Goal: Task Accomplishment & Management: Manage account settings

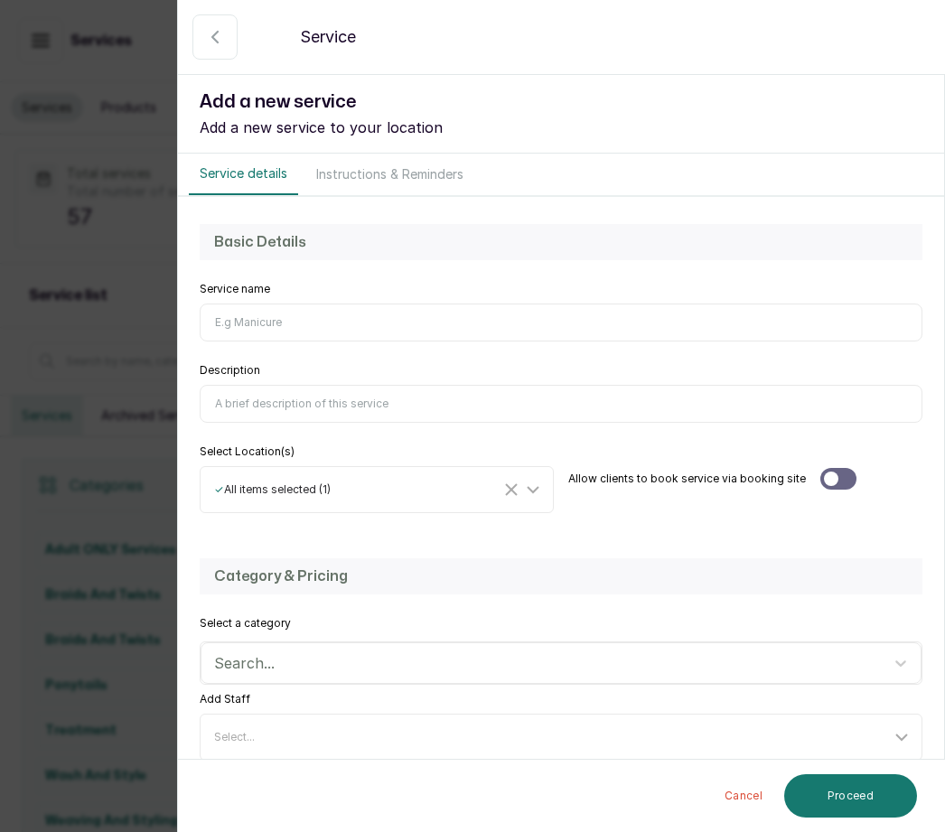
scroll to position [70, 0]
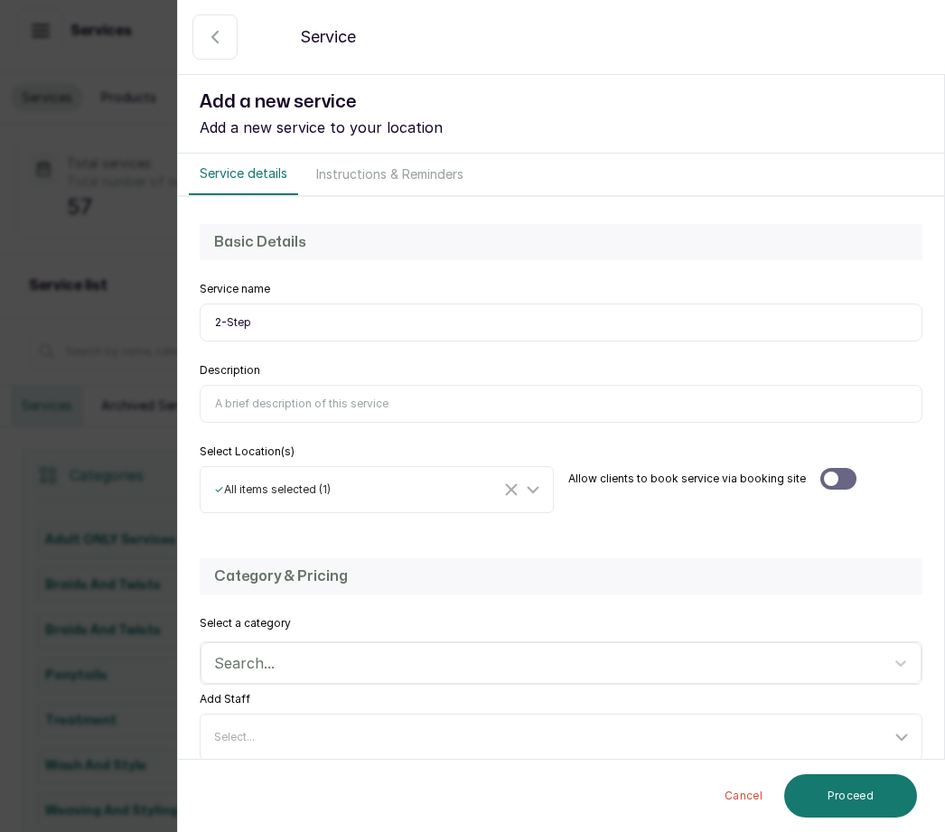
type input "2-Step"
click at [251, 389] on input "Description" at bounding box center [561, 404] width 723 height 38
type input "This is a half cornrow half singles or twists. With extensions"
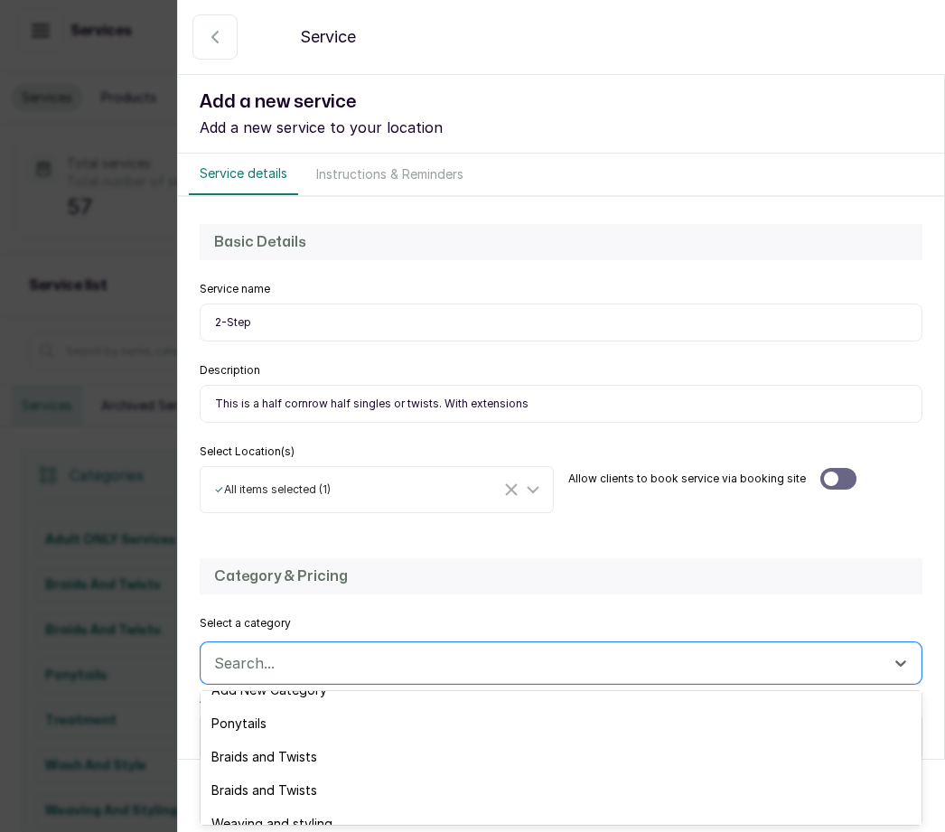
scroll to position [24, 0]
click at [334, 747] on div "Braids and Twists" at bounding box center [561, 754] width 721 height 33
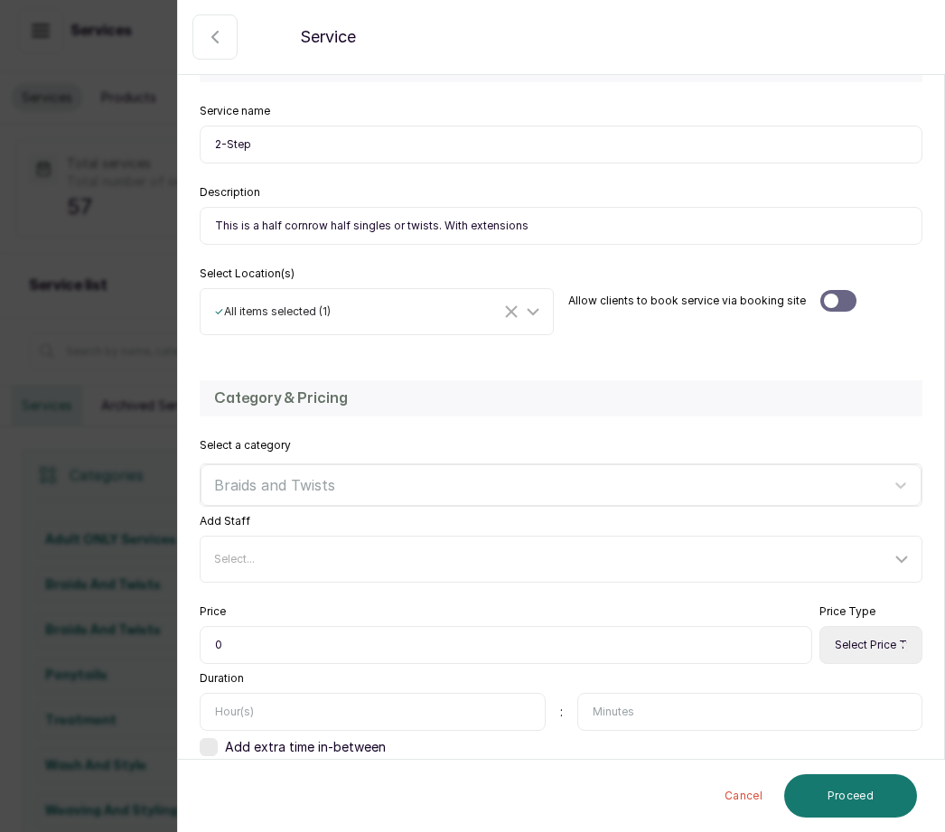
scroll to position [177, 0]
click at [235, 640] on input "0" at bounding box center [506, 646] width 613 height 38
type input "010,000"
click at [874, 643] on select "Select Price Type Fixed From" at bounding box center [871, 646] width 103 height 38
select select "starting_at"
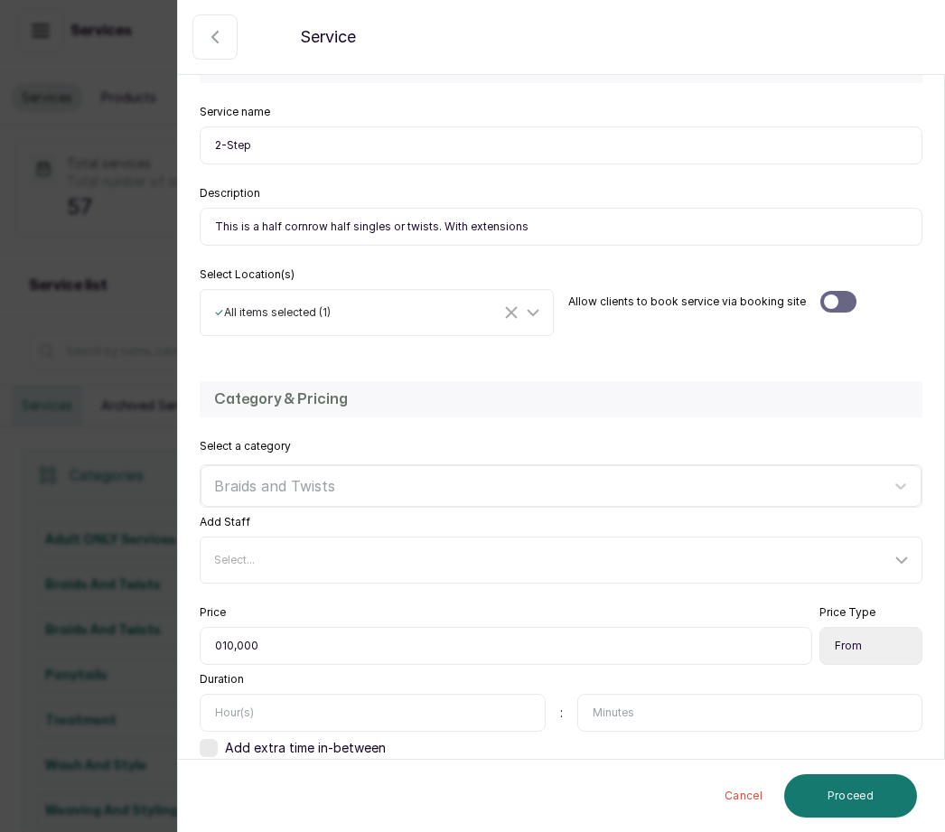
scroll to position [60, 0]
click at [257, 694] on input "text" at bounding box center [373, 713] width 346 height 38
type input "3"
click at [864, 796] on button "Proceed" at bounding box center [851, 796] width 133 height 43
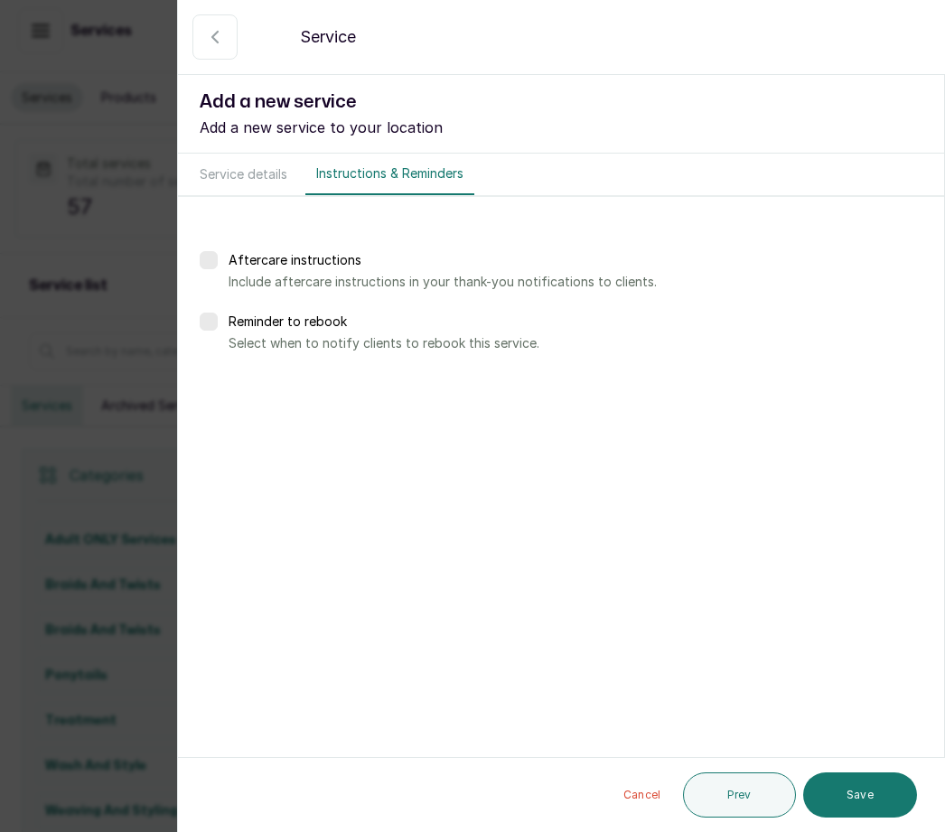
scroll to position [0, 0]
click at [879, 788] on button "Save" at bounding box center [861, 795] width 114 height 45
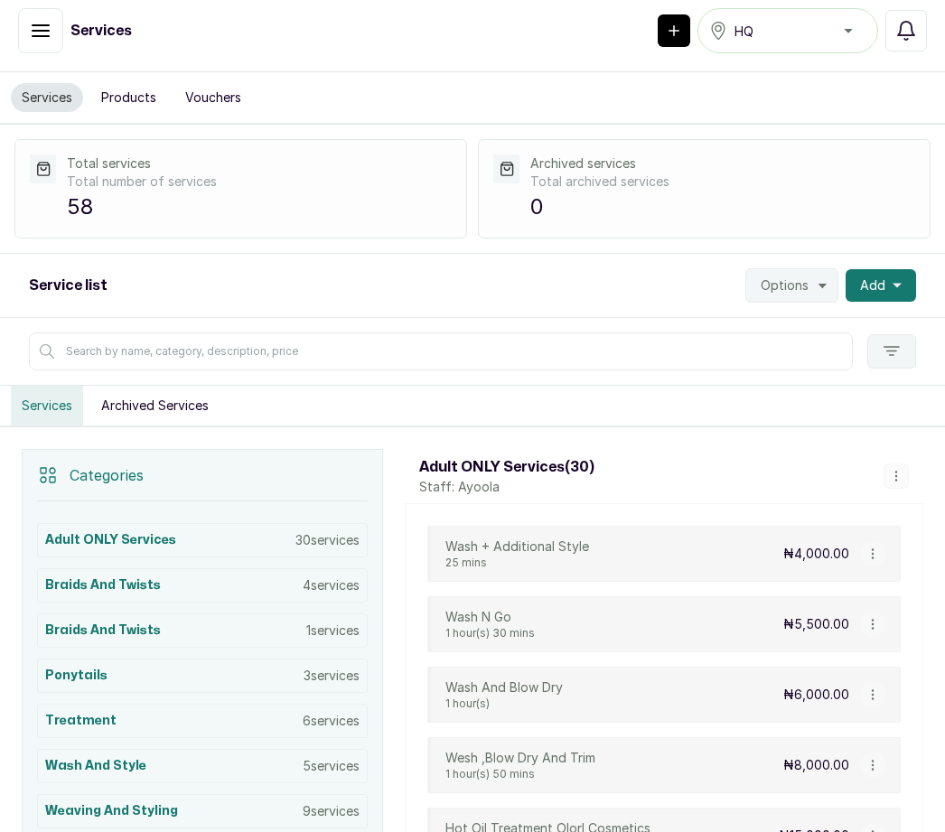
click at [889, 269] on button "Add" at bounding box center [881, 285] width 71 height 33
click at [800, 324] on span "Add Service" at bounding box center [816, 335] width 174 height 22
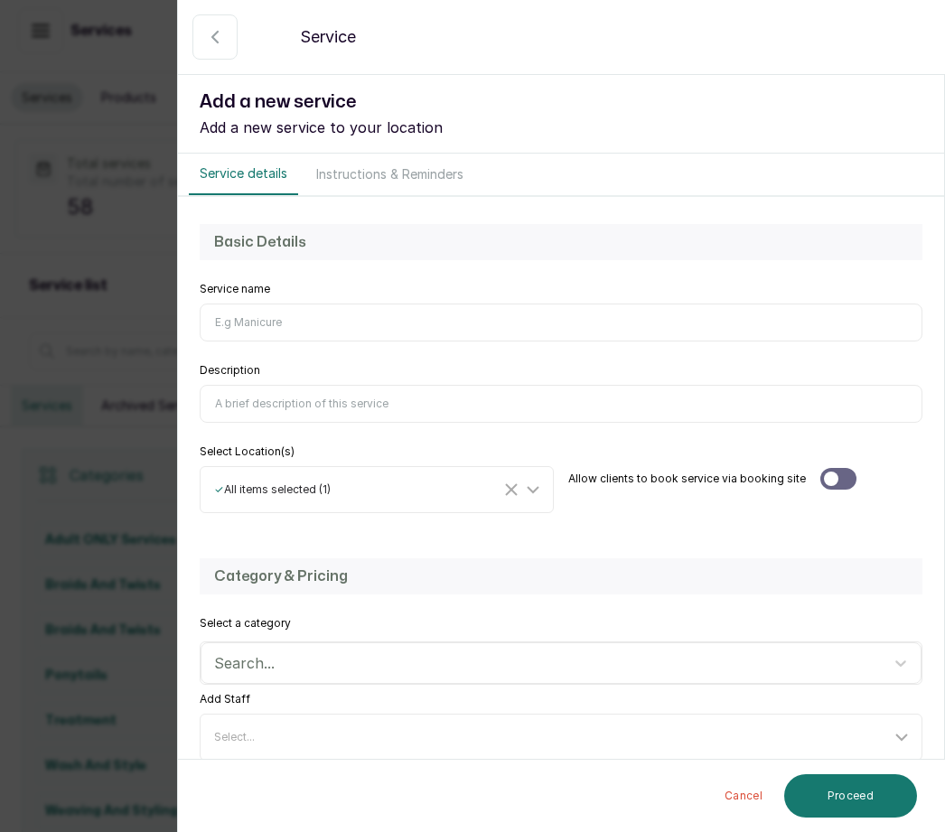
click at [261, 322] on input "Service name" at bounding box center [561, 323] width 723 height 38
type input "Twists"
click at [261, 391] on input "Description" at bounding box center [561, 404] width 723 height 38
type input "T"
type input "Two or three strand twists without extensions"
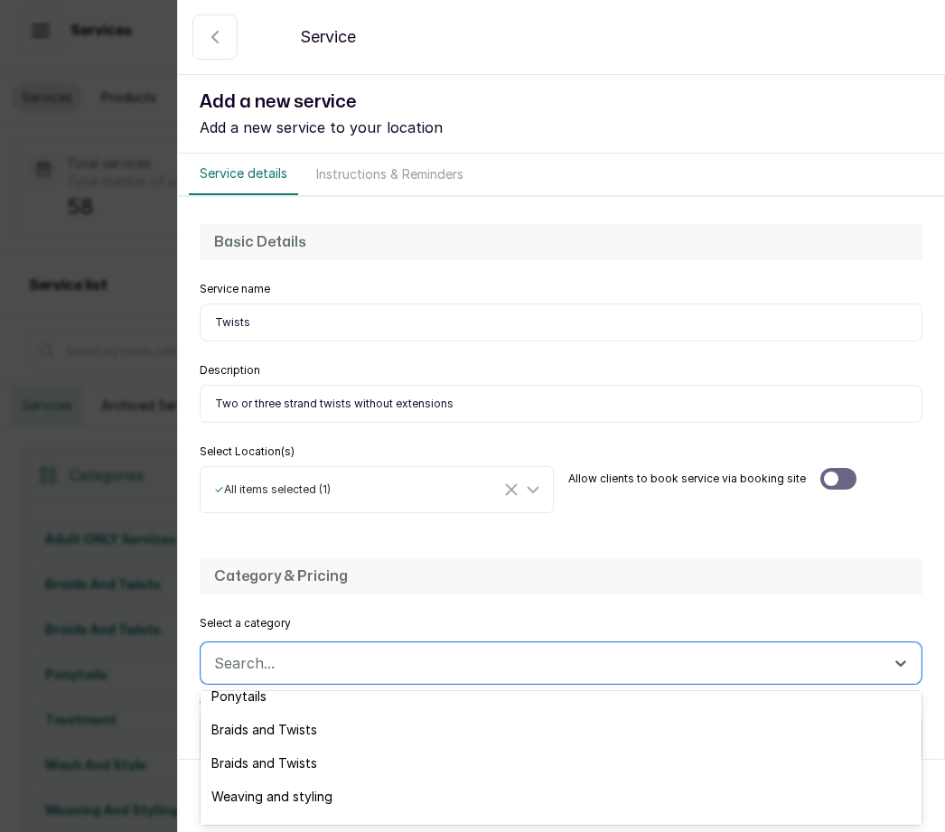
scroll to position [48, 0]
click at [320, 729] on div "Braids and Twists" at bounding box center [561, 730] width 721 height 33
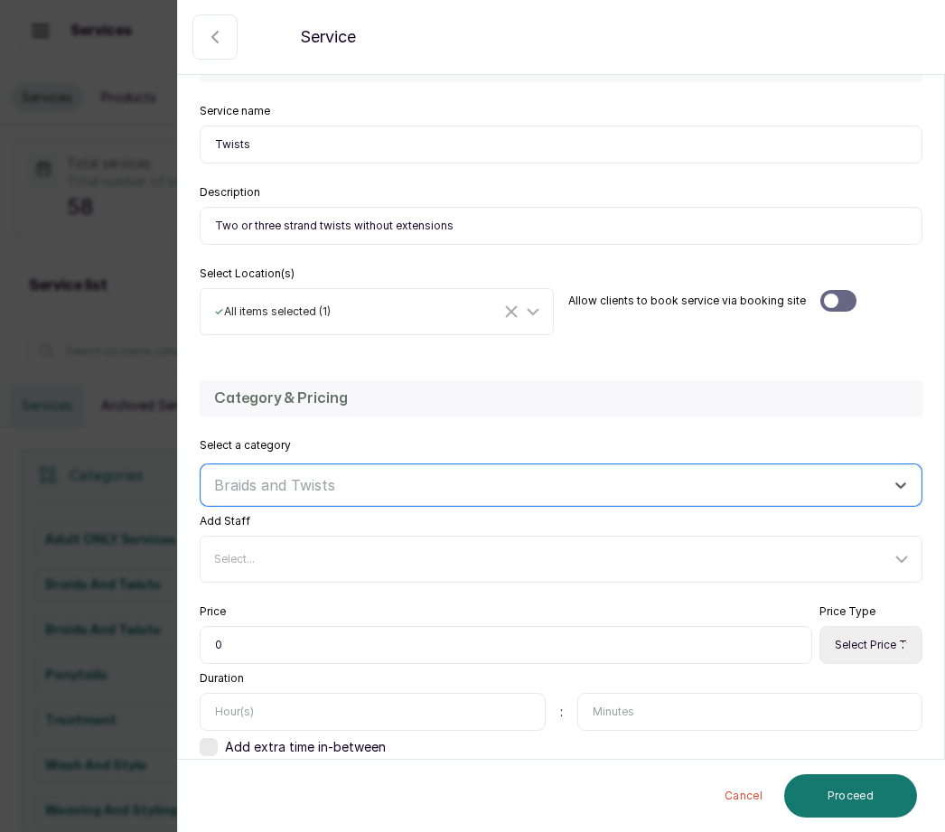
scroll to position [177, 0]
click at [268, 652] on input "0" at bounding box center [506, 646] width 613 height 38
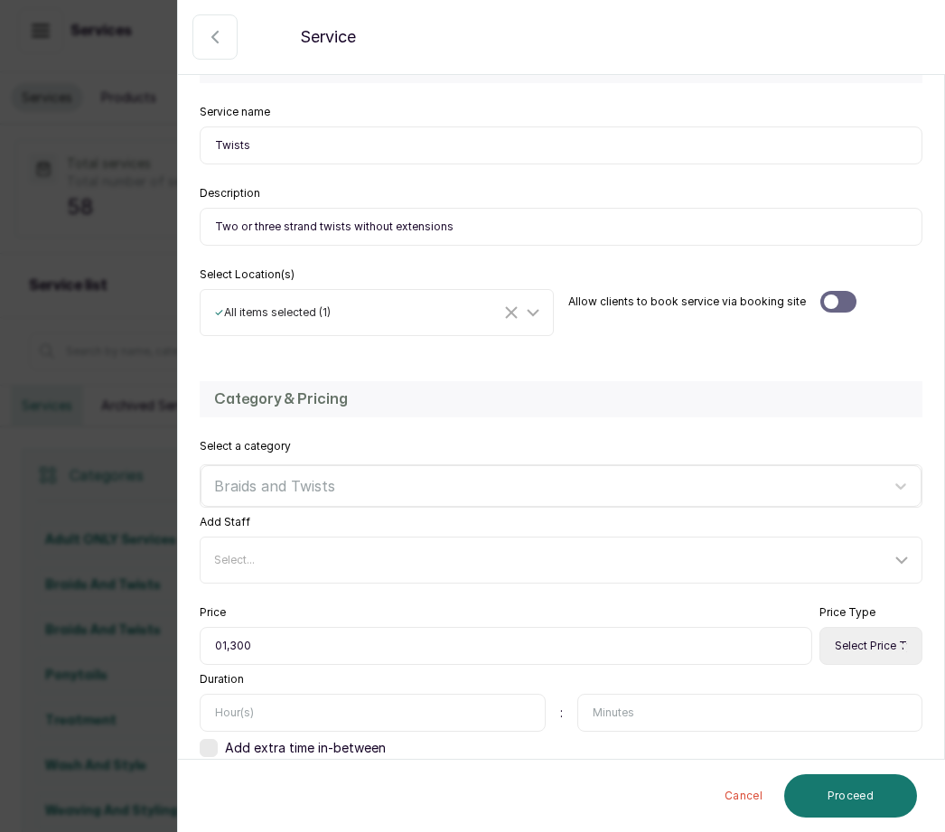
type input "013,000"
click at [866, 641] on select "Select Price Type Fixed From" at bounding box center [871, 646] width 103 height 38
select select "fixed"
click at [248, 699] on input "text" at bounding box center [373, 713] width 346 height 38
type input "1"
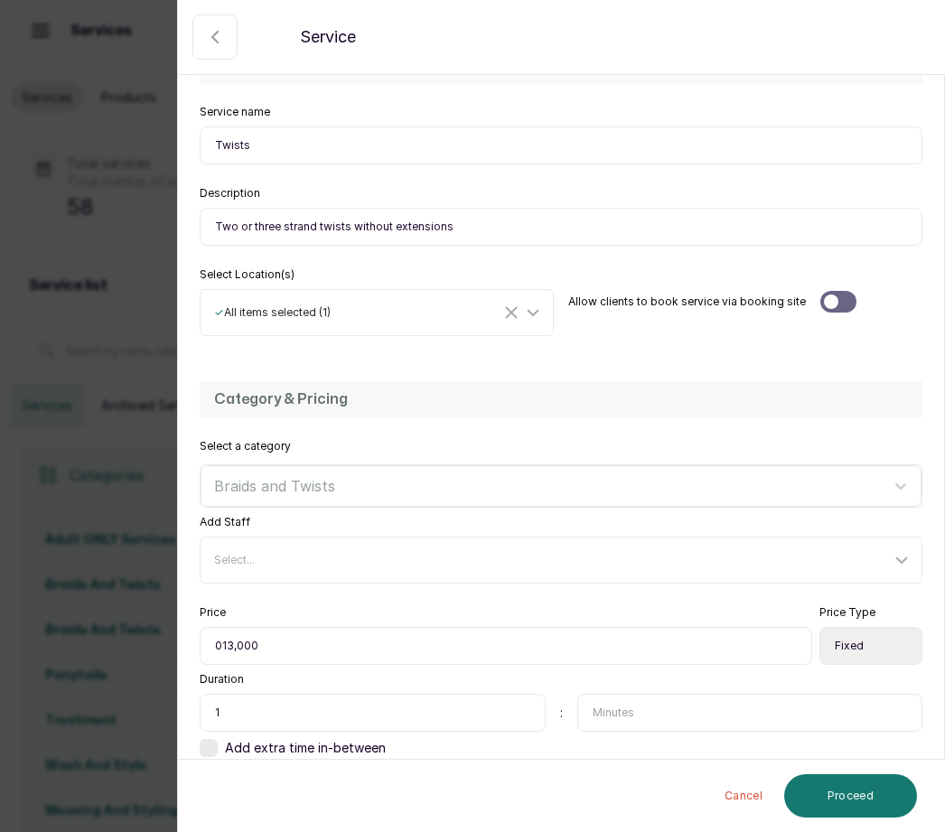
click at [628, 708] on input "text" at bounding box center [751, 713] width 346 height 38
type input "30"
click at [876, 782] on button "Proceed" at bounding box center [851, 796] width 133 height 43
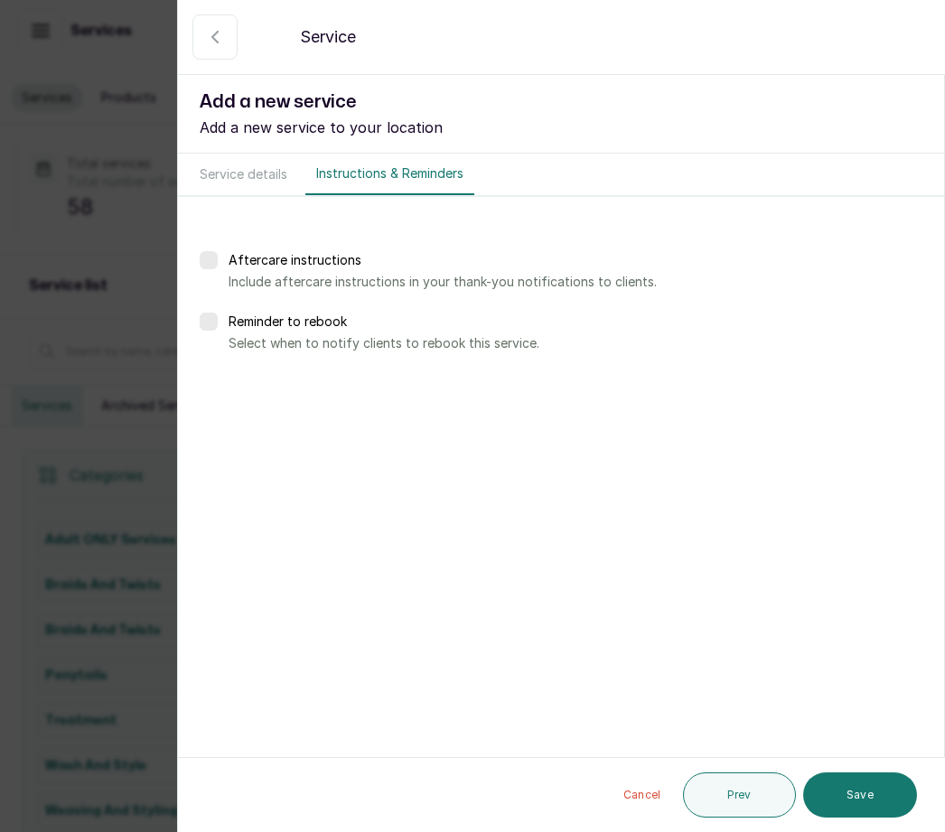
scroll to position [0, 0]
click at [879, 784] on button "Save" at bounding box center [861, 795] width 114 height 45
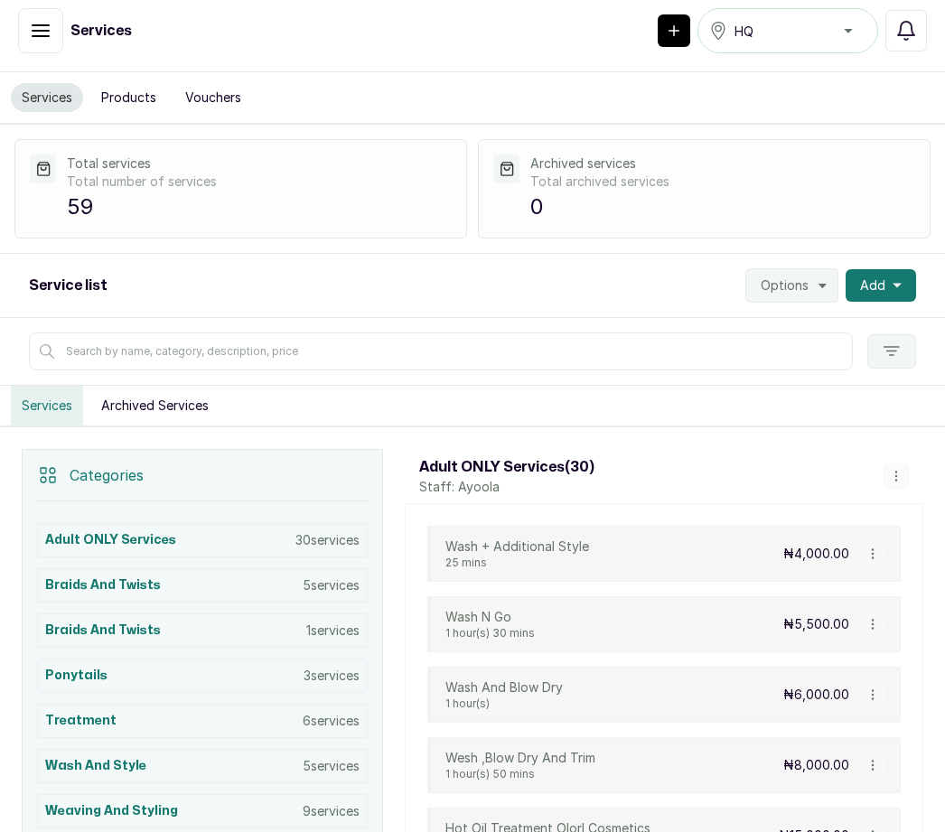
click at [910, 269] on button "Add" at bounding box center [881, 285] width 71 height 33
click at [816, 324] on span "Add Service" at bounding box center [816, 335] width 174 height 22
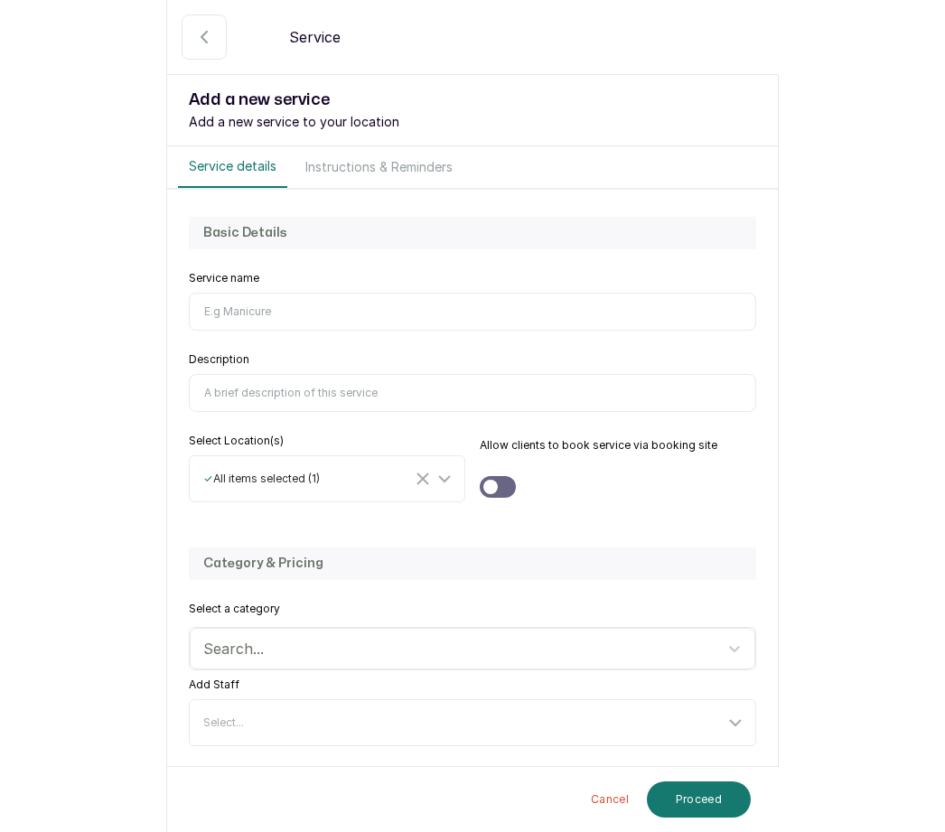
scroll to position [70, 0]
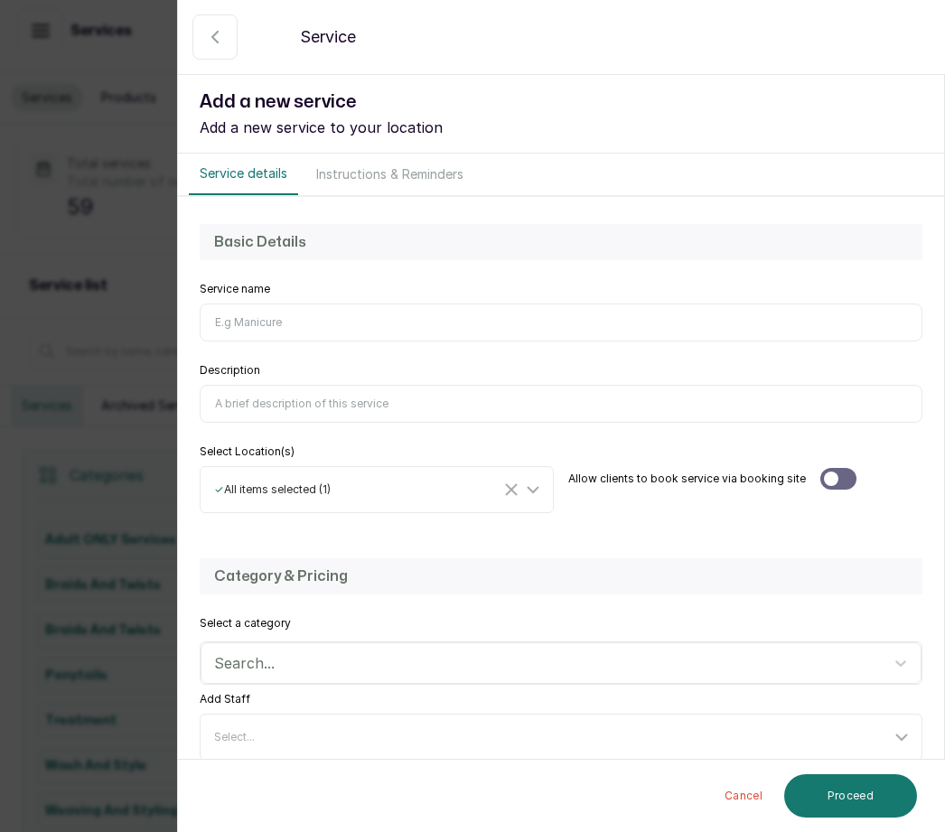
click at [262, 307] on input "Service name" at bounding box center [561, 323] width 723 height 38
type input "Twists with extensions"
click at [279, 395] on input "Description" at bounding box center [561, 404] width 723 height 38
type input "This style includes extensions-kinky extensions it optional"
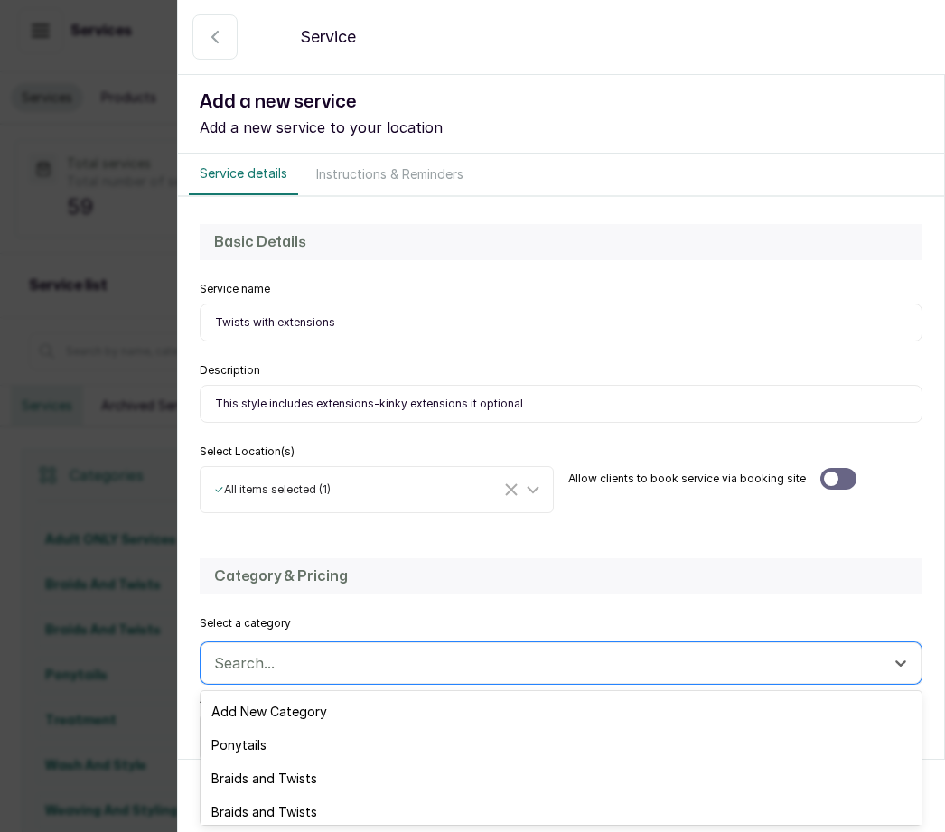
click at [320, 774] on div "Braids and Twists" at bounding box center [561, 778] width 721 height 33
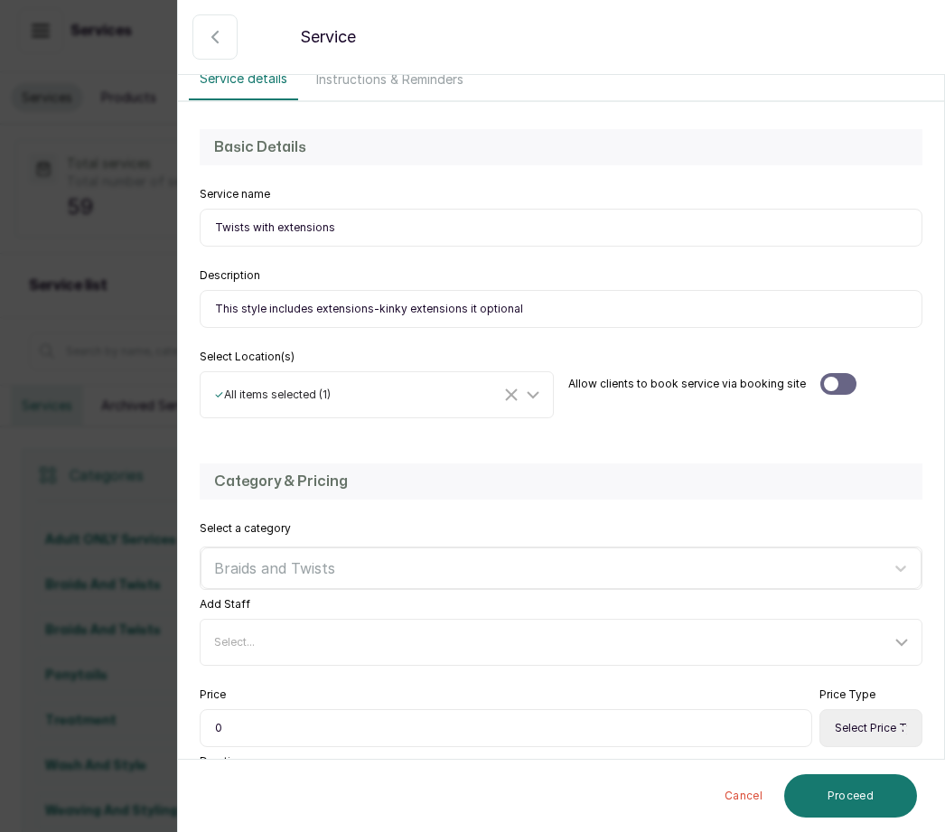
scroll to position [118, 0]
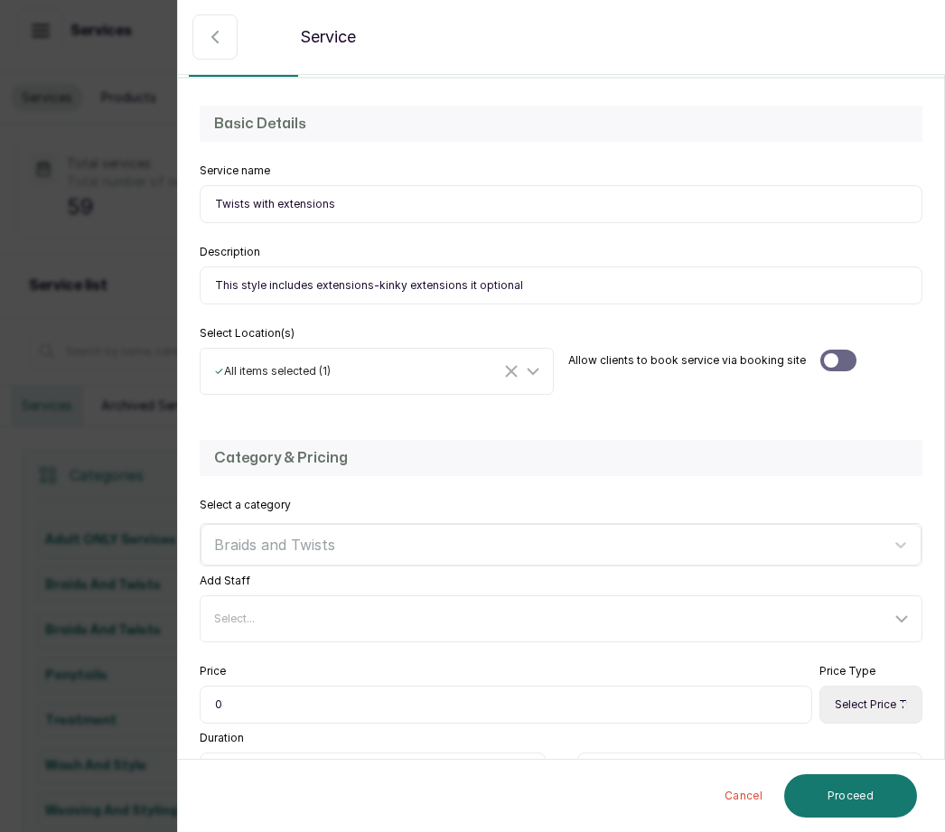
click at [257, 701] on input "0" at bounding box center [506, 705] width 613 height 38
type input "015,000"
click at [873, 693] on select "Select Price Type Fixed From" at bounding box center [871, 705] width 103 height 38
select select "starting_at"
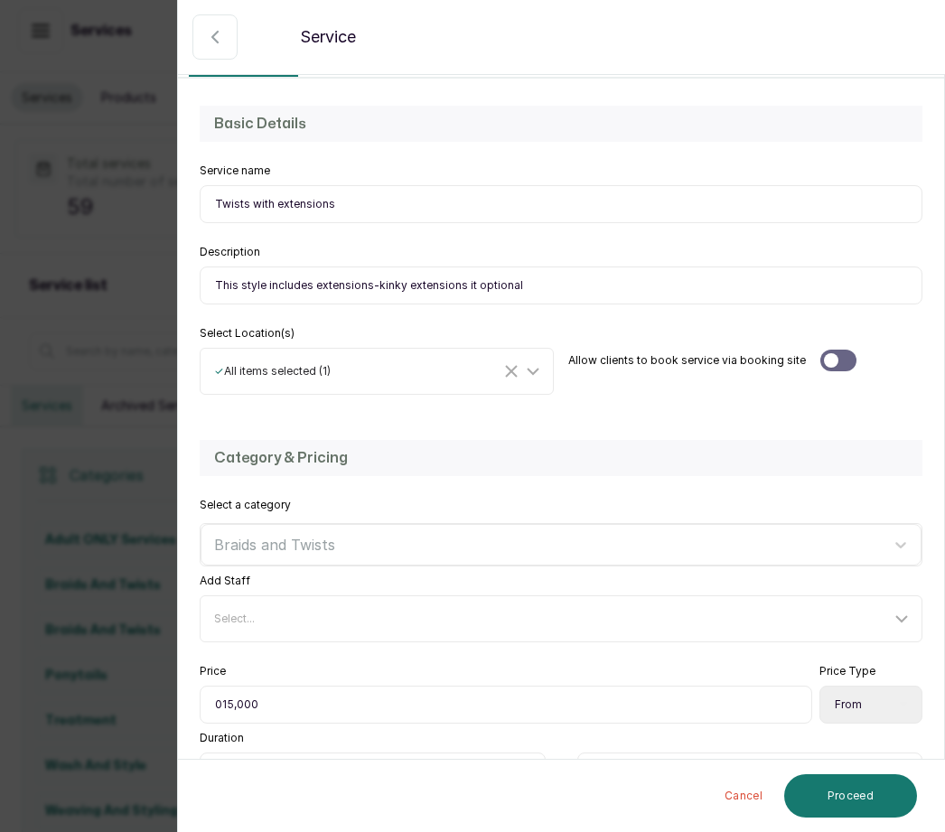
click at [294, 753] on input "text" at bounding box center [373, 772] width 346 height 38
type input "2"
click at [625, 753] on input "text" at bounding box center [751, 772] width 346 height 38
type input "30"
click at [873, 786] on button "Proceed" at bounding box center [851, 796] width 133 height 43
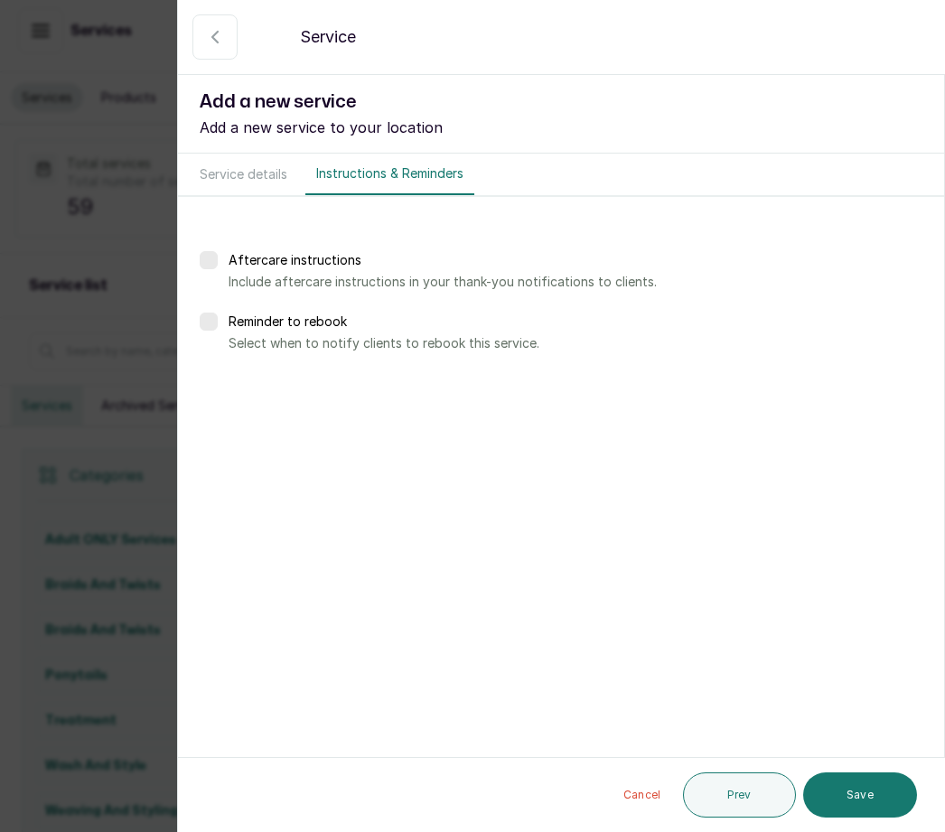
scroll to position [0, 0]
click at [874, 793] on button "Save" at bounding box center [861, 795] width 114 height 45
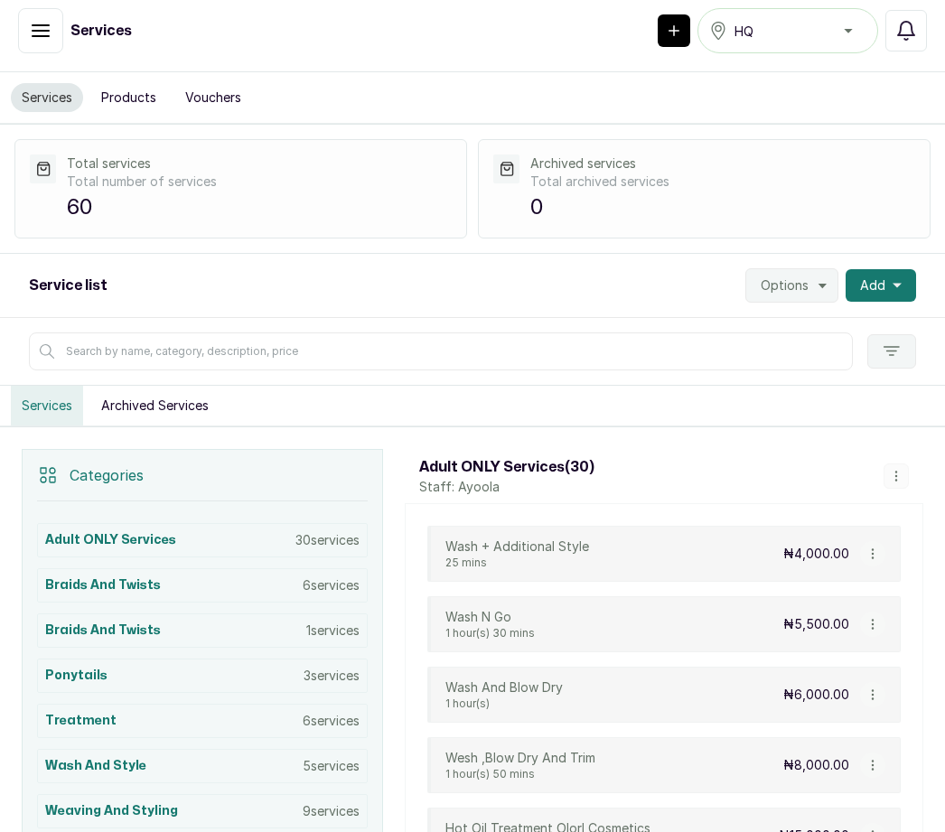
click at [882, 277] on span "Add" at bounding box center [872, 286] width 25 height 18
click at [823, 324] on span "Add Service" at bounding box center [816, 335] width 174 height 22
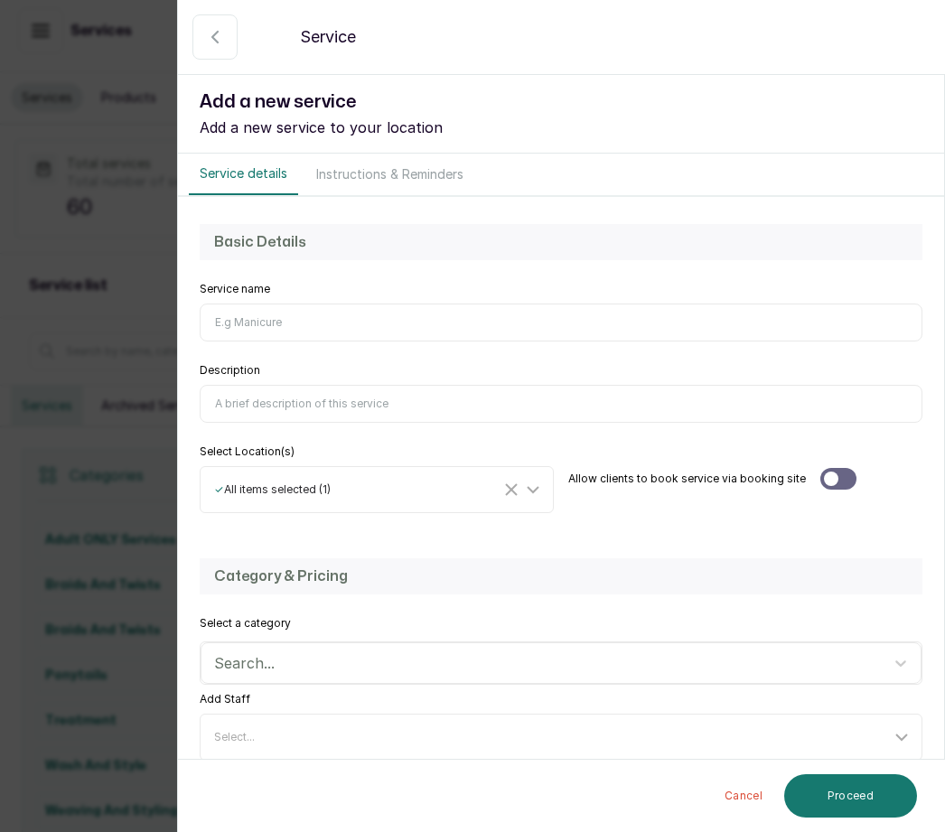
click at [230, 304] on input "Service name" at bounding box center [561, 323] width 723 height 38
type input "Small cornrows with extensions"
click at [302, 409] on input "Description" at bounding box center [561, 404] width 723 height 38
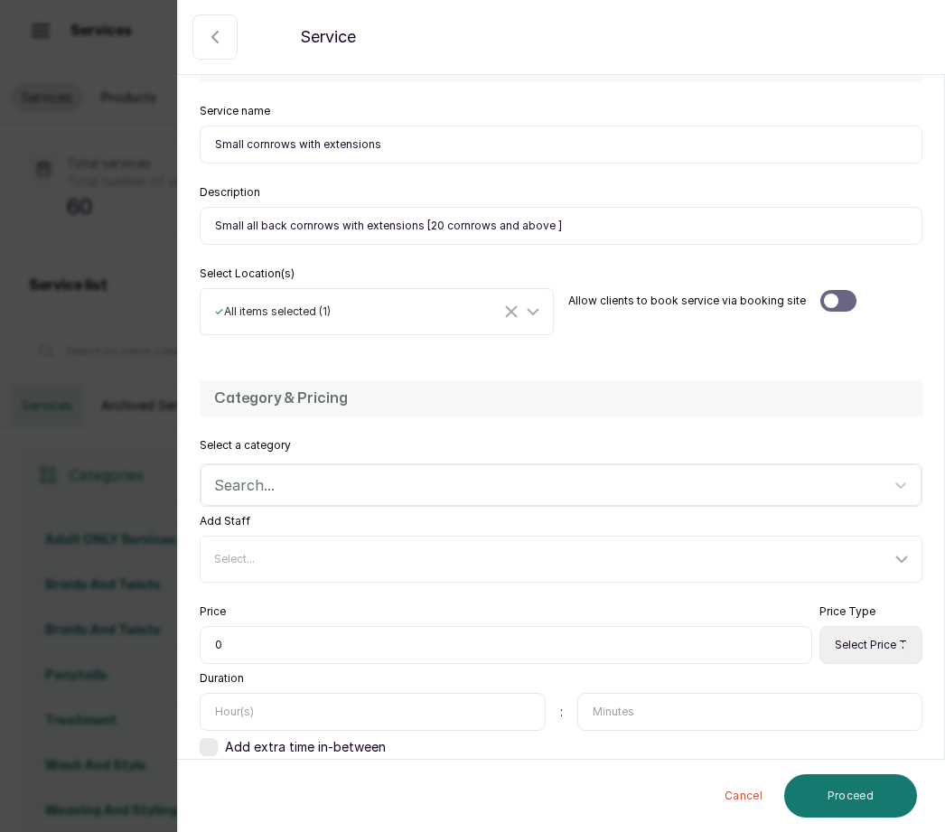
scroll to position [177, 0]
type input "Small all back cornrows with extensions [20 cornrows and above ]"
click at [860, 637] on select "Select Price Type Fixed From" at bounding box center [871, 646] width 103 height 38
select select "starting_at"
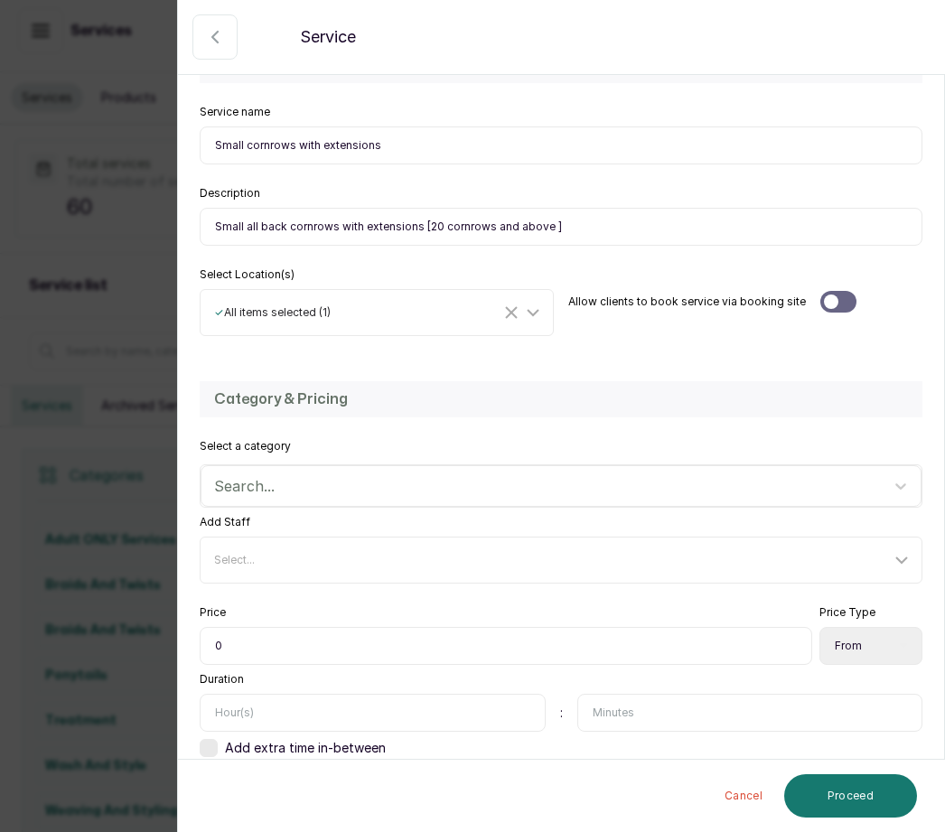
click at [246, 627] on input "0" at bounding box center [506, 646] width 613 height 38
type input "020,000"
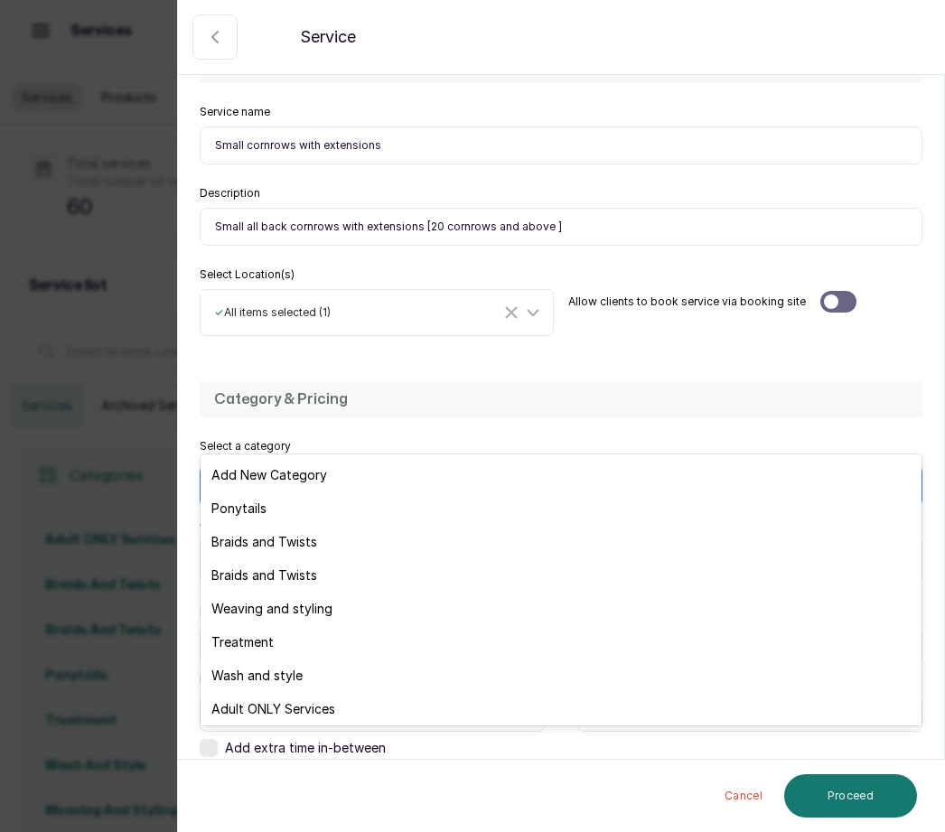
click at [328, 532] on div "Braids and Twists" at bounding box center [561, 541] width 721 height 33
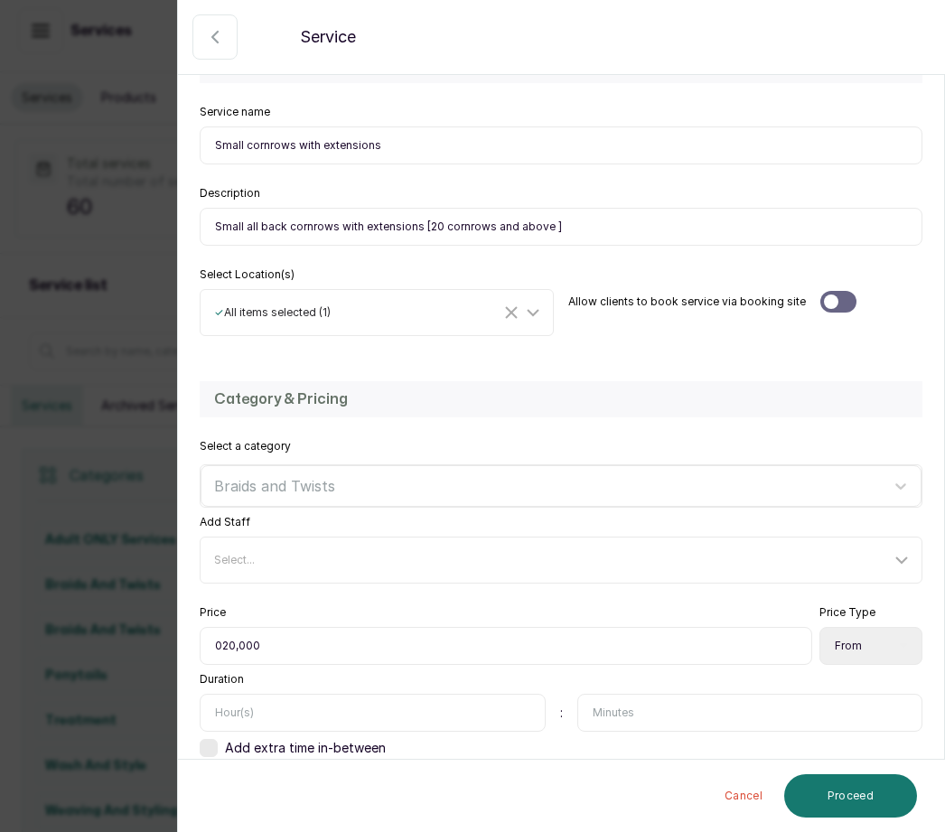
click at [274, 694] on input "text" at bounding box center [373, 713] width 346 height 38
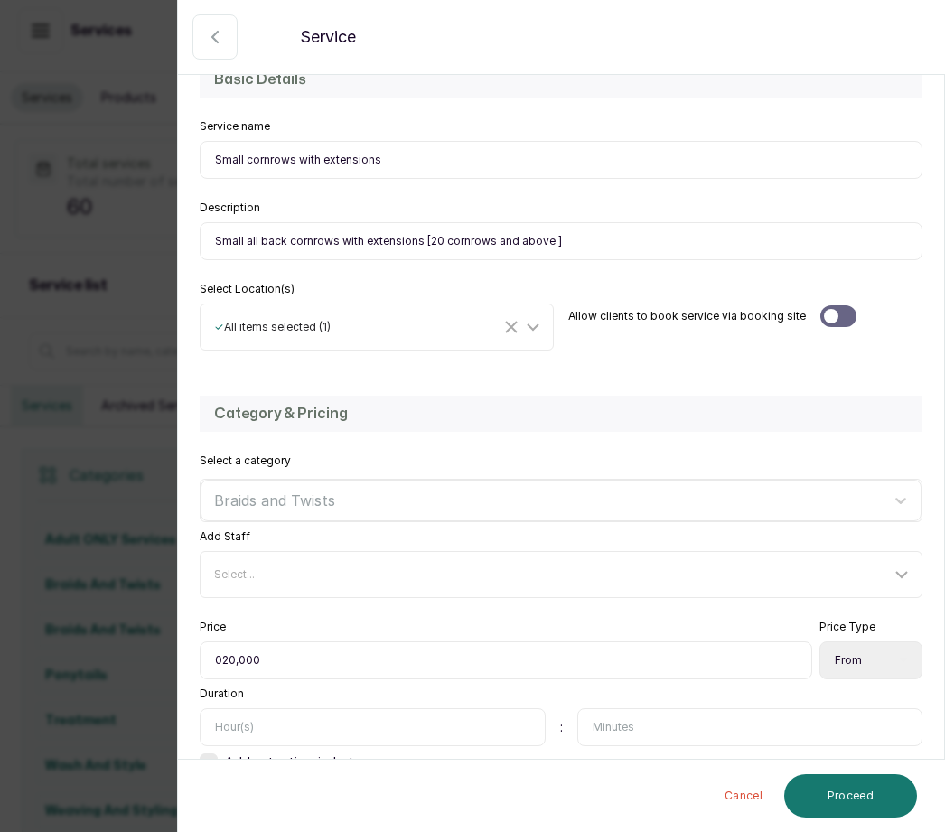
type input "1"
type input "3"
type input "2"
click at [632, 709] on input "text" at bounding box center [751, 728] width 346 height 38
type input "15"
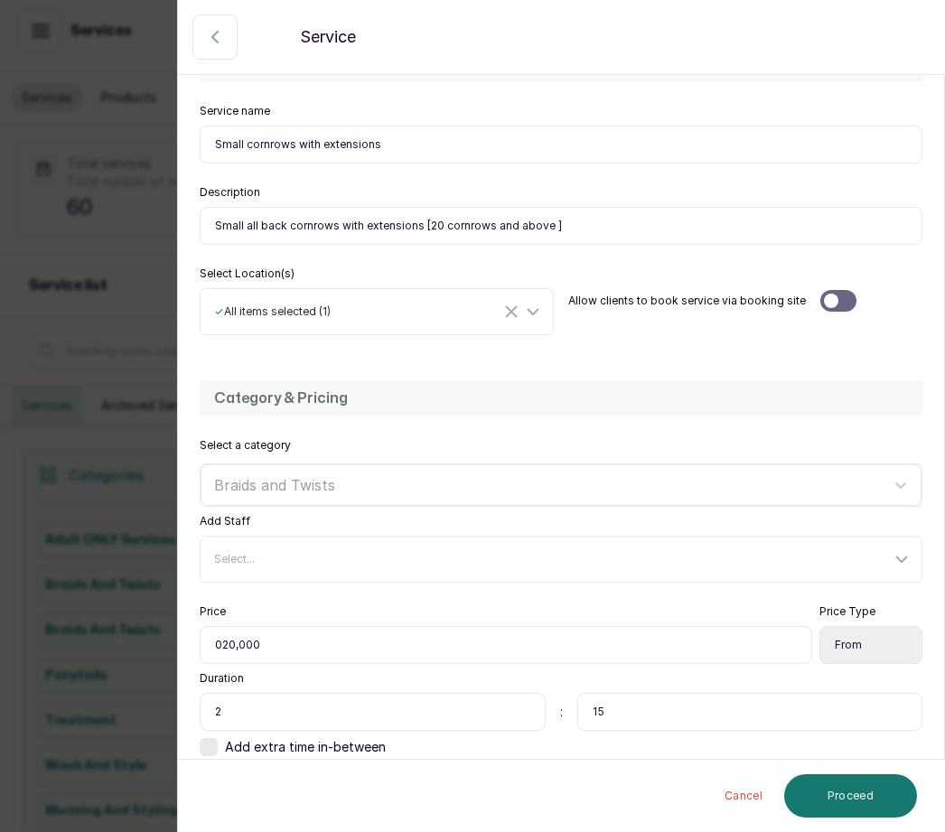
scroll to position [177, 0]
click at [785, 793] on button "Proceed" at bounding box center [851, 796] width 133 height 43
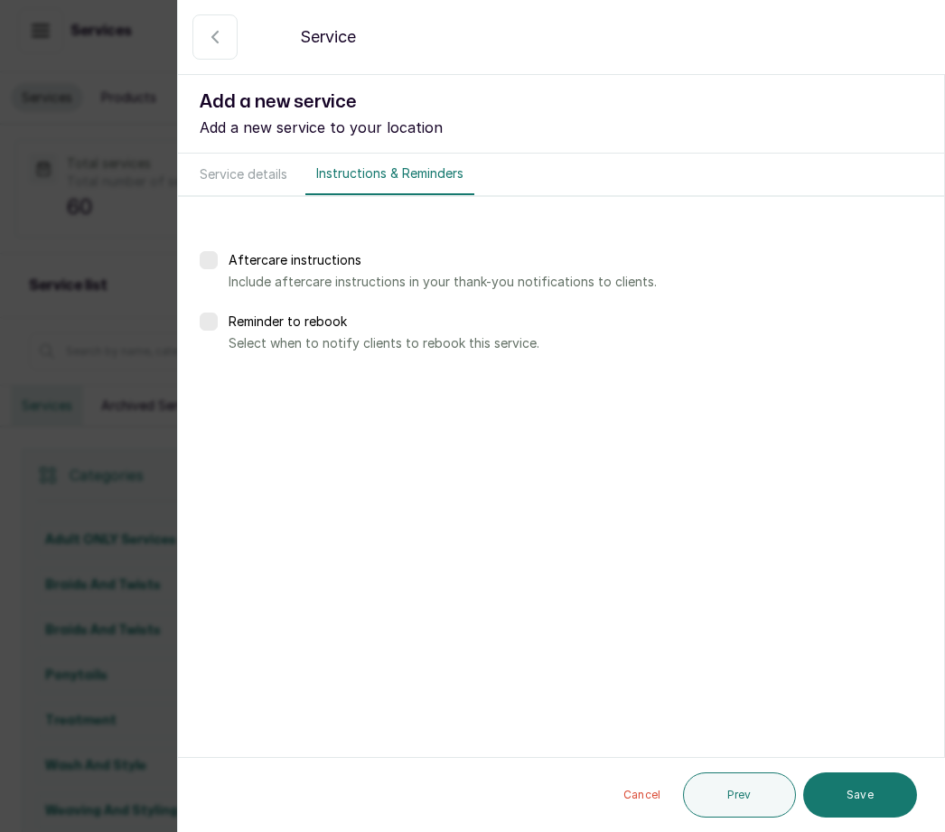
scroll to position [0, 0]
click at [875, 785] on button "Save" at bounding box center [861, 795] width 114 height 45
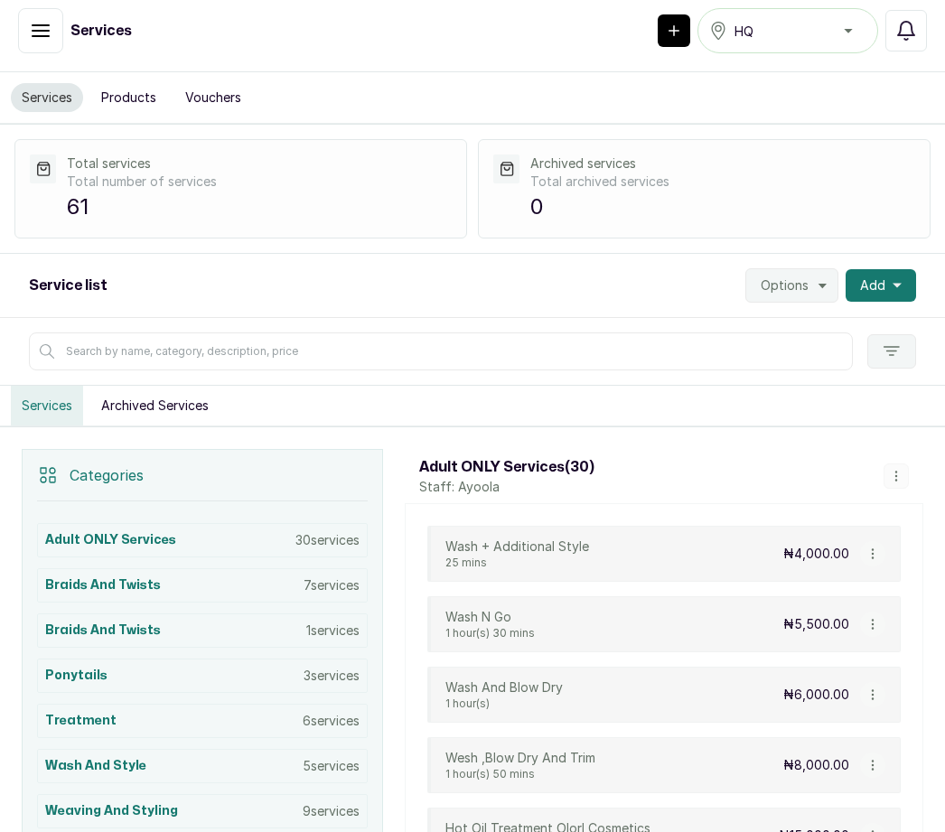
click at [887, 269] on button "Add" at bounding box center [881, 285] width 71 height 33
click at [851, 324] on span "Add Service" at bounding box center [816, 335] width 174 height 22
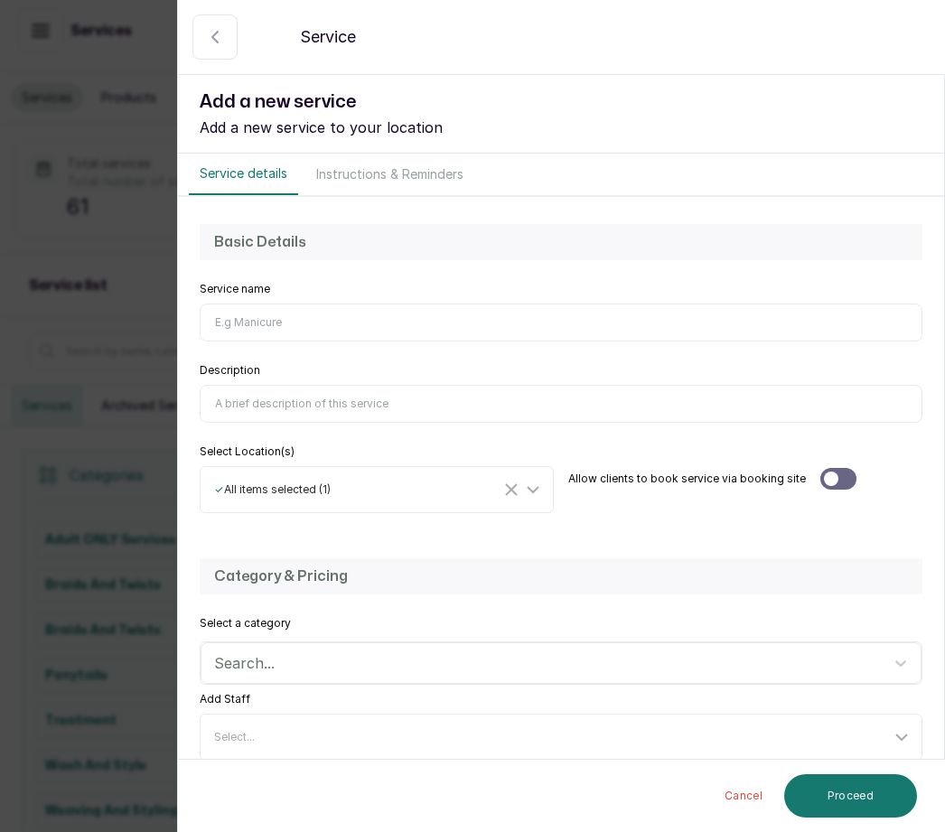
click at [238, 308] on input "Service name" at bounding box center [561, 323] width 723 height 38
type input "Medium cornrows with extensions"
click at [271, 404] on input "Description" at bounding box center [561, 404] width 723 height 38
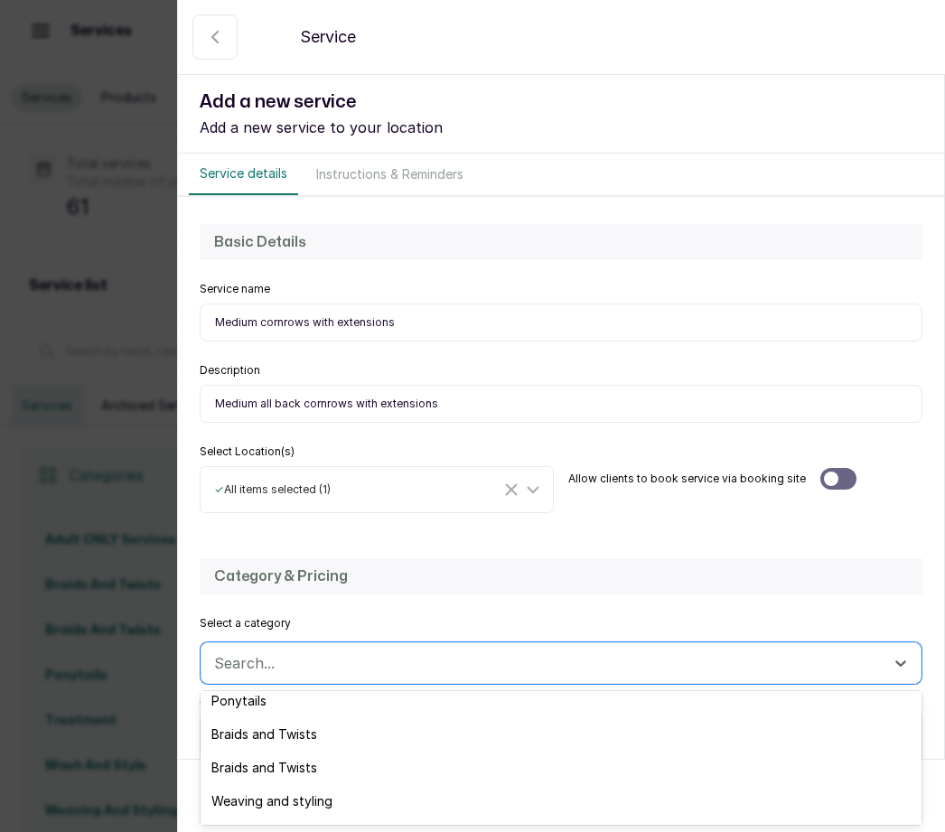
scroll to position [45, 0]
click at [331, 728] on div "Braids and Twists" at bounding box center [561, 733] width 721 height 33
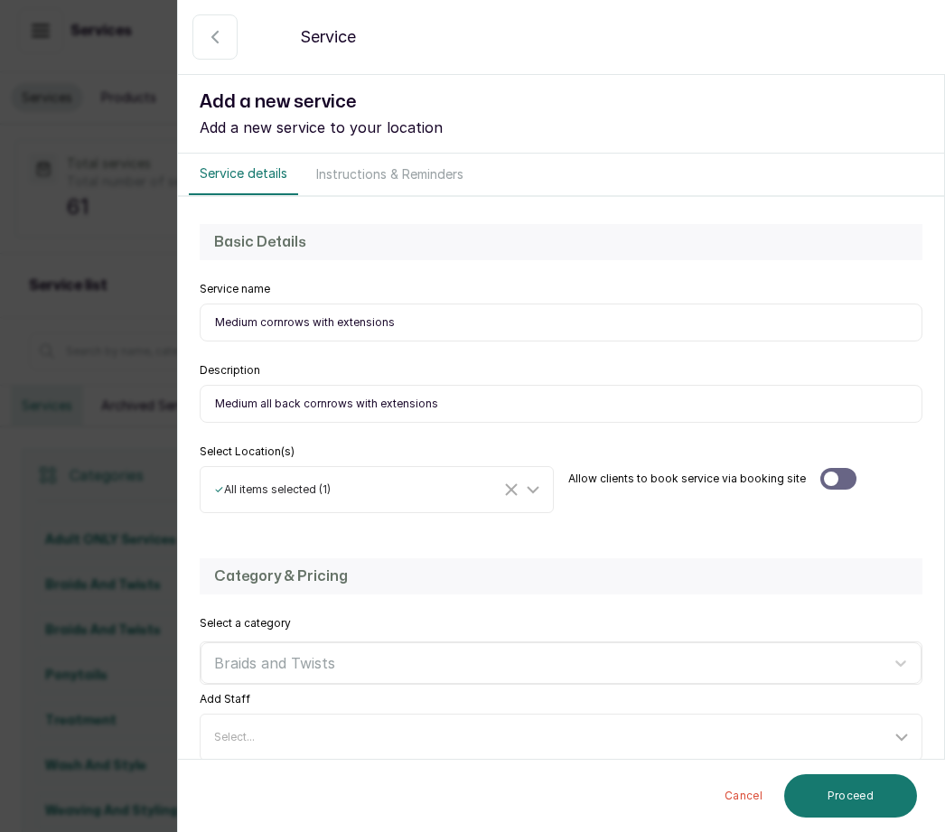
click at [425, 312] on input "Medium cornrows with extensions" at bounding box center [561, 323] width 723 height 38
click at [460, 401] on input "Medium all back cornrows with extensions" at bounding box center [561, 404] width 723 height 38
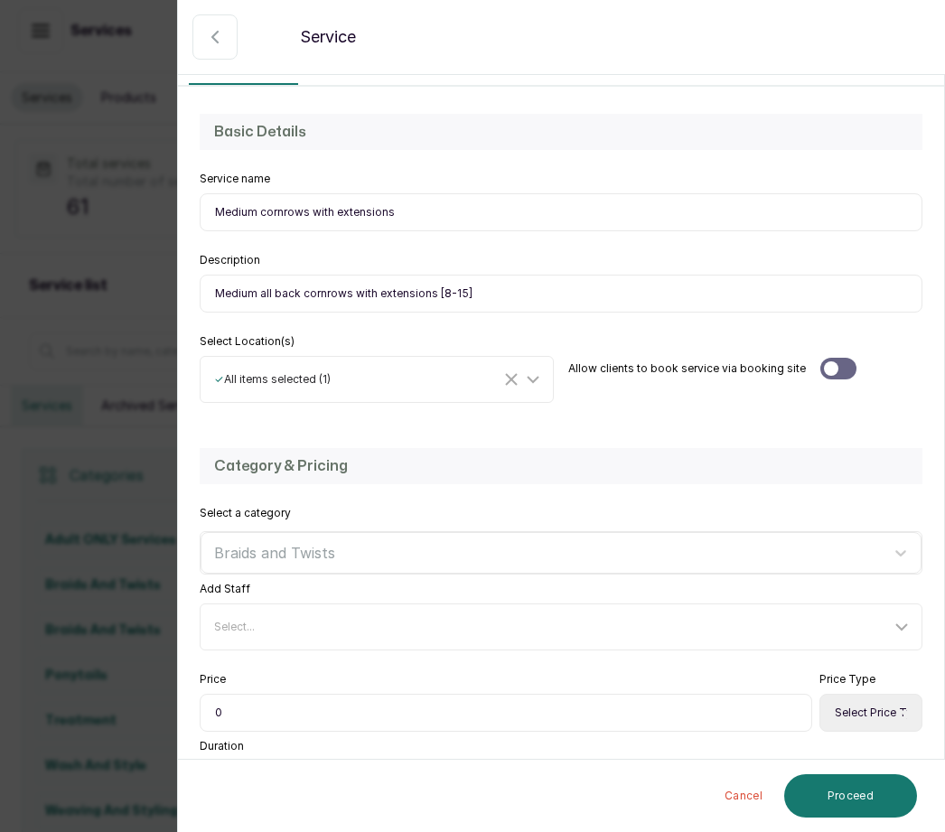
scroll to position [114, 0]
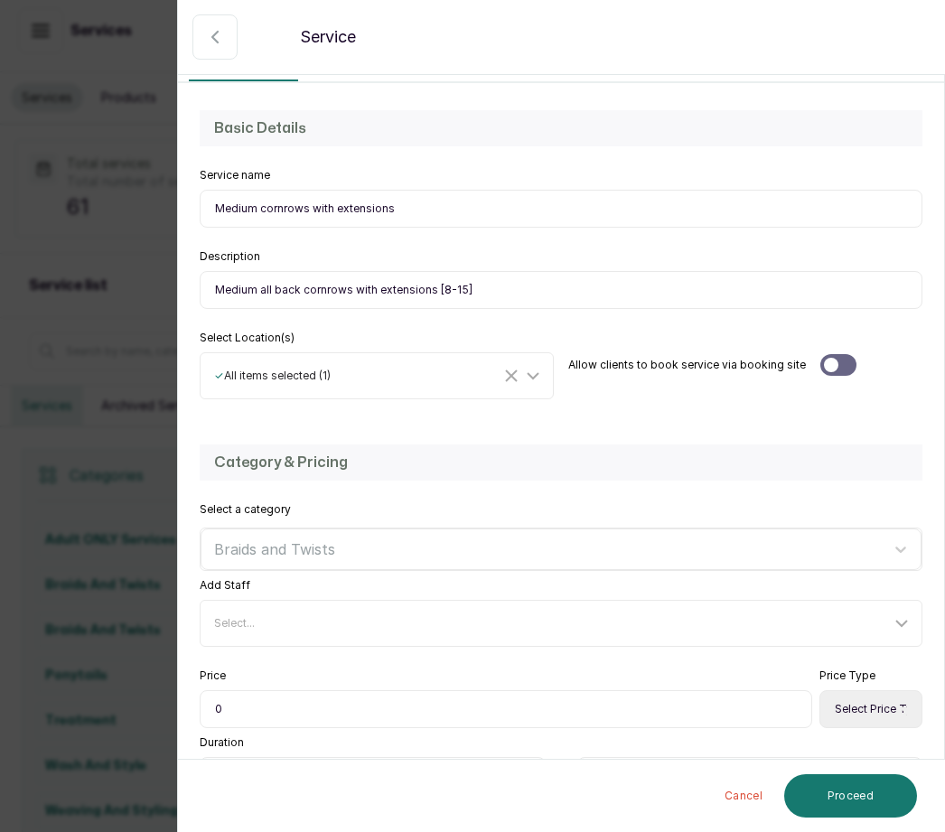
type input "Medium all back cornrows with extensions [8-15]"
click at [866, 709] on select "Select Price Type Fixed From" at bounding box center [871, 710] width 103 height 38
select select "starting_at"
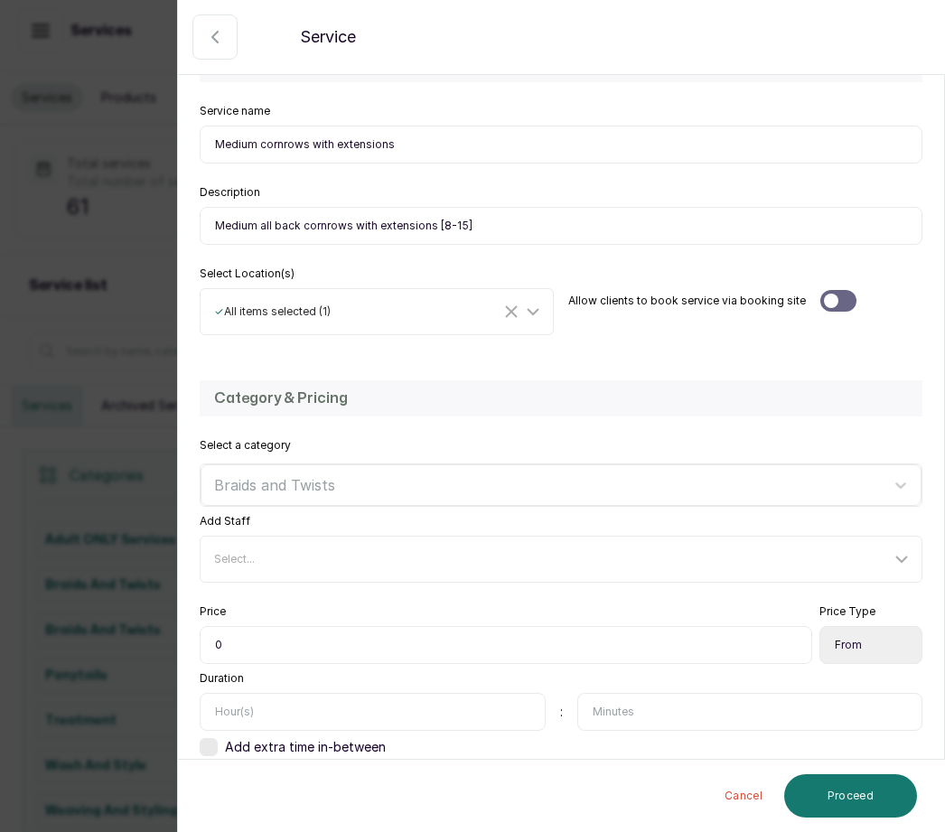
scroll to position [177, 0]
click at [231, 638] on input "0" at bounding box center [506, 646] width 613 height 38
click at [239, 642] on input "0" at bounding box center [506, 646] width 613 height 38
type input "015,000"
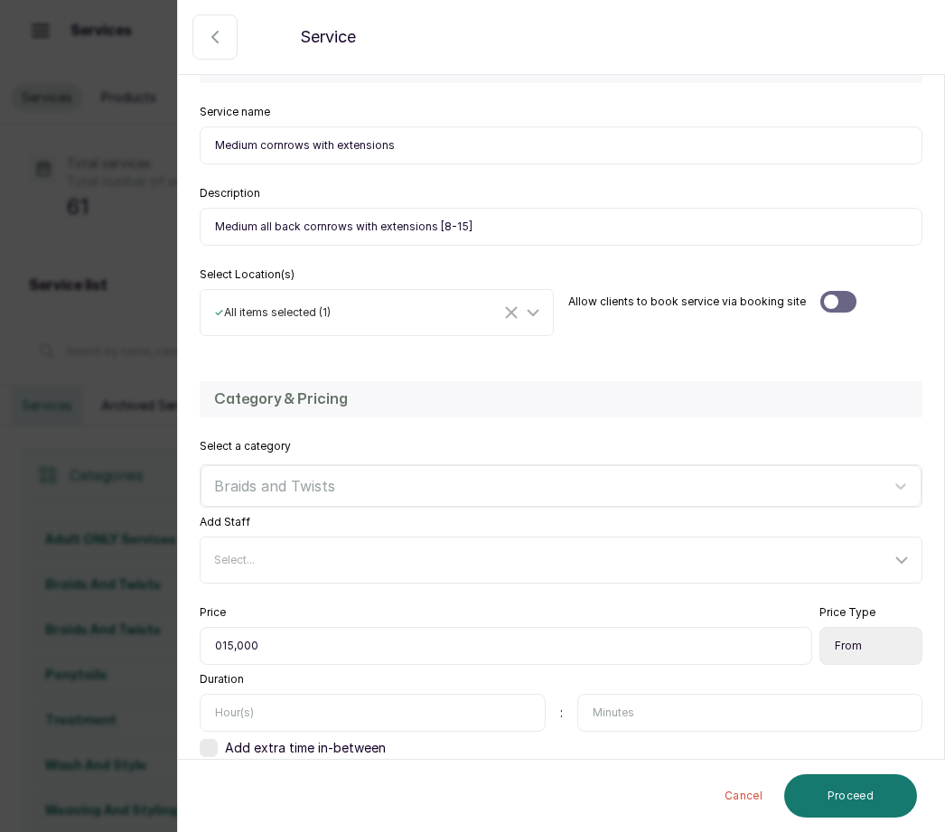
click at [250, 694] on input "text" at bounding box center [373, 713] width 346 height 38
type input "2"
click at [859, 780] on button "Proceed" at bounding box center [851, 796] width 133 height 43
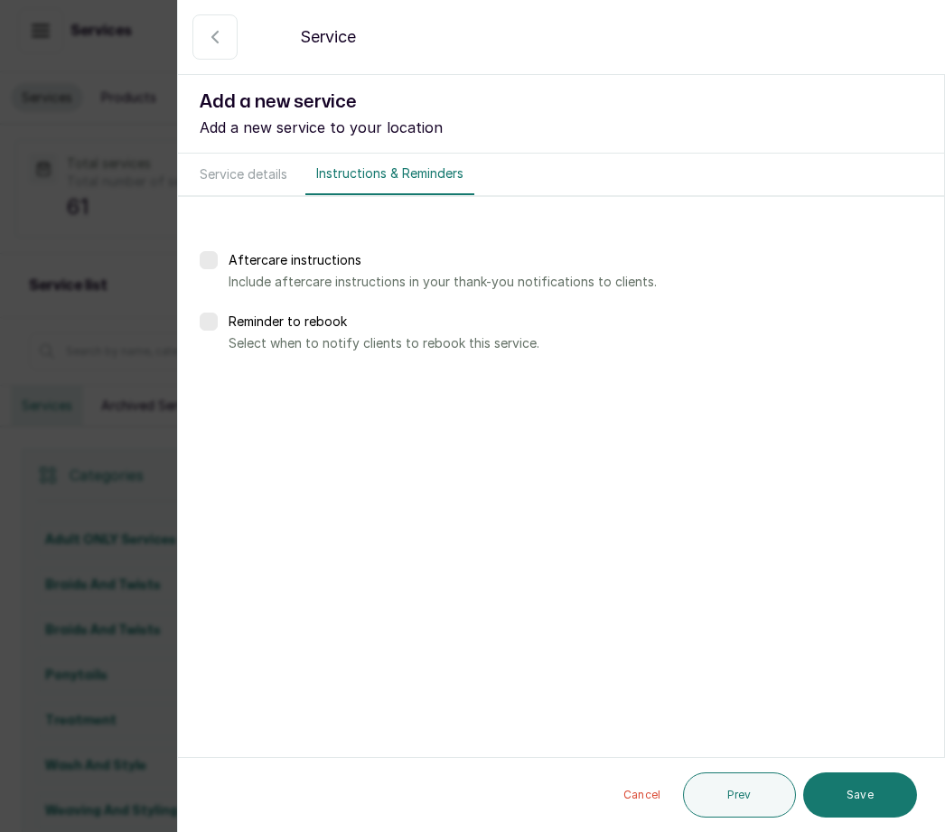
scroll to position [0, 0]
click at [879, 793] on button "Save" at bounding box center [861, 795] width 114 height 45
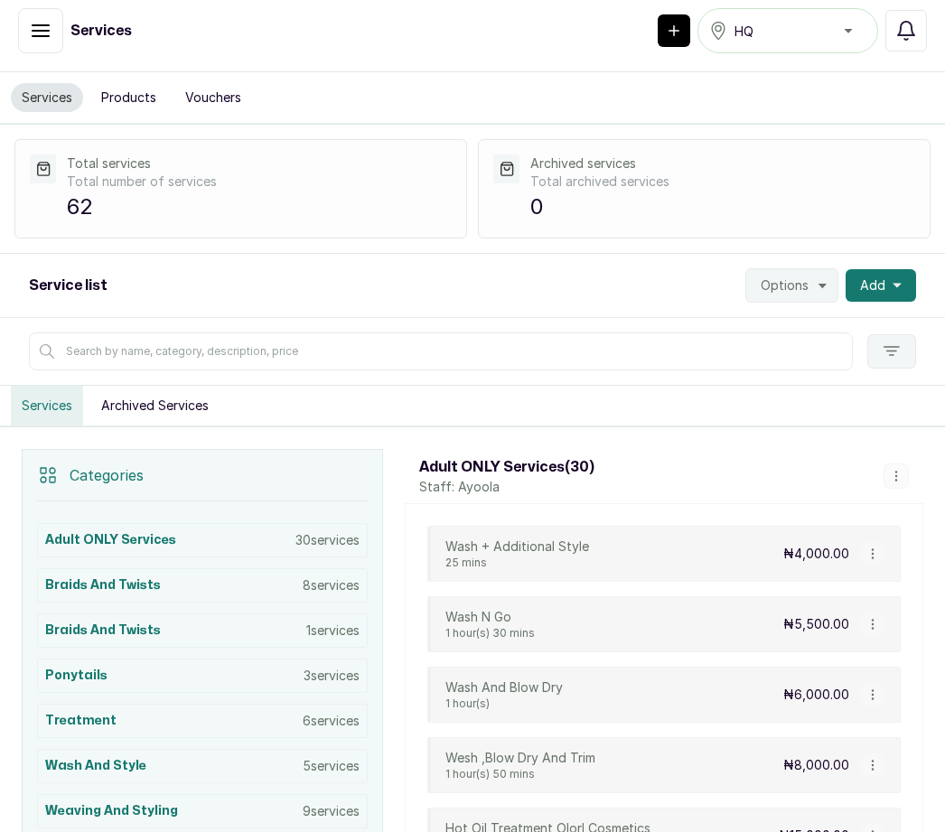
click at [882, 269] on button "Add" at bounding box center [881, 285] width 71 height 33
click at [853, 324] on span "Add Service" at bounding box center [816, 335] width 174 height 22
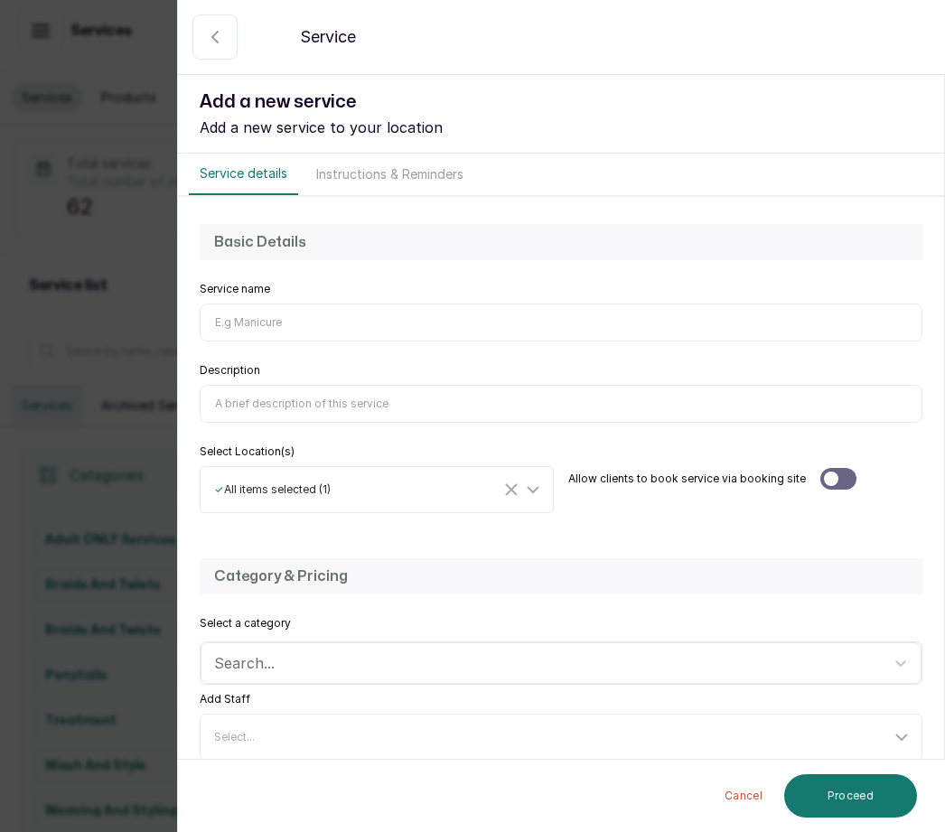
click at [273, 316] on input "Service name" at bounding box center [561, 323] width 723 height 38
type input "Large cornrows with extensions"
click at [284, 401] on input "Description" at bounding box center [561, 404] width 723 height 38
type input "Large all back cornrows with extensions [6 or less"
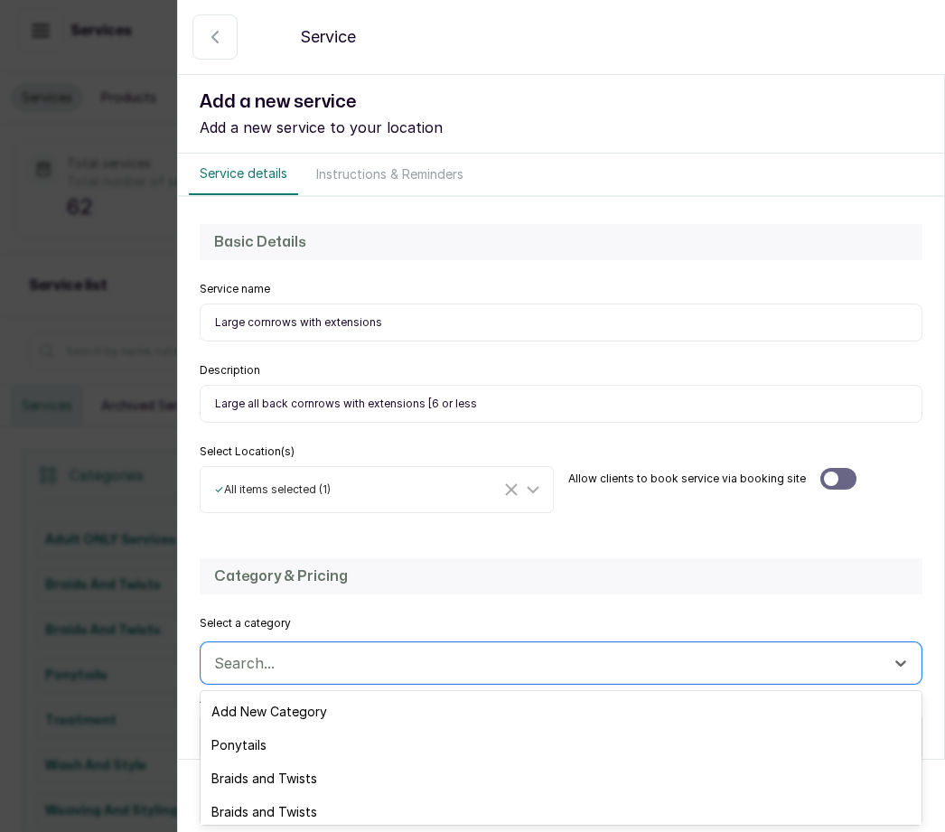
click at [325, 773] on div "Braids and Twists" at bounding box center [561, 778] width 721 height 33
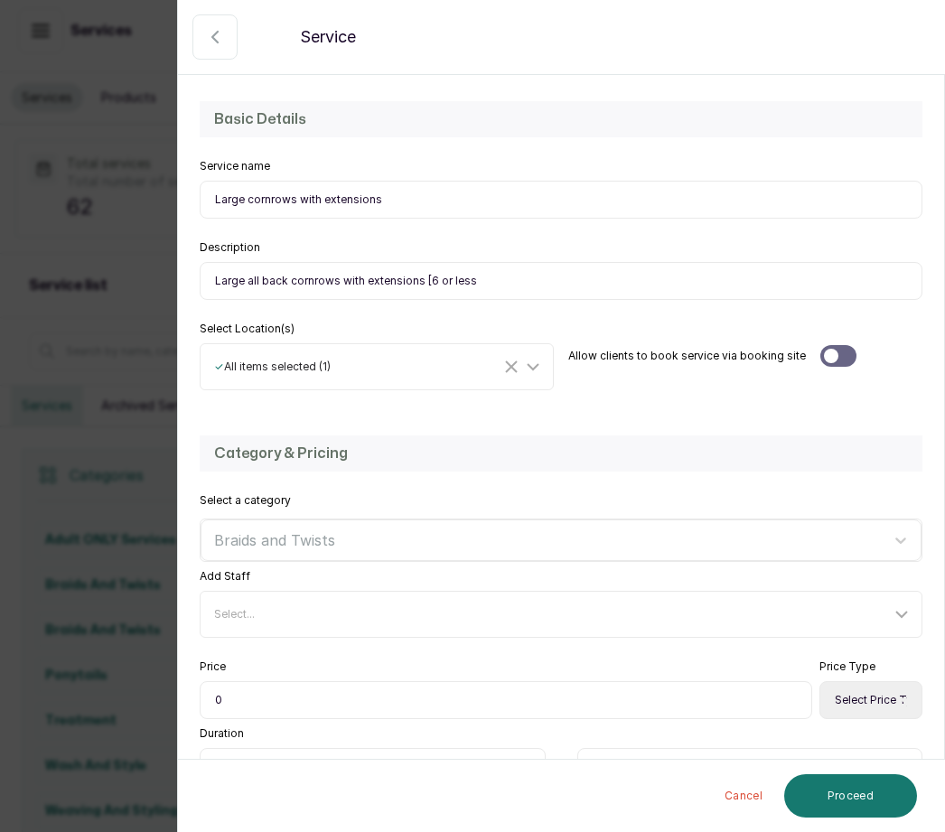
scroll to position [135, 0]
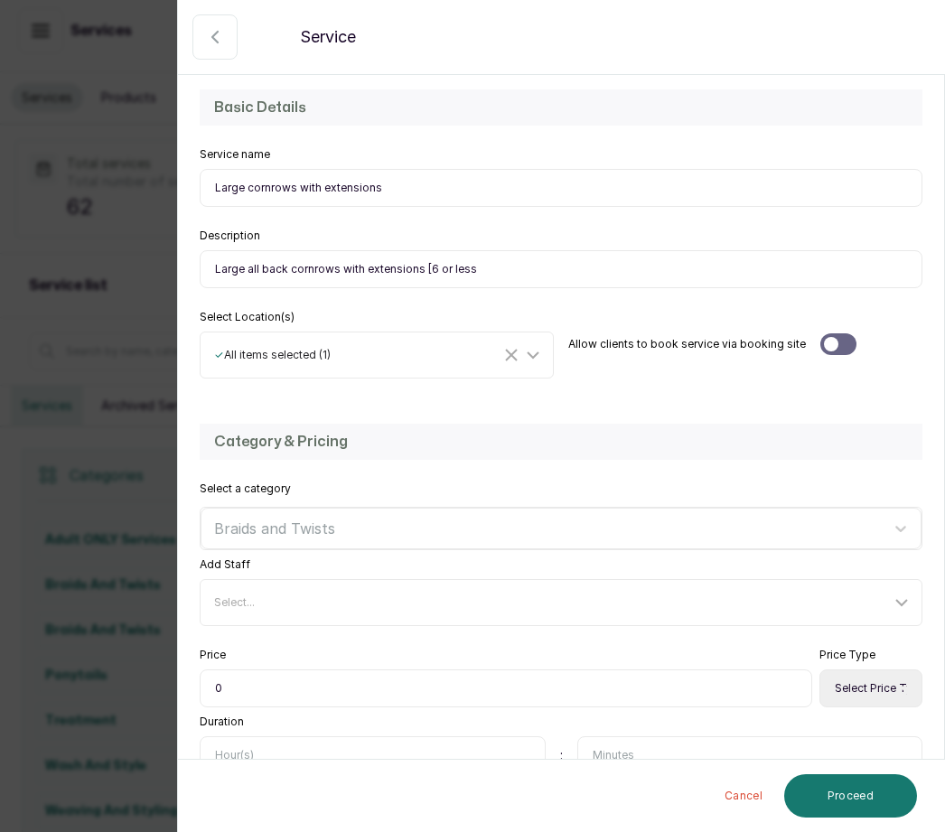
click at [249, 686] on input "0" at bounding box center [506, 689] width 613 height 38
type input "010,000"
click at [876, 687] on select "Select Price Type Fixed From" at bounding box center [871, 689] width 103 height 38
select select "starting_at"
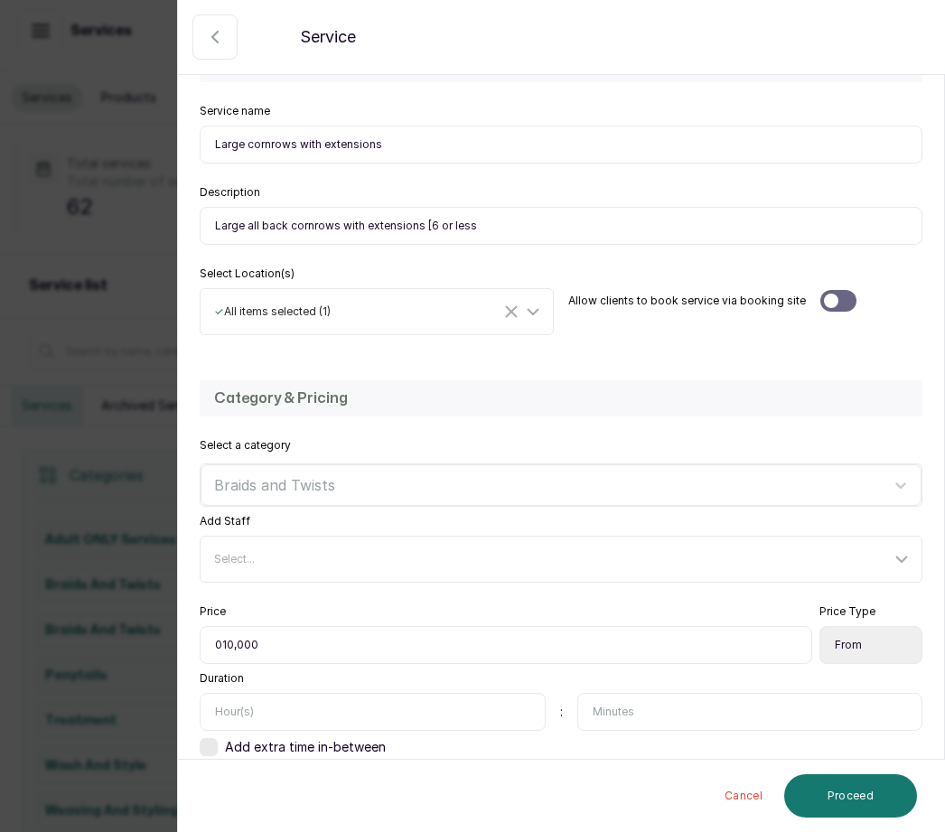
scroll to position [177, 0]
click at [284, 717] on input "text" at bounding box center [373, 713] width 346 height 38
type input "1"
click at [641, 718] on input "text" at bounding box center [751, 713] width 346 height 38
type input "30"
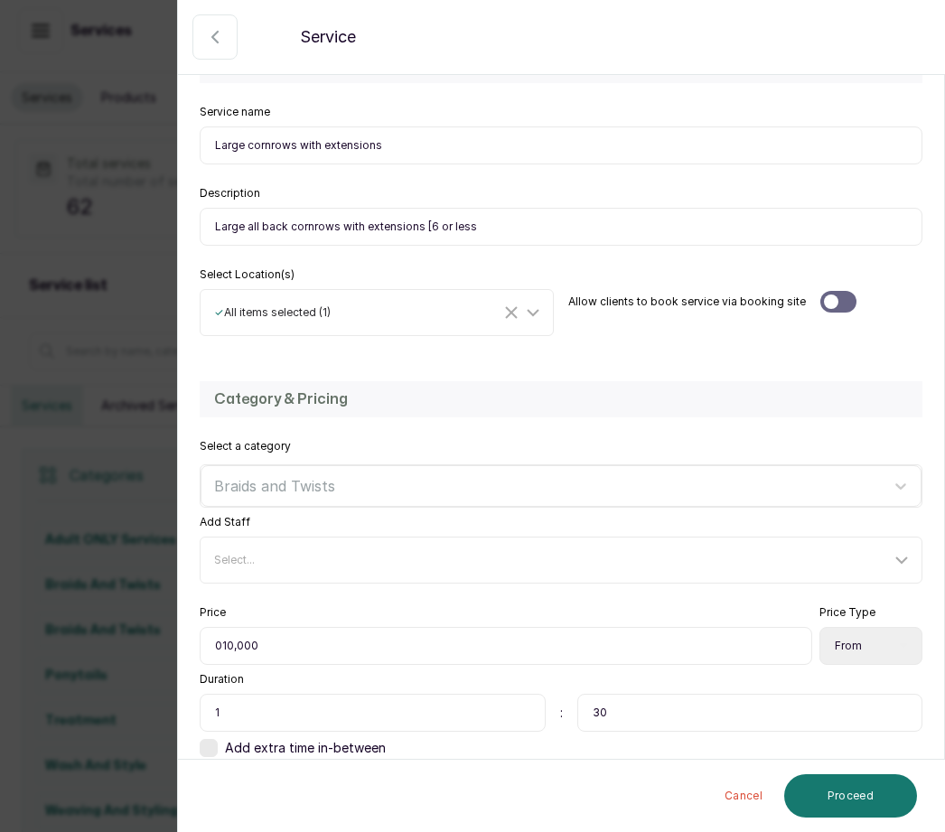
scroll to position [0, 0]
click at [876, 789] on button "Proceed" at bounding box center [851, 796] width 133 height 43
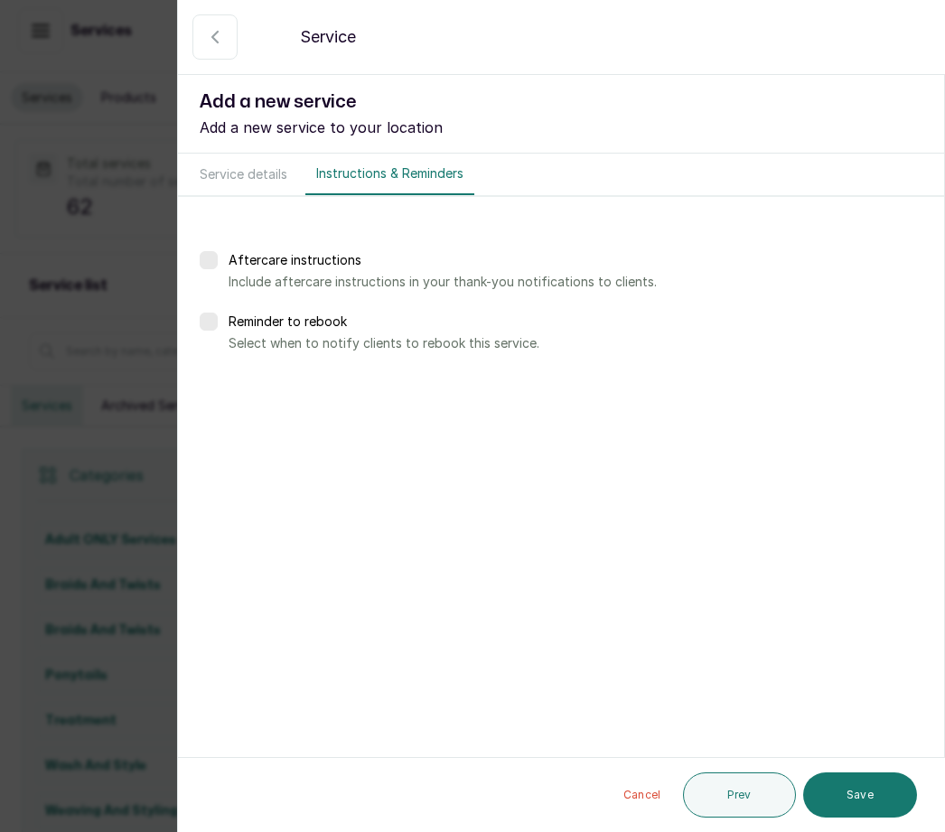
click at [870, 790] on button "Save" at bounding box center [861, 795] width 114 height 45
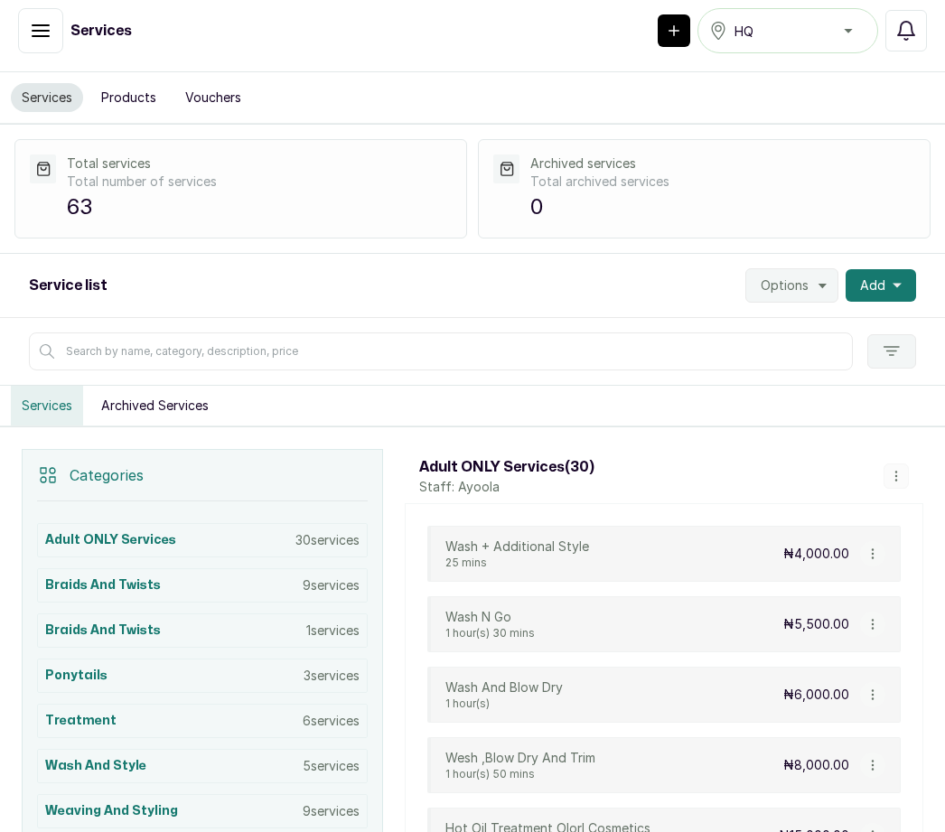
click at [887, 269] on button "Add" at bounding box center [881, 285] width 71 height 33
click at [810, 324] on span "Add Service" at bounding box center [816, 335] width 174 height 22
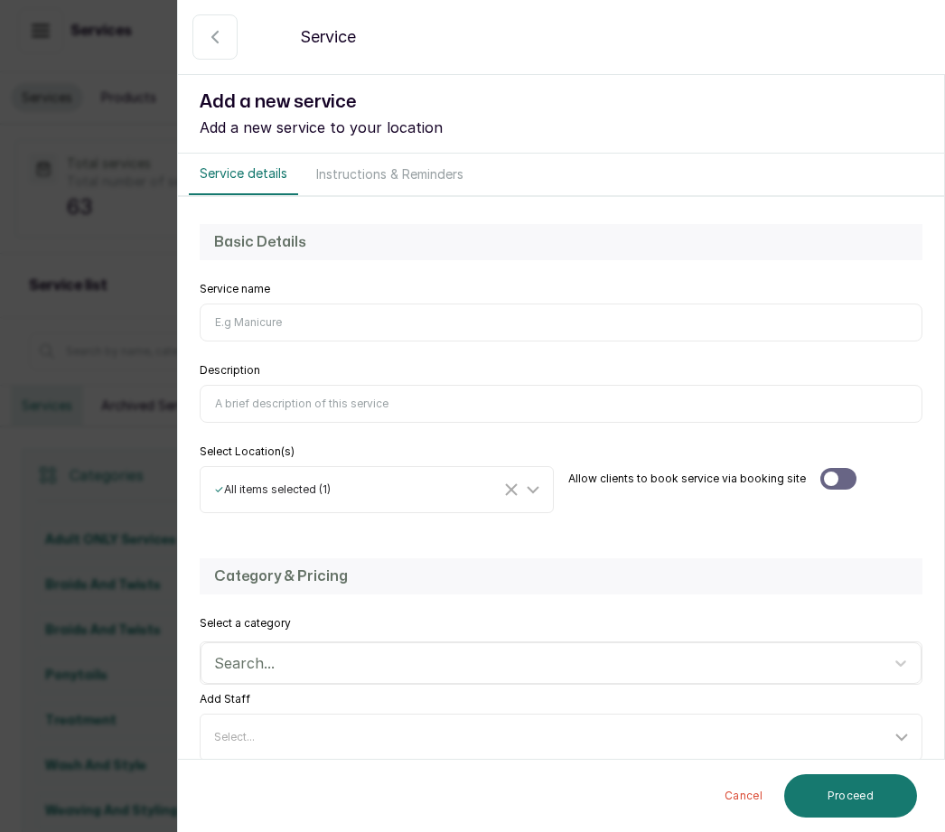
click at [264, 331] on input "Service name" at bounding box center [561, 323] width 723 height 38
type input "Ghana weaving"
click at [277, 404] on input "Description" at bounding box center [561, 404] width 723 height 38
type input "This style includes extensions"
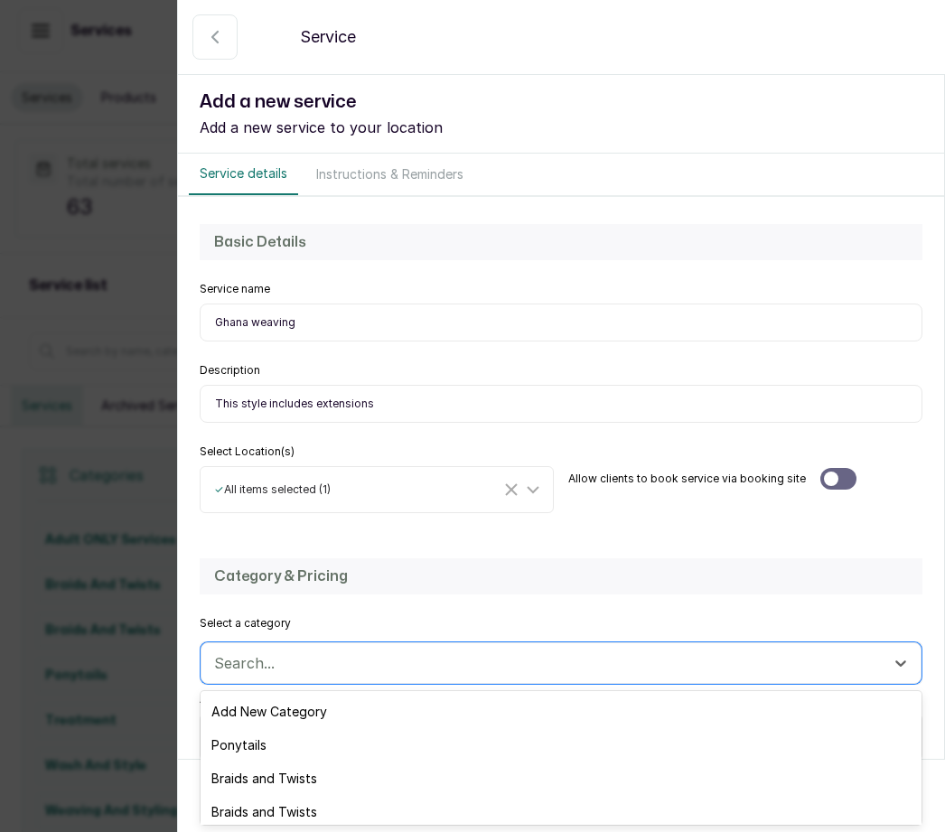
click at [327, 771] on div "Braids and Twists" at bounding box center [561, 778] width 721 height 33
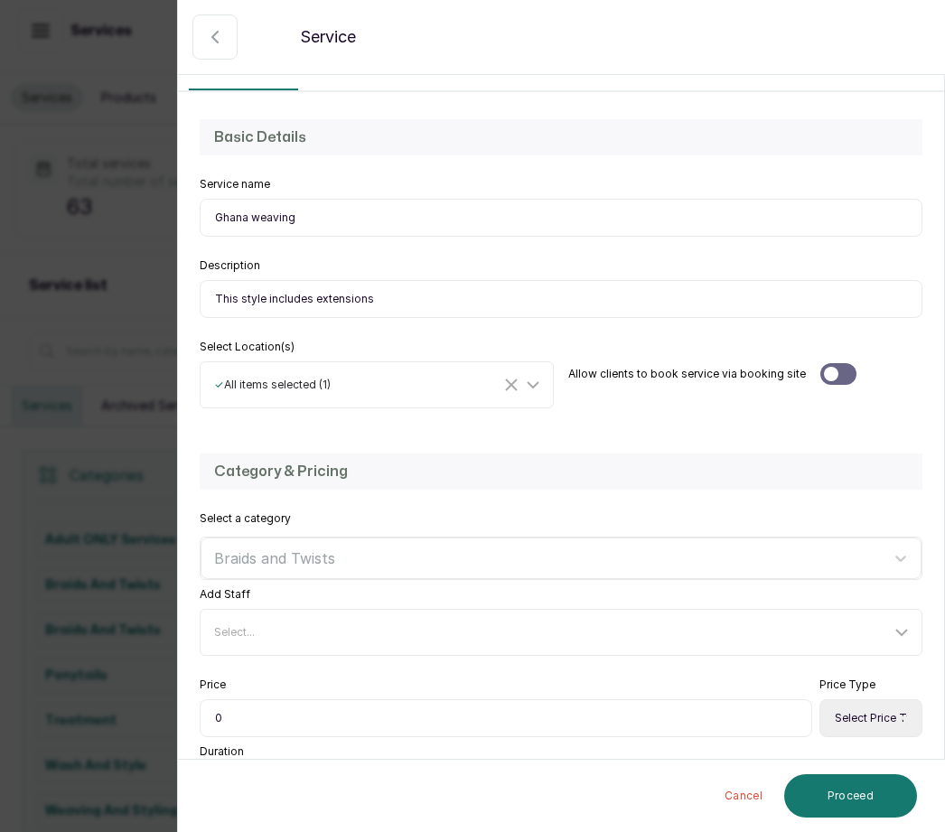
scroll to position [116, 0]
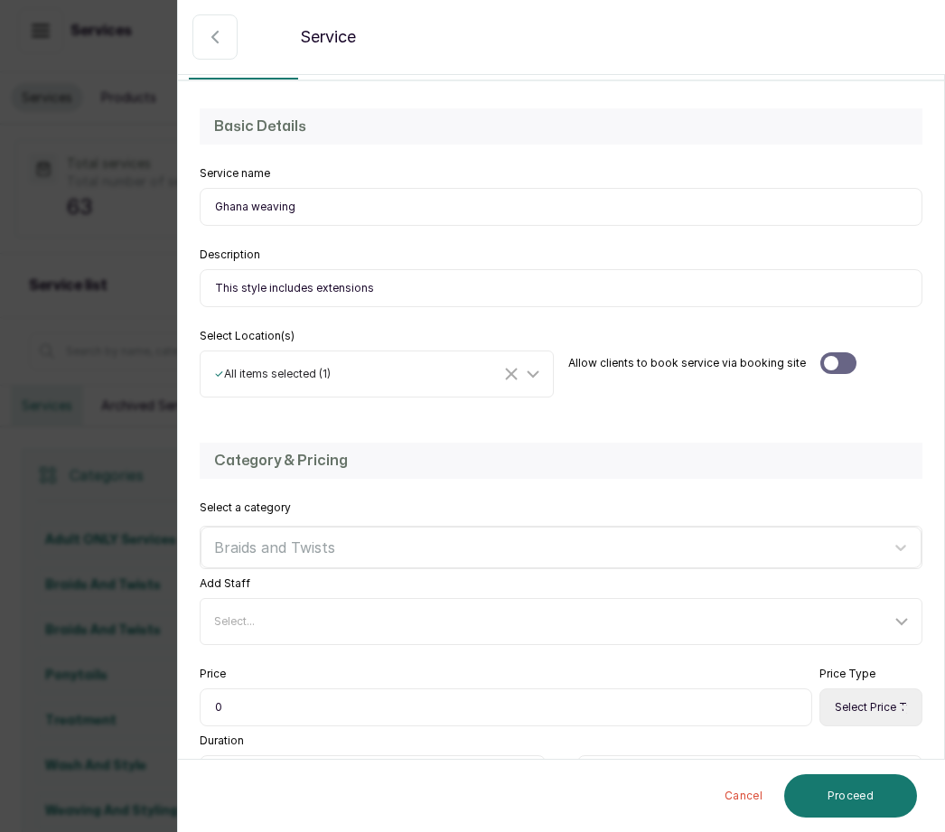
click at [259, 706] on input "0" at bounding box center [506, 708] width 613 height 38
type input "020,000"
click at [878, 704] on select "Select Price Type Fixed From" at bounding box center [871, 708] width 103 height 38
select select "starting_at"
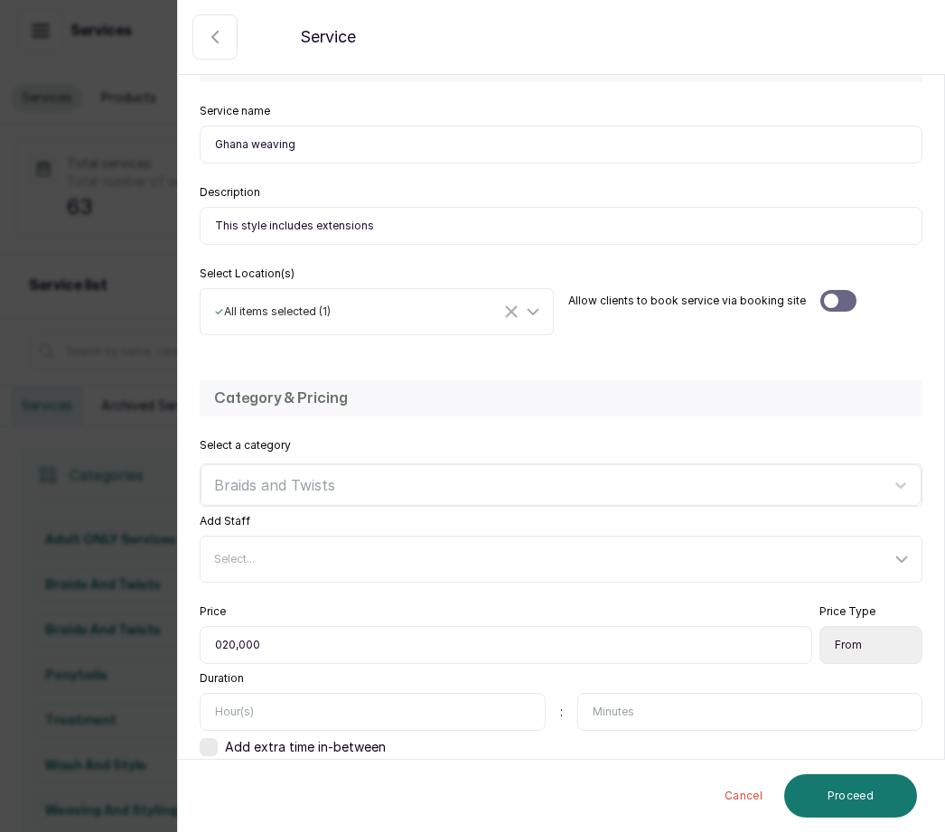
click at [259, 703] on input "text" at bounding box center [373, 712] width 346 height 38
type input "3"
click at [884, 788] on button "Proceed" at bounding box center [851, 796] width 133 height 43
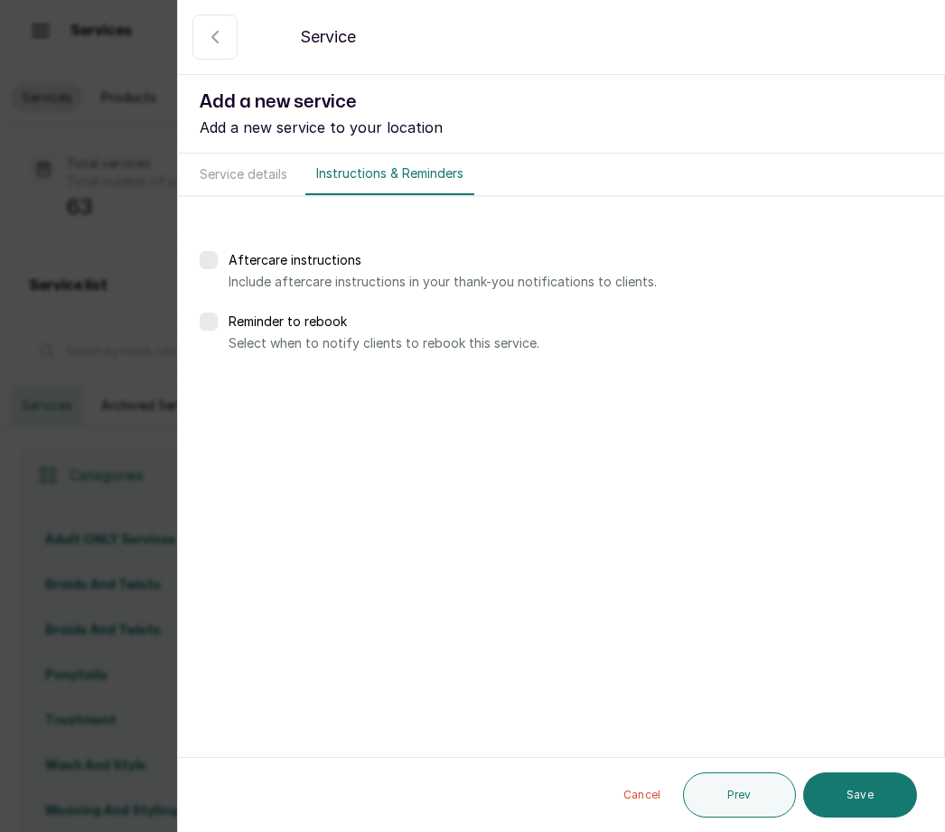
scroll to position [0, 0]
click at [872, 780] on button "Save" at bounding box center [861, 795] width 114 height 45
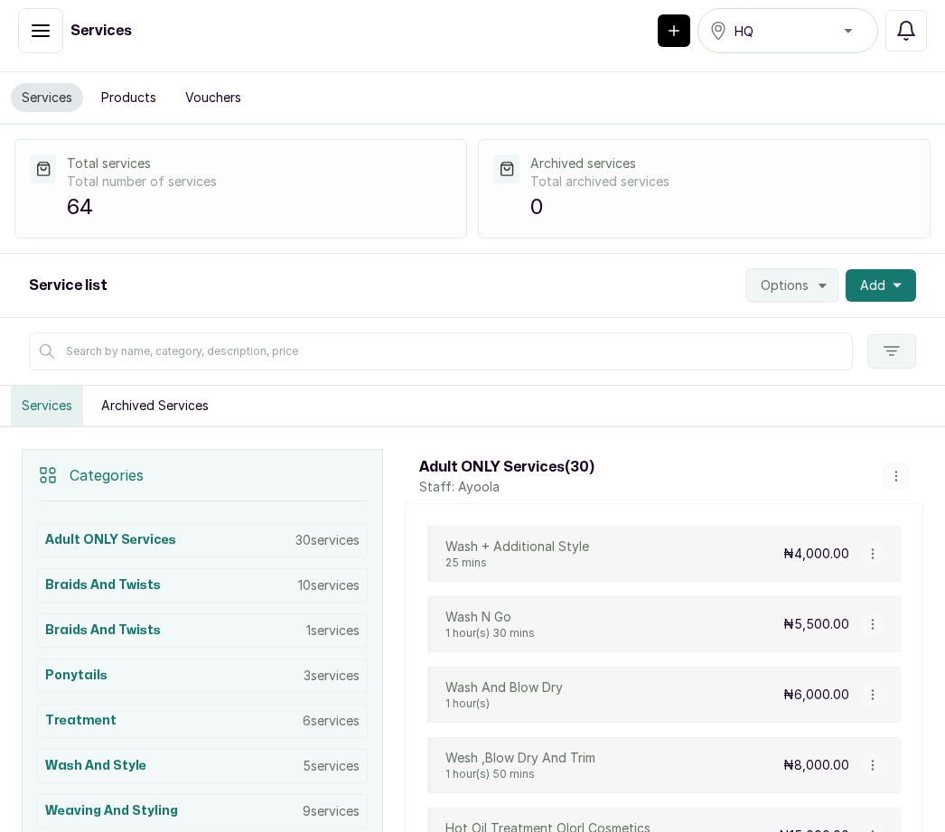
click at [888, 269] on button "Add" at bounding box center [881, 285] width 71 height 33
click at [818, 324] on span "Add Service" at bounding box center [816, 335] width 174 height 22
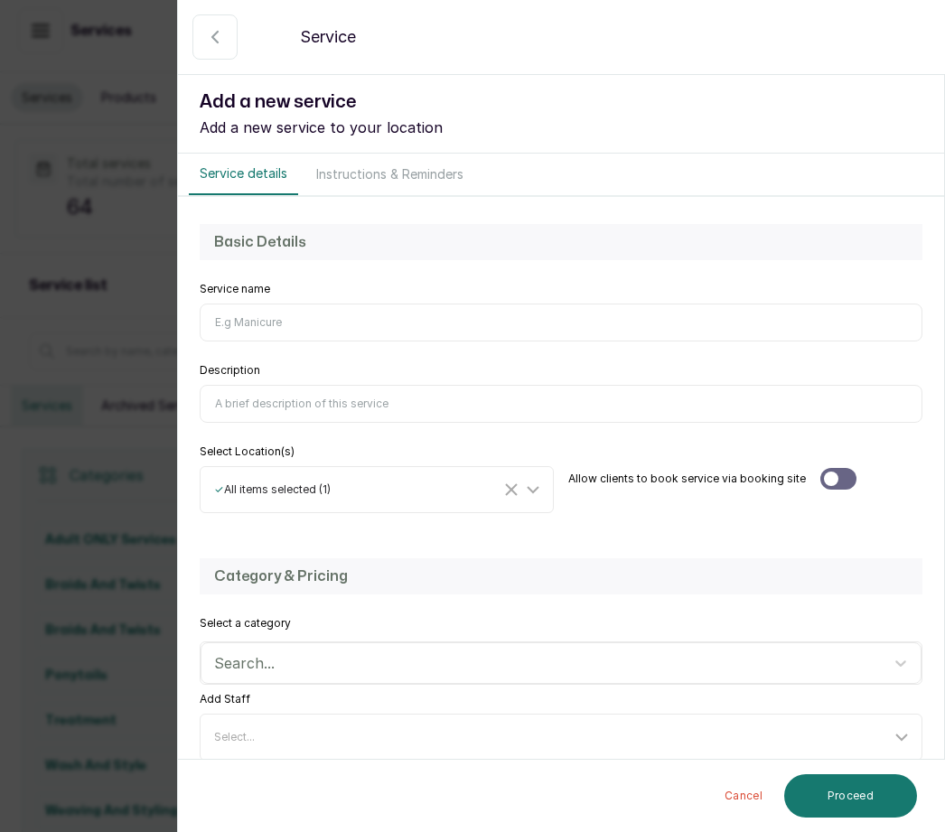
click at [240, 310] on input "Service name" at bounding box center [561, 323] width 723 height 38
type input "Small box braids"
click at [251, 403] on input "Description" at bounding box center [561, 404] width 723 height 38
click at [366, 403] on input "This service includes extensisons" at bounding box center [561, 404] width 723 height 38
click at [443, 393] on input "This service includes extensions" at bounding box center [561, 404] width 723 height 38
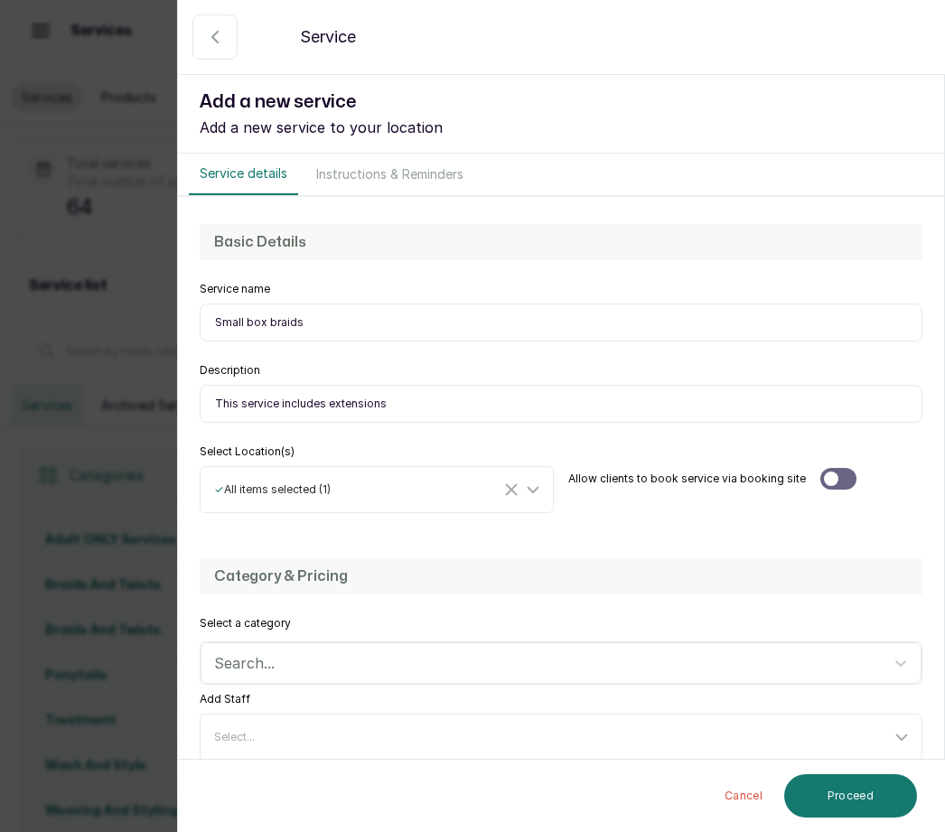
click at [409, 403] on input "This service includes extensions" at bounding box center [561, 404] width 723 height 38
type input "This service includes extensions . Final price depends on volume of clients hai…"
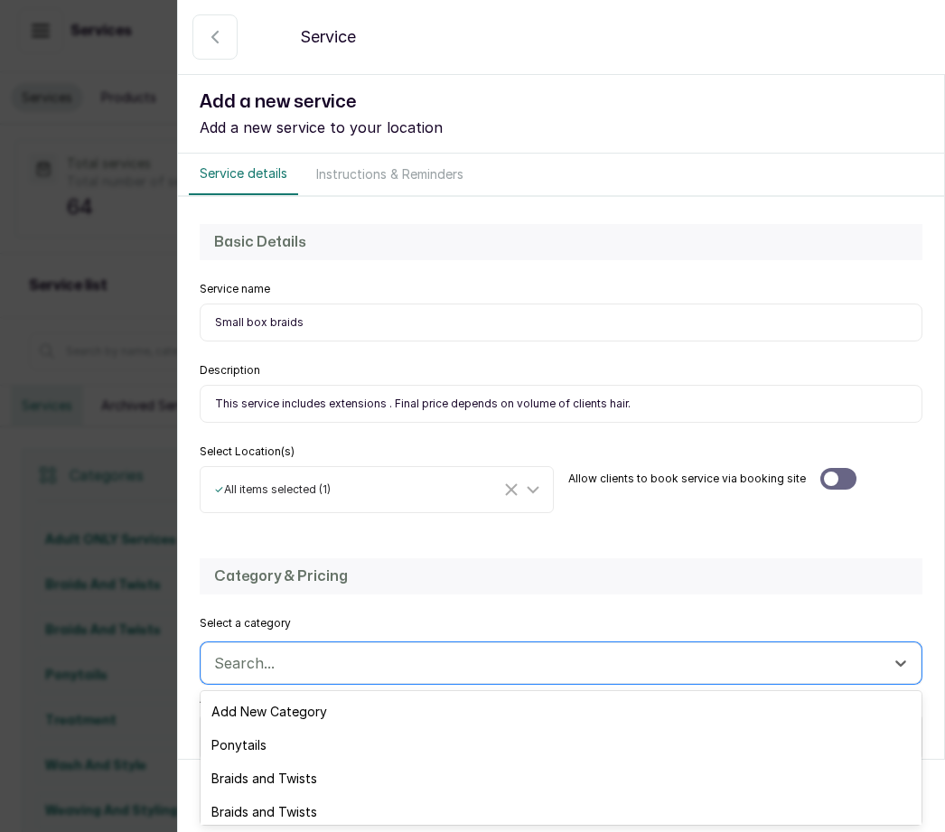
click at [327, 774] on div "Braids and Twists" at bounding box center [561, 778] width 721 height 33
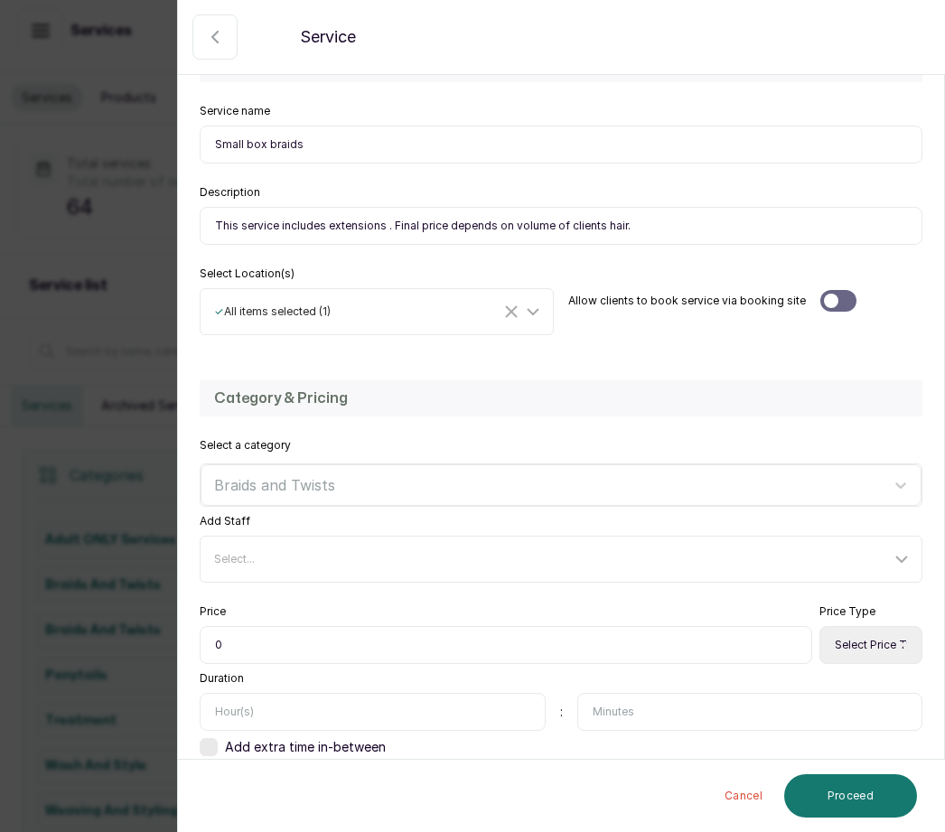
scroll to position [177, 0]
click at [235, 650] on input "0" at bounding box center [506, 646] width 613 height 38
type input "030,000"
click at [270, 700] on input "text" at bounding box center [373, 713] width 346 height 38
type input "3"
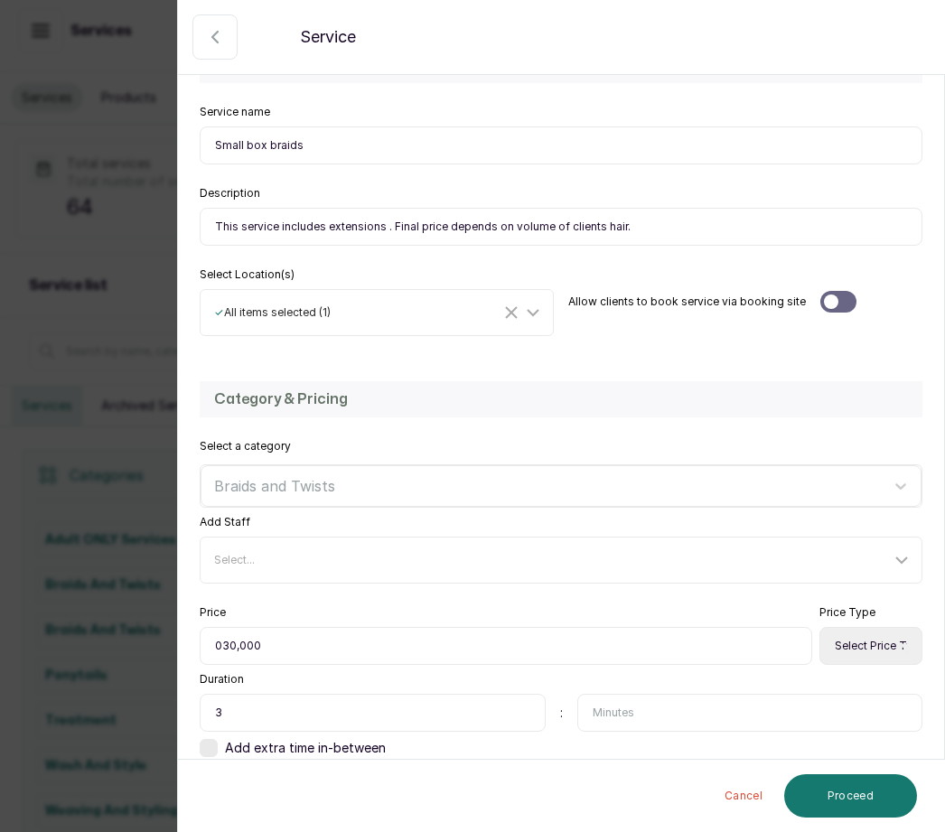
click at [875, 639] on select "Select Price Type Fixed From" at bounding box center [871, 646] width 103 height 38
select select "starting_at"
click at [866, 786] on button "Proceed" at bounding box center [851, 796] width 133 height 43
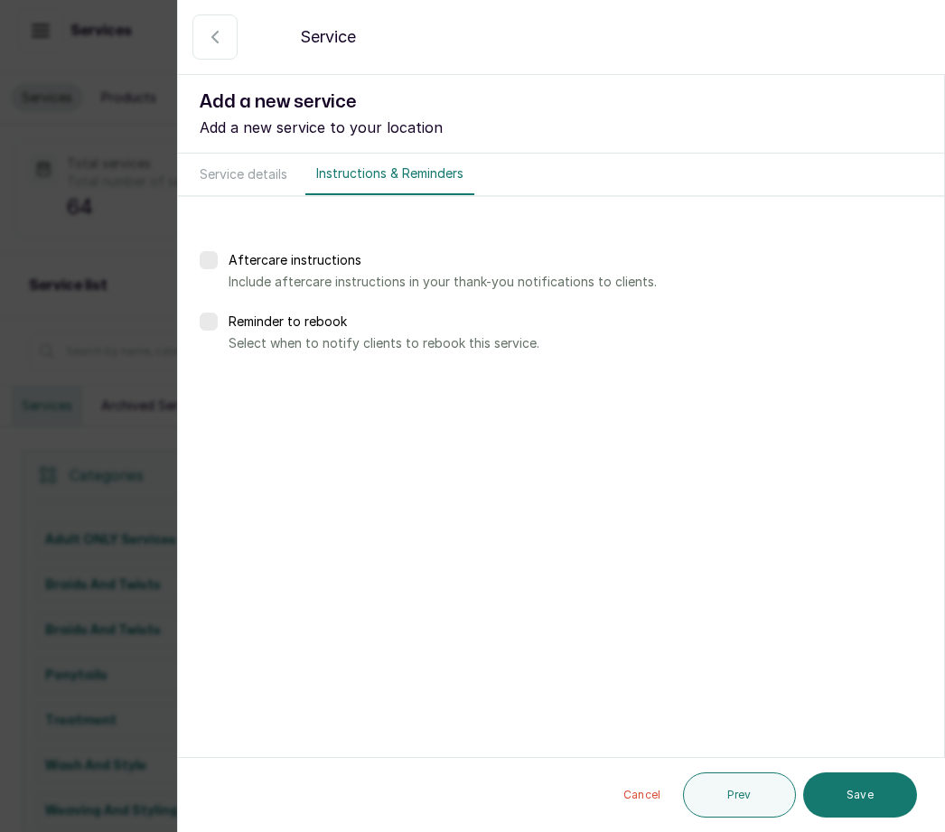
scroll to position [0, 0]
click at [887, 798] on button "Save" at bounding box center [861, 795] width 114 height 45
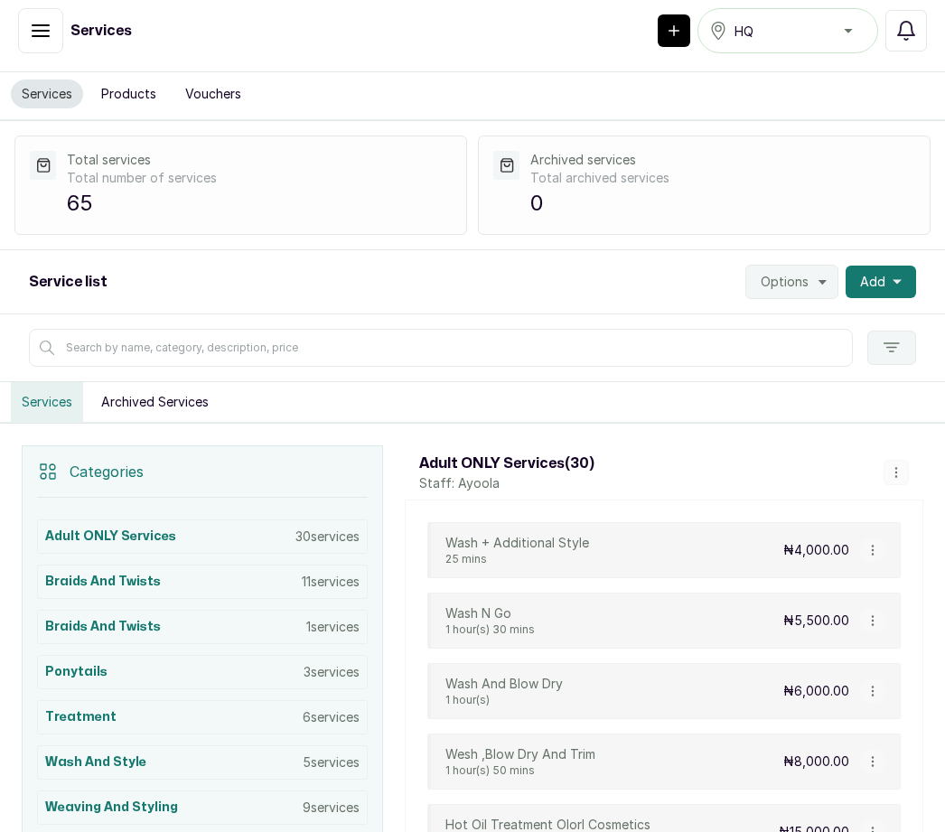
scroll to position [5, 0]
click at [880, 272] on span "Add" at bounding box center [872, 281] width 25 height 18
click at [839, 319] on span "Add Service" at bounding box center [816, 330] width 174 height 22
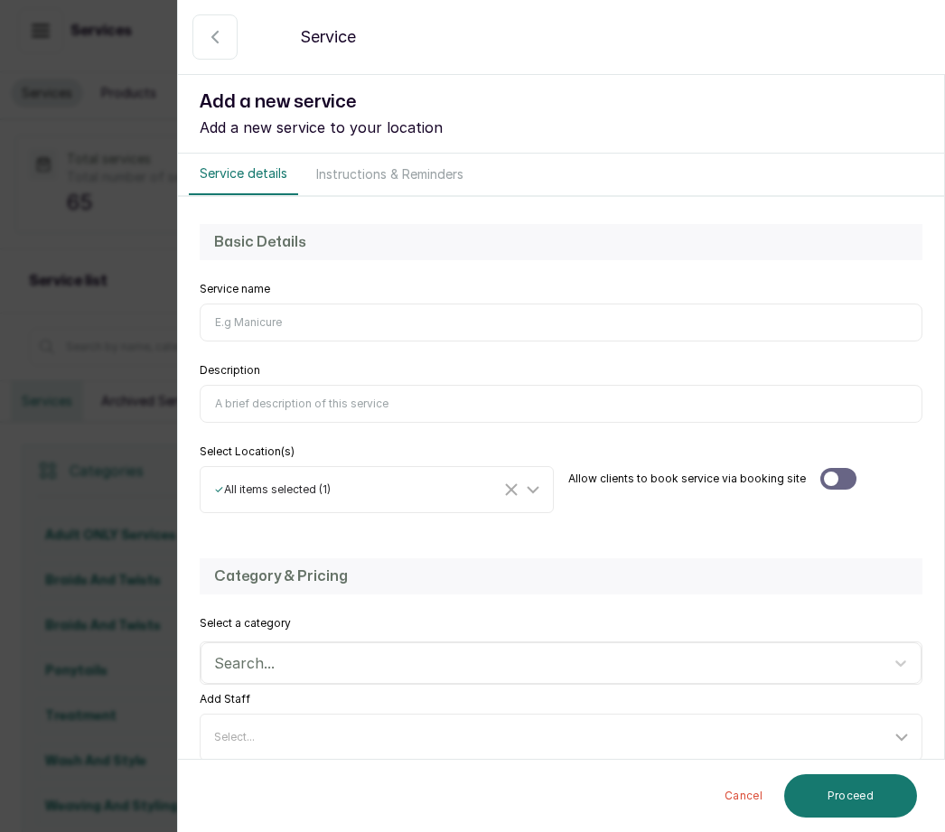
click at [244, 326] on input "Service name" at bounding box center [561, 323] width 723 height 38
type input "Medium box braids"
click at [270, 390] on input "Description" at bounding box center [561, 404] width 723 height 38
type input "This service includes extensions .final price depends on volume of clients hair"
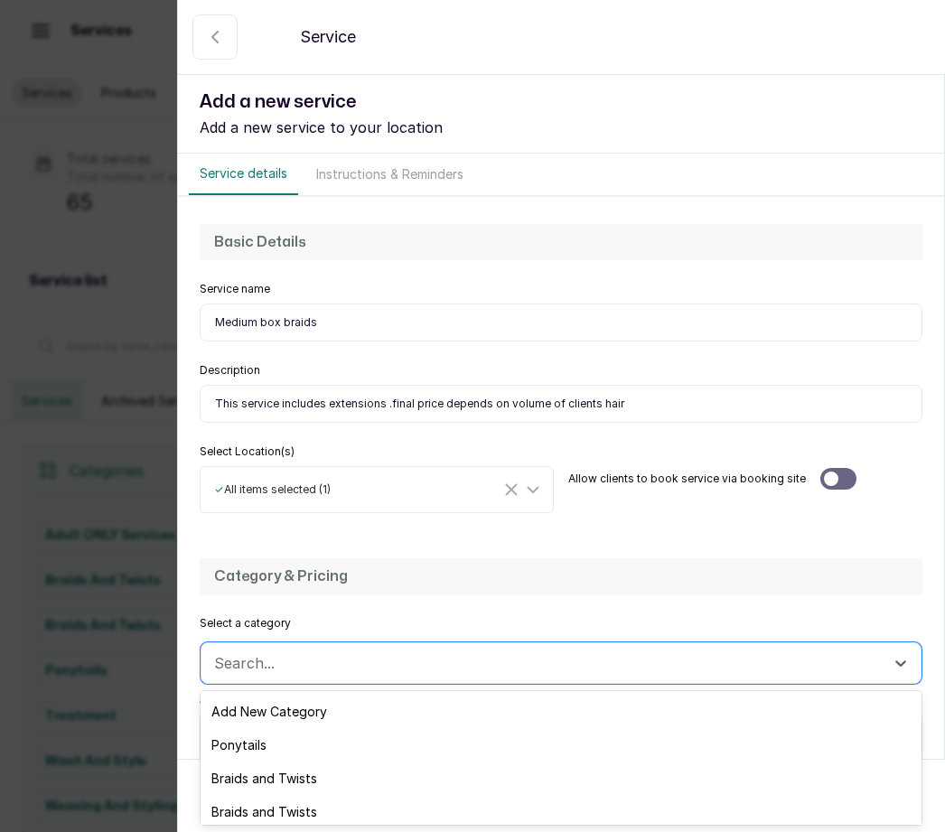
click at [320, 771] on div "Braids and Twists" at bounding box center [561, 778] width 721 height 33
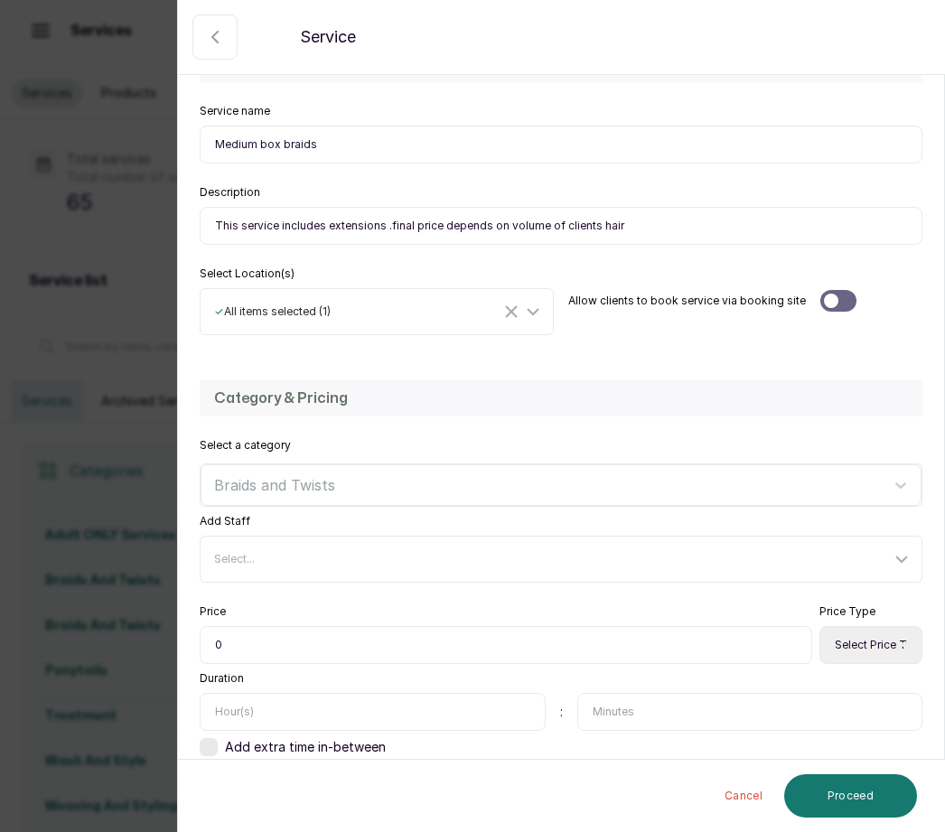
scroll to position [177, 0]
click at [269, 627] on input "0" at bounding box center [506, 646] width 613 height 38
type input "020,000"
click at [874, 627] on select "Select Price Type Fixed From" at bounding box center [871, 646] width 103 height 38
select select "starting_at"
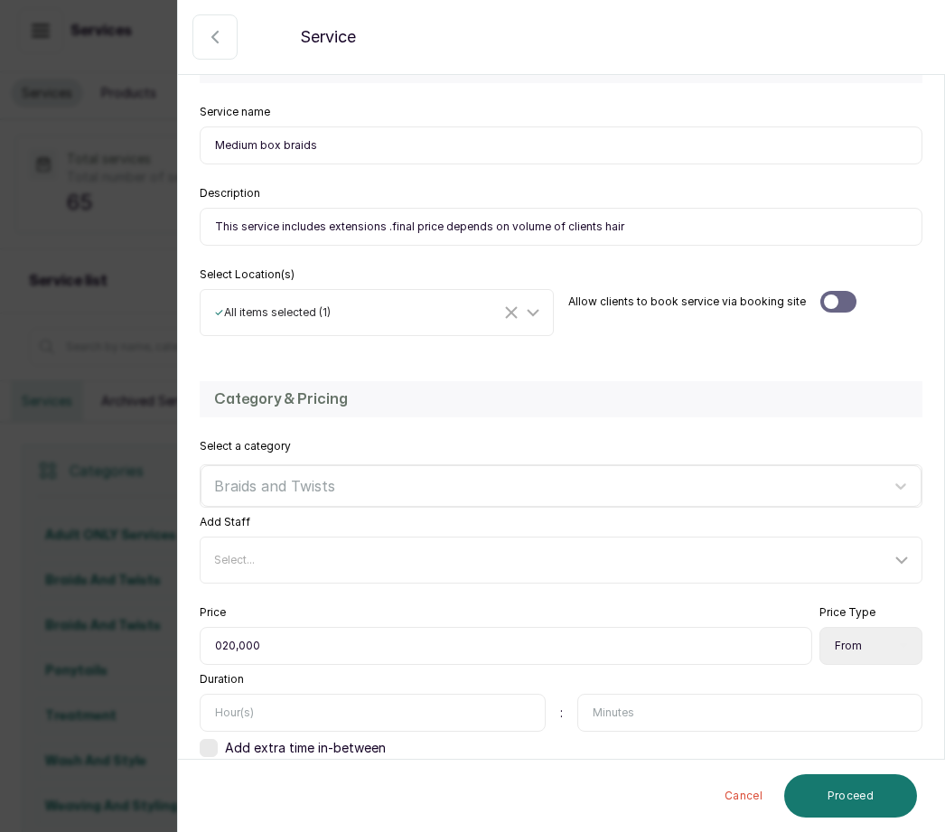
click at [267, 694] on input "text" at bounding box center [373, 713] width 346 height 38
type input "3"
click at [858, 785] on button "Proceed" at bounding box center [851, 796] width 133 height 43
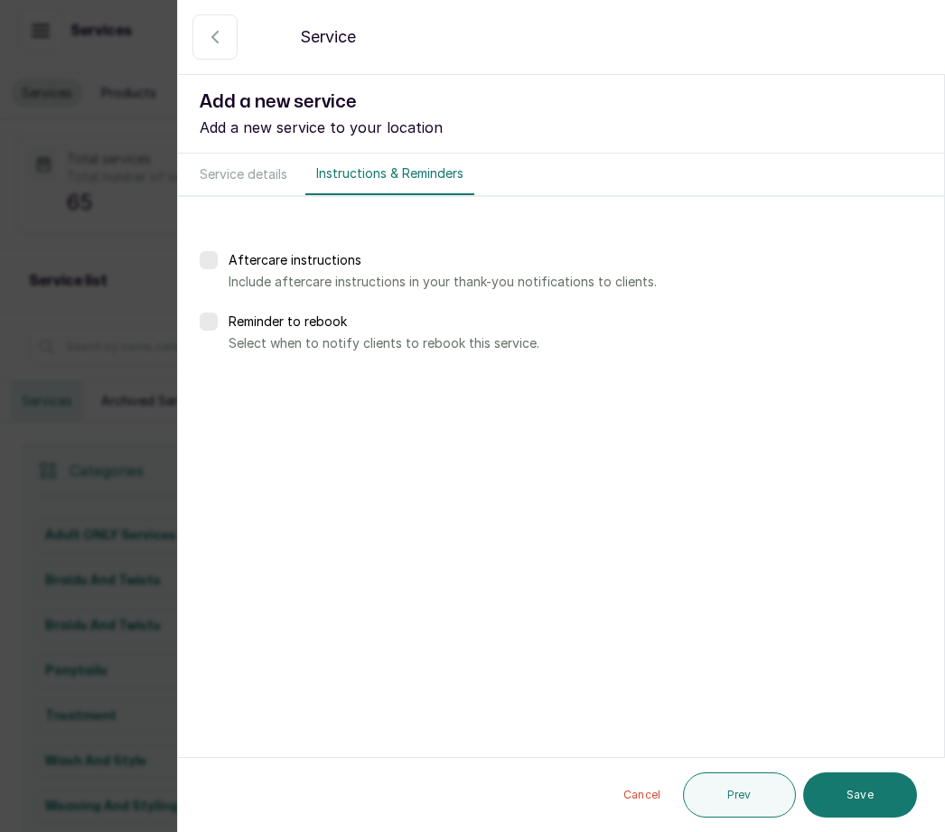
scroll to position [0, 0]
click at [876, 776] on button "Save" at bounding box center [861, 795] width 114 height 45
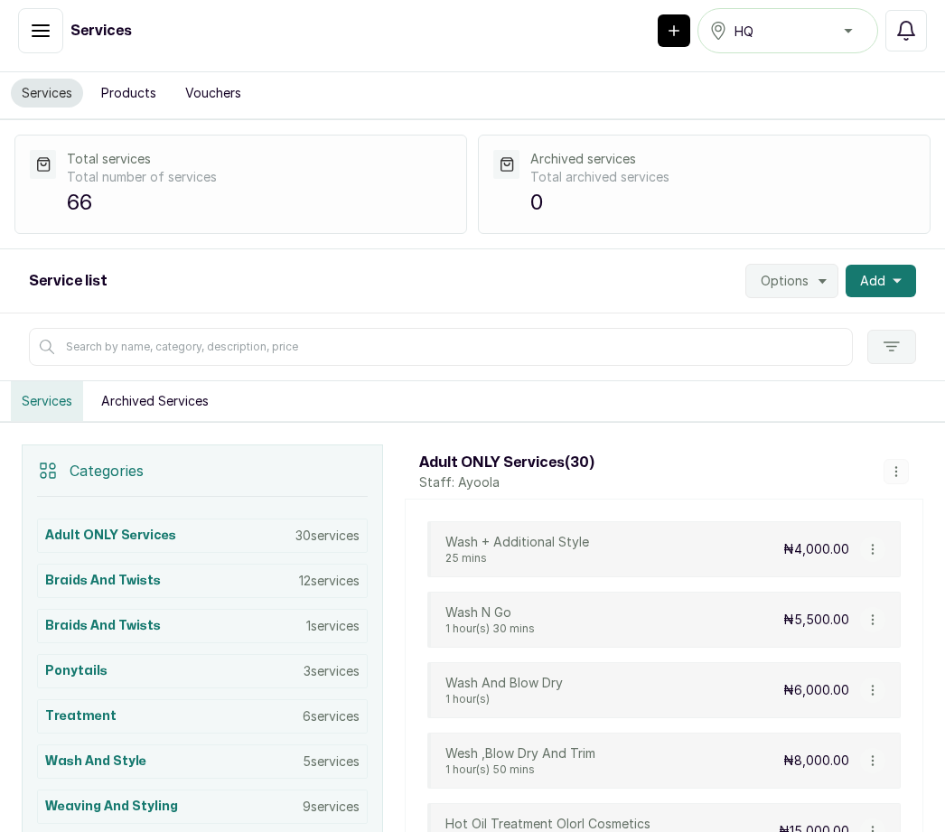
click at [876, 272] on span "Add" at bounding box center [872, 281] width 25 height 18
click at [826, 319] on span "Add Service" at bounding box center [816, 330] width 174 height 22
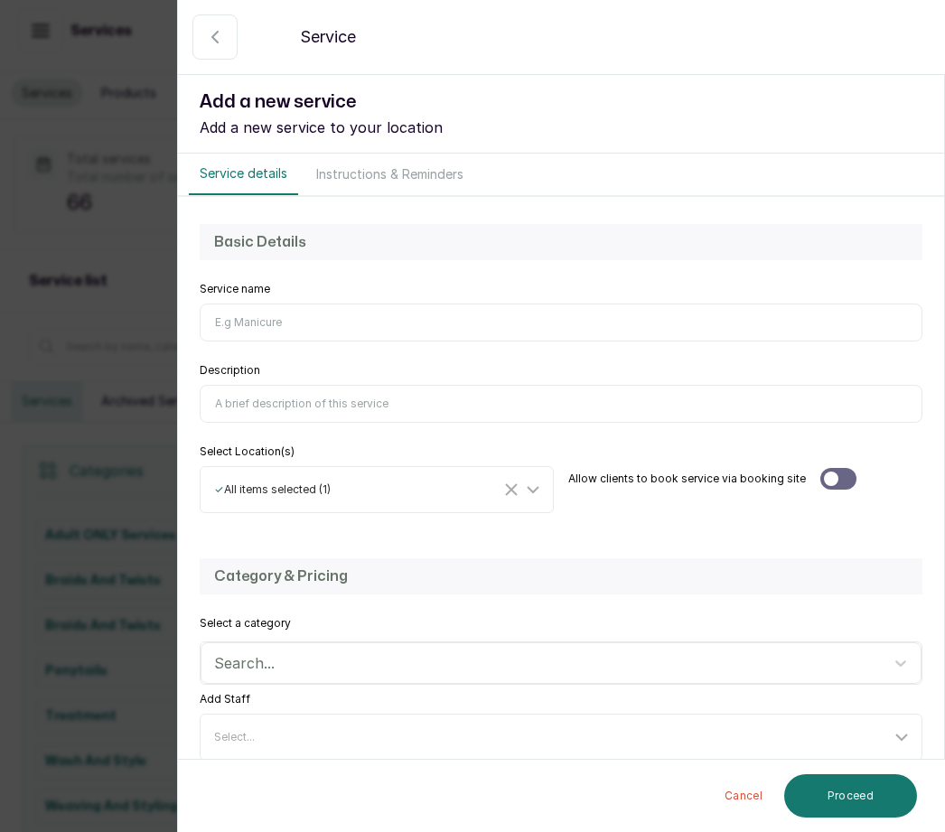
click at [246, 323] on input "Service name" at bounding box center [561, 323] width 723 height 38
type input "Large box braids"
click at [277, 401] on input "Description" at bounding box center [561, 404] width 723 height 38
type input "Includes extensions. Final price depends on volume of clients hair"
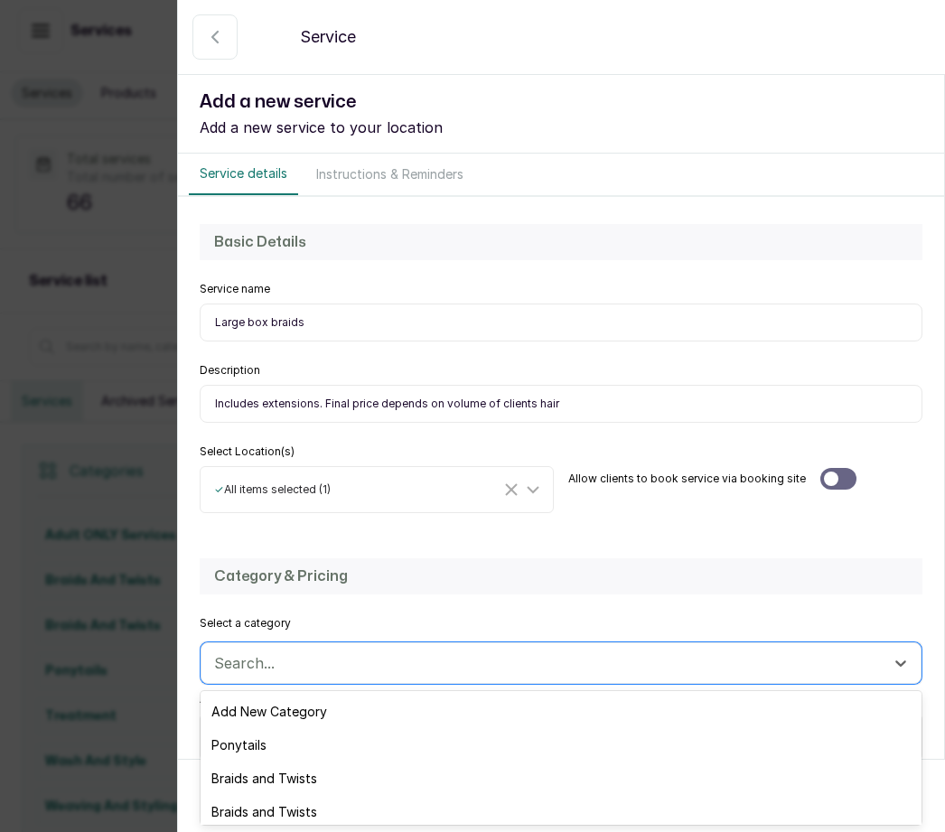
click at [323, 772] on div "Braids and Twists" at bounding box center [561, 778] width 721 height 33
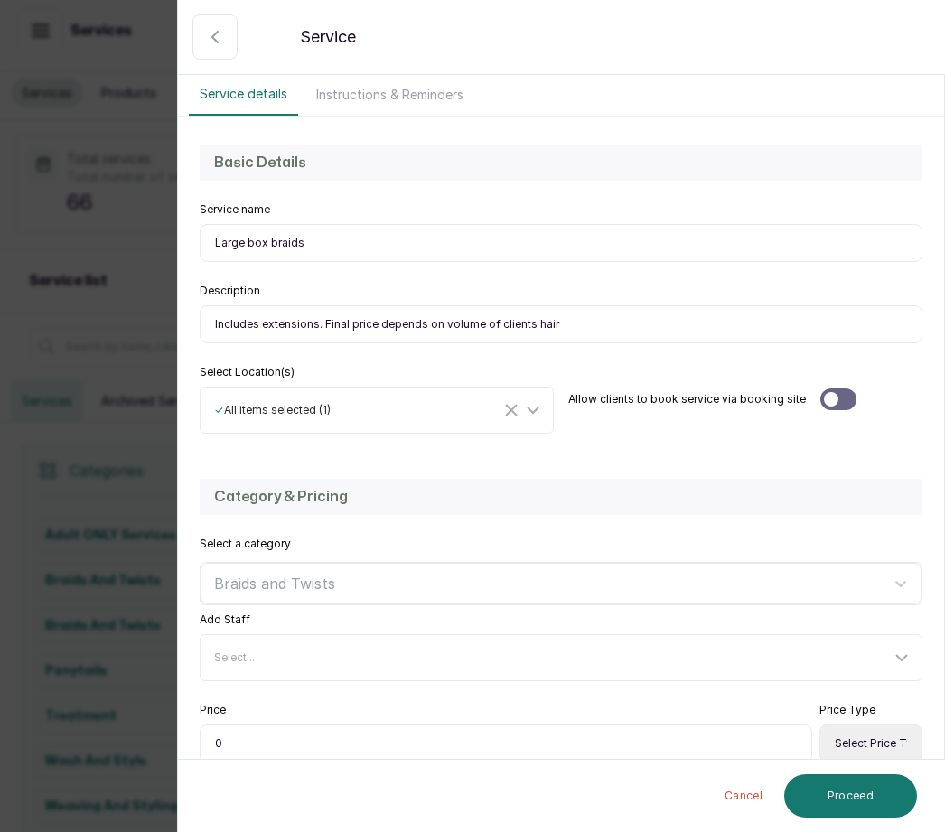
scroll to position [80, 0]
click at [249, 728] on input "0" at bounding box center [506, 744] width 613 height 38
click at [255, 741] on input "0" at bounding box center [506, 744] width 613 height 38
type input "015,000"
click at [895, 734] on select "Select Price Type Fixed From" at bounding box center [871, 744] width 103 height 38
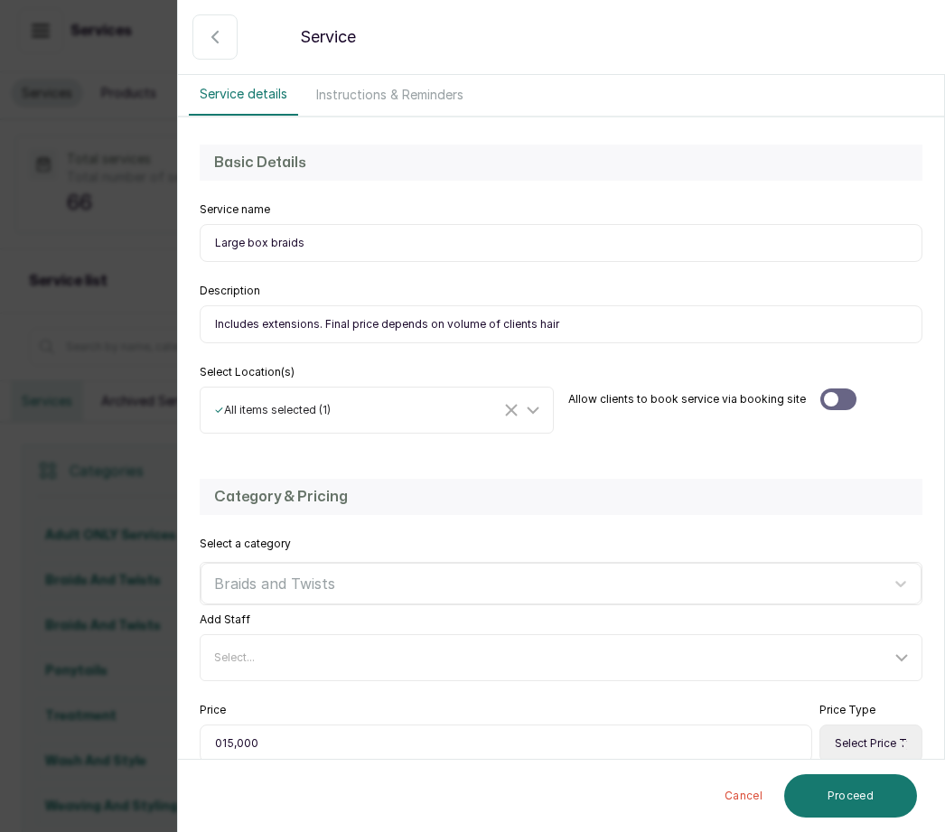
select select "starting_at"
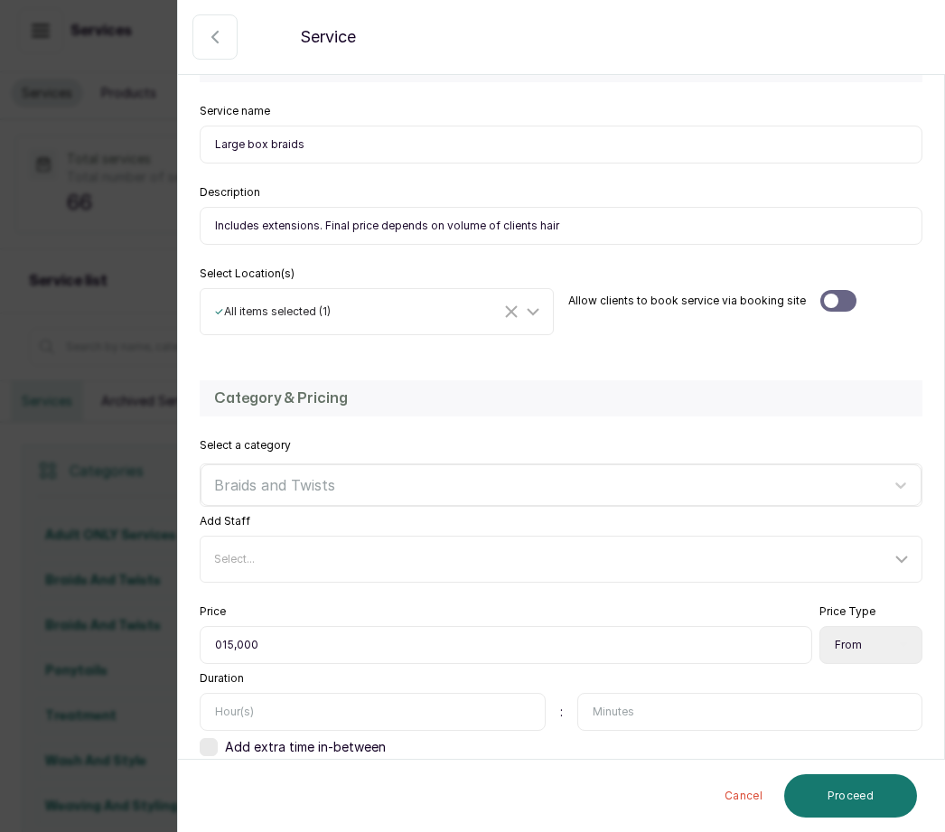
scroll to position [177, 0]
click at [241, 703] on input "text" at bounding box center [373, 713] width 346 height 38
type input "2"
click at [623, 705] on input "text" at bounding box center [751, 713] width 346 height 38
type input "30"
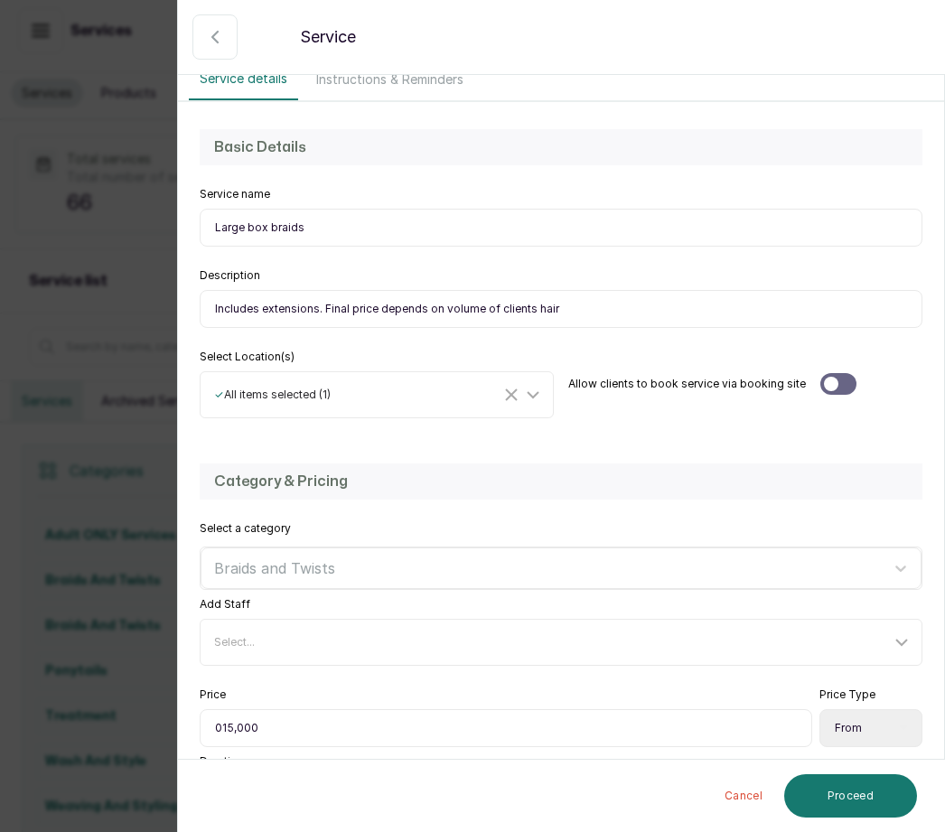
scroll to position [40, 0]
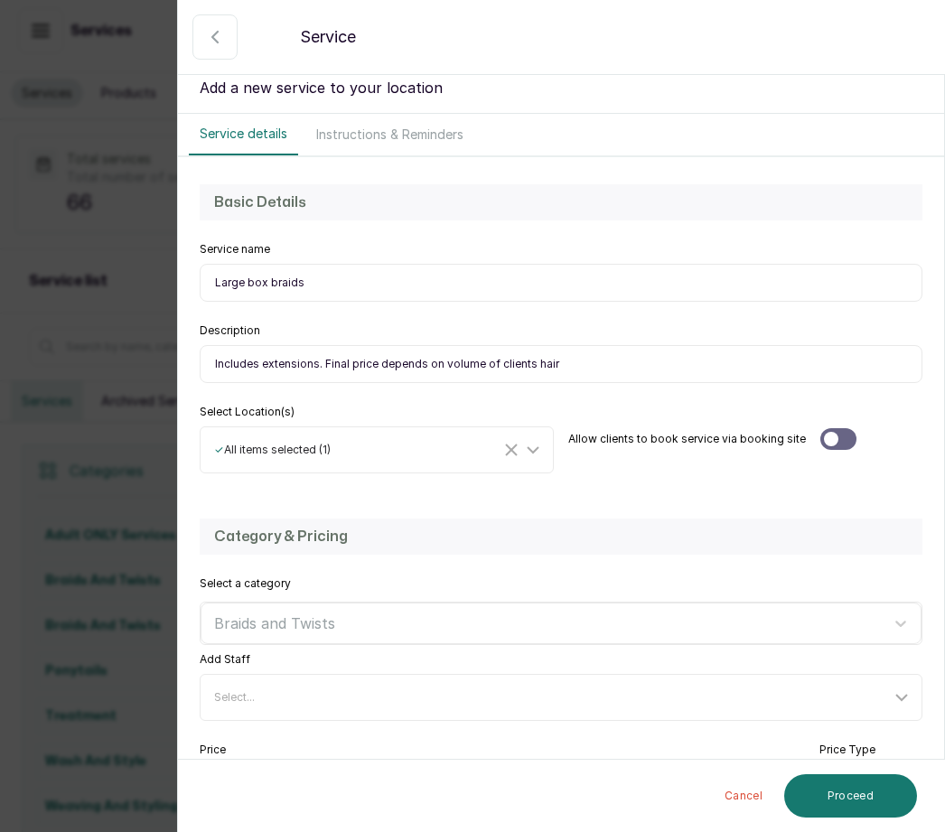
click at [871, 797] on button "Proceed" at bounding box center [851, 796] width 133 height 43
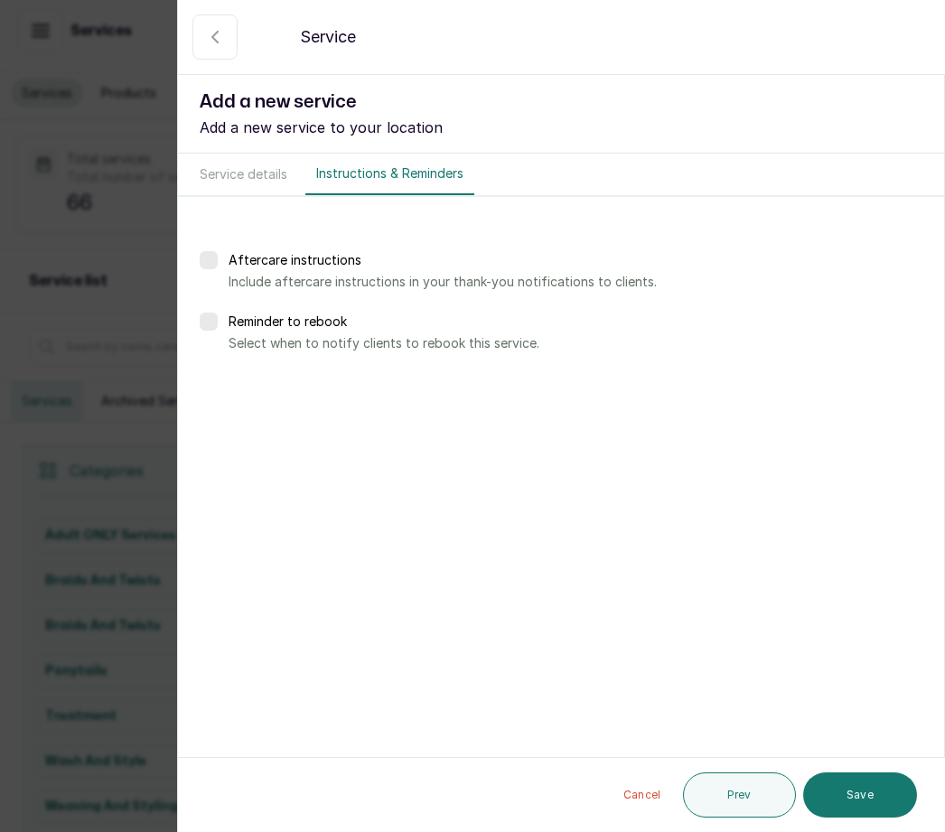
scroll to position [0, 0]
click at [876, 793] on button "Save" at bounding box center [861, 795] width 114 height 45
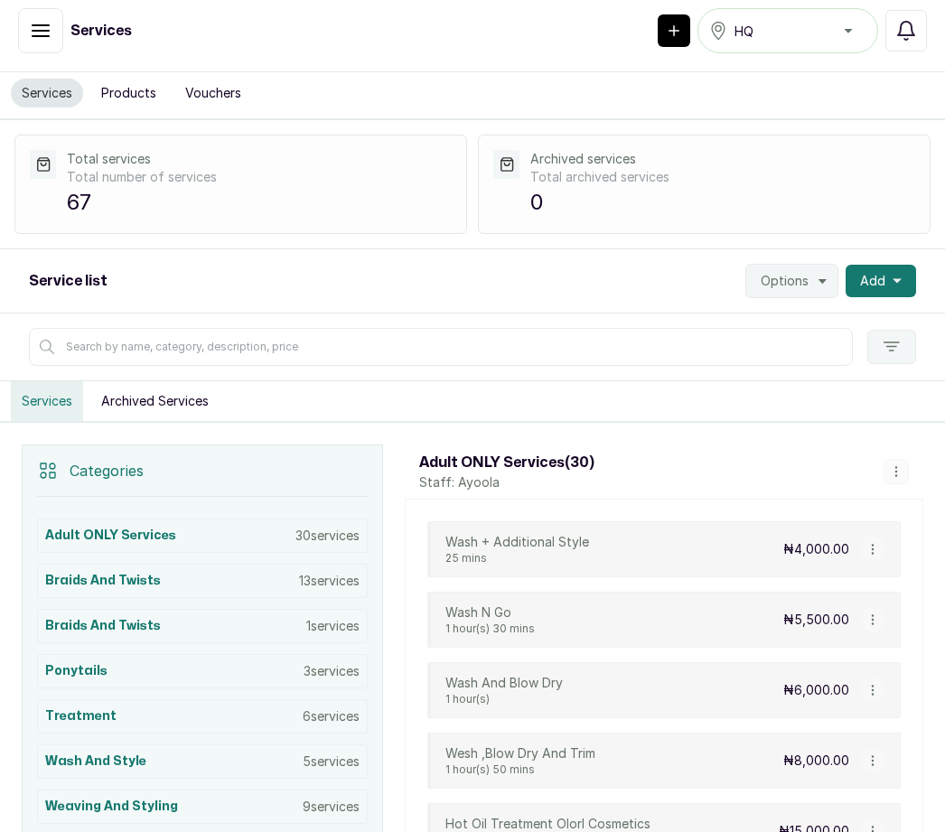
click at [897, 265] on button "Add" at bounding box center [881, 281] width 71 height 33
click at [824, 319] on span "Add Service" at bounding box center [816, 330] width 174 height 22
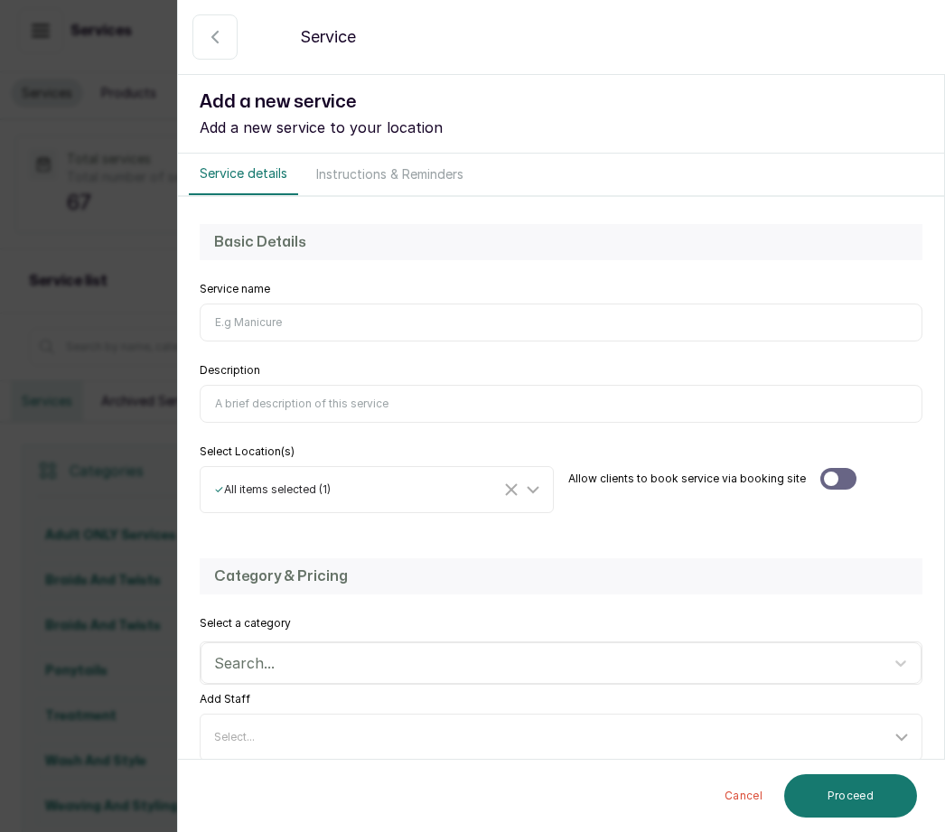
click at [253, 320] on input "Service name" at bounding box center [561, 323] width 723 height 38
type input "Young childs haircut"
click at [268, 406] on input "Description" at bounding box center [561, 404] width 723 height 38
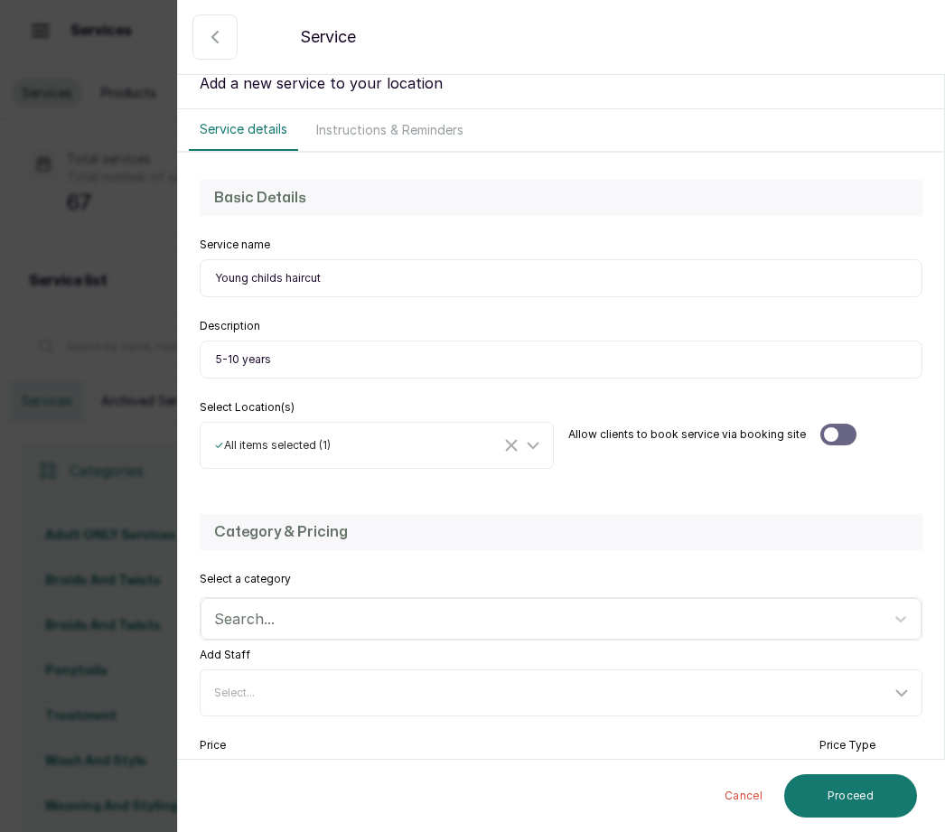
scroll to position [63, 0]
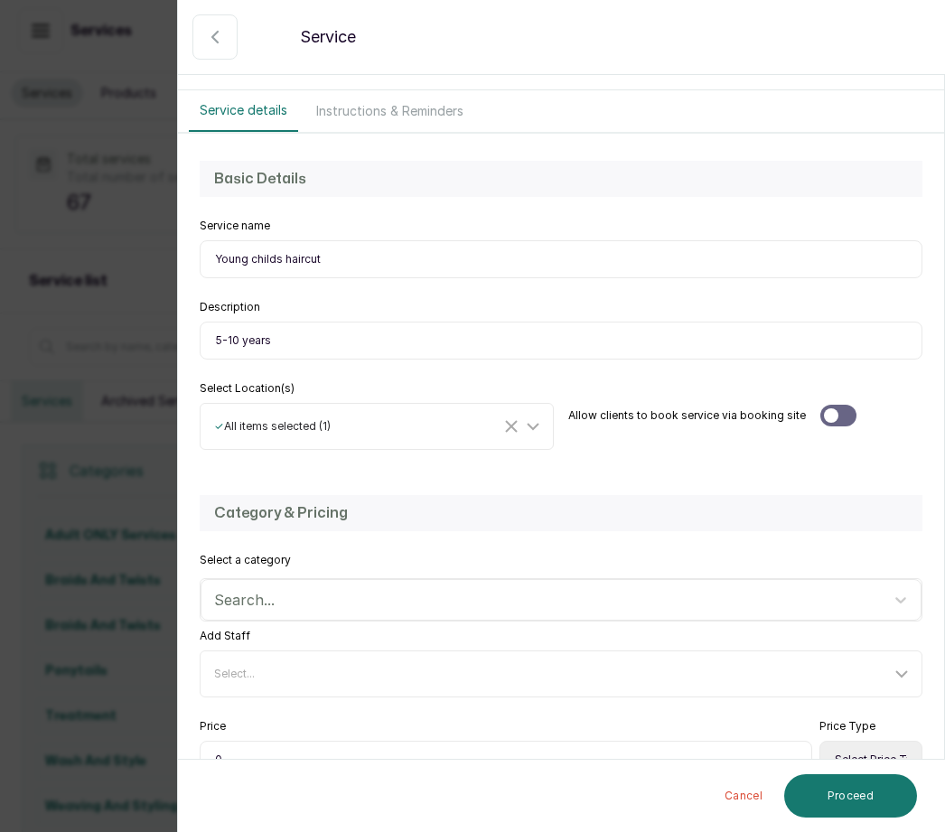
type input "5-10 years"
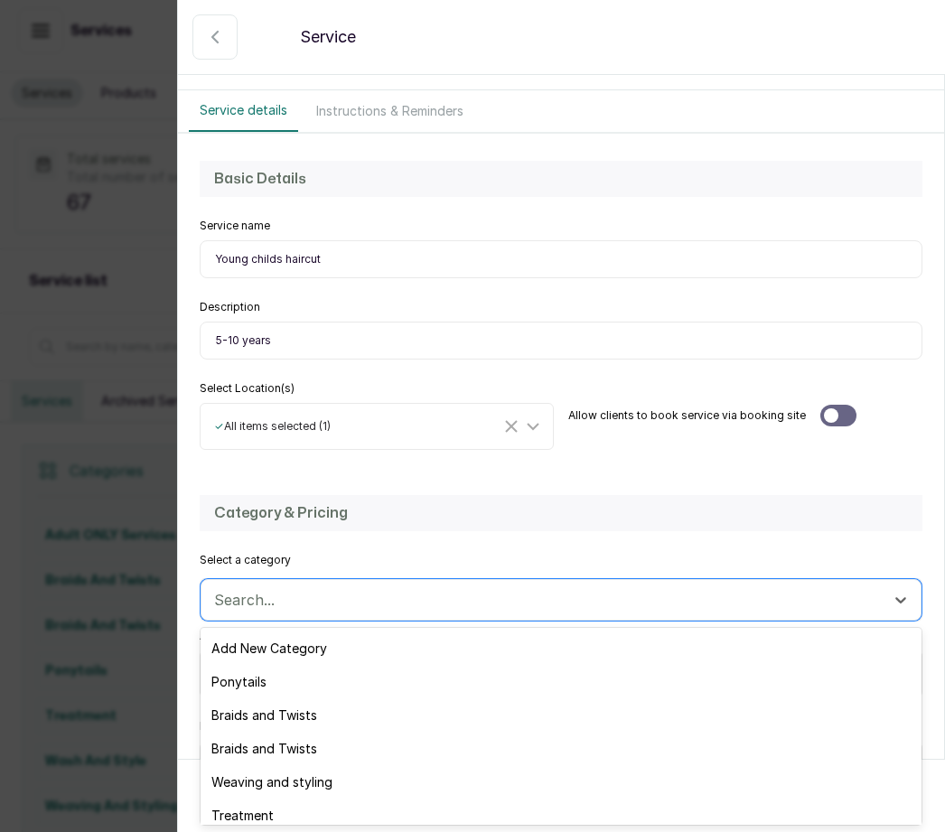
click at [319, 638] on div "Add New Category" at bounding box center [561, 648] width 721 height 33
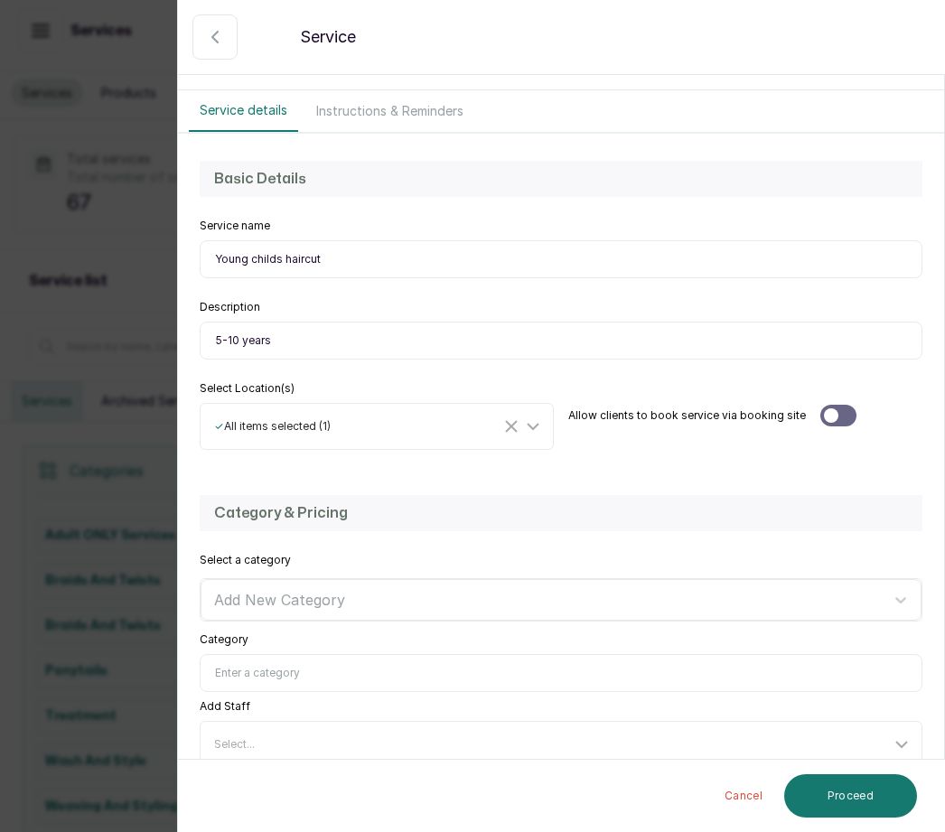
click at [259, 670] on input "Category" at bounding box center [561, 673] width 723 height 38
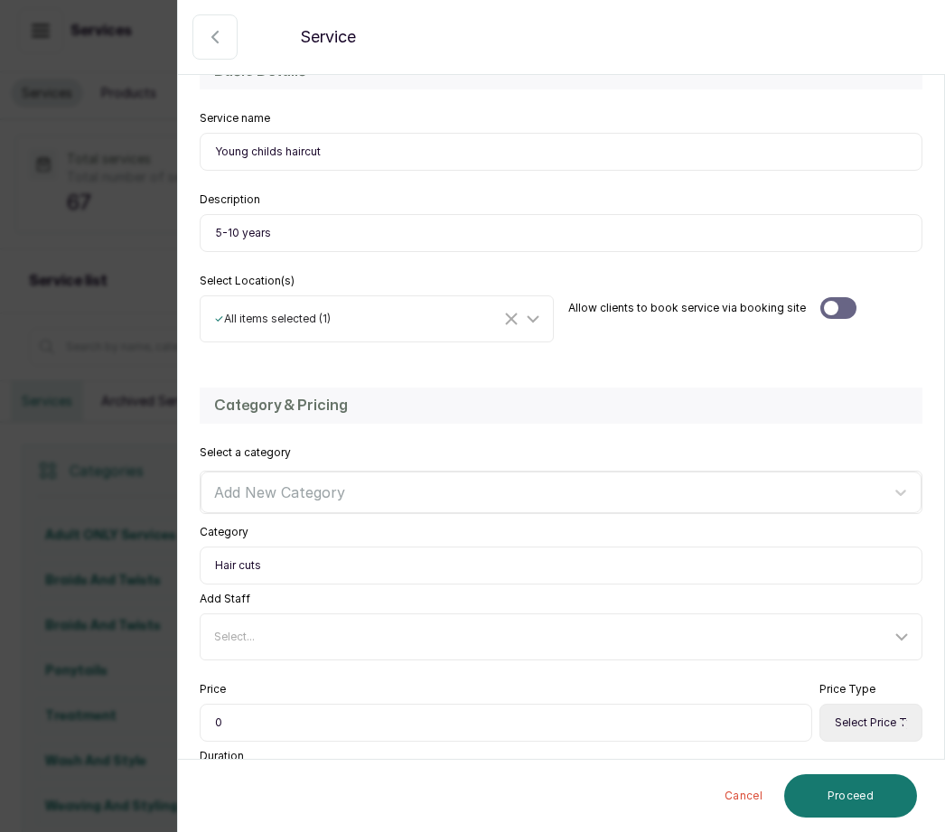
scroll to position [183, 0]
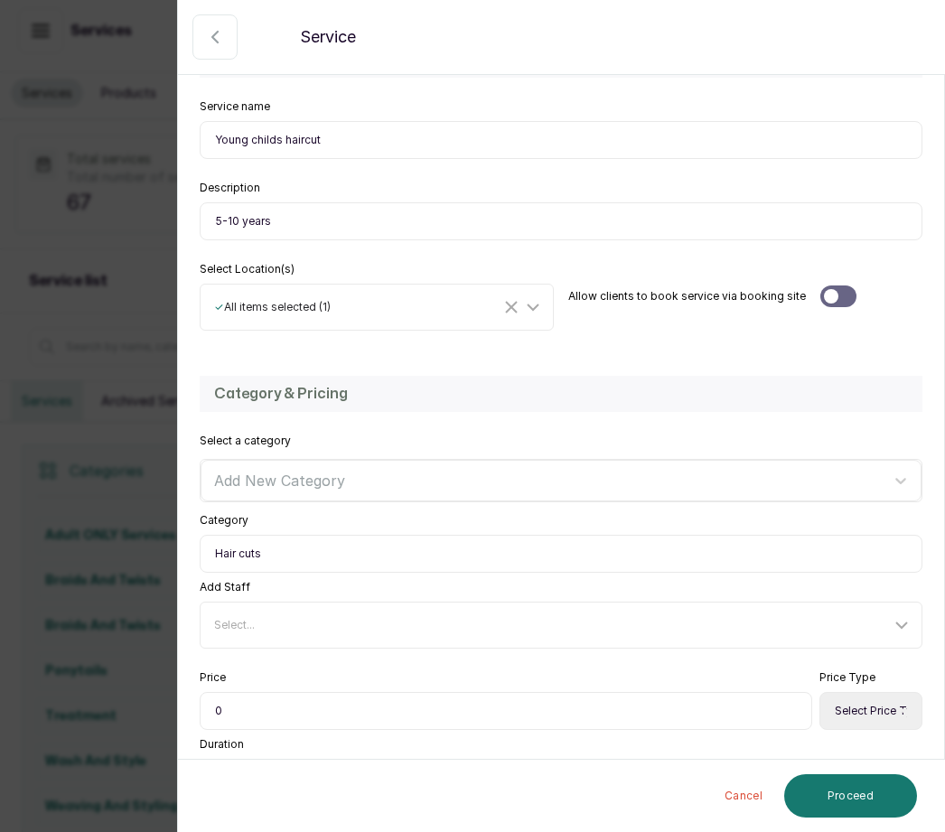
type input "Hair cuts"
click at [258, 700] on input "0" at bounding box center [506, 711] width 613 height 38
type input "5,000"
click at [860, 695] on select "Select Price Type Fixed From" at bounding box center [871, 711] width 103 height 38
select select "fixed"
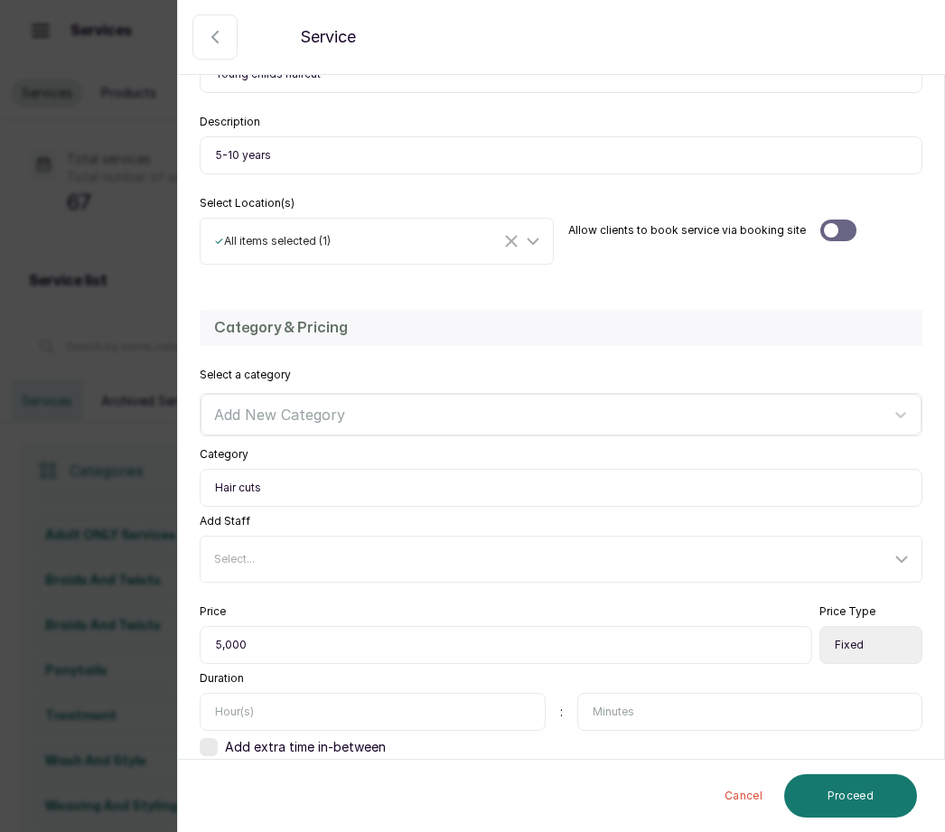
scroll to position [248, 0]
click at [279, 715] on input "text" at bounding box center [373, 713] width 346 height 38
type input "1"
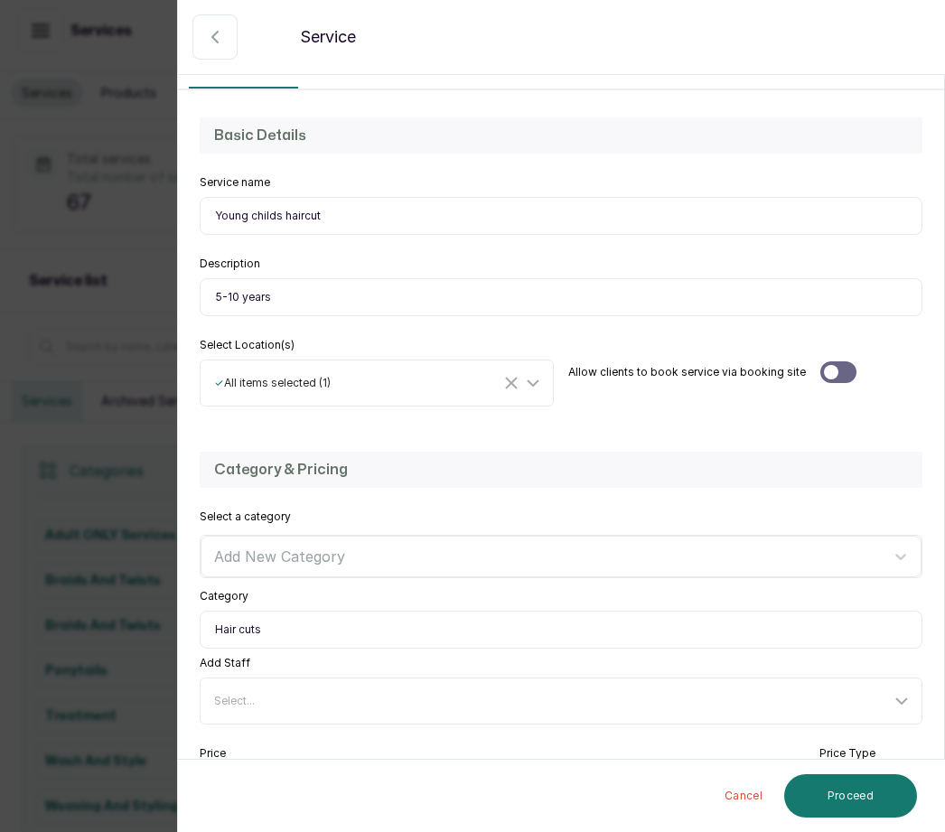
scroll to position [102, 0]
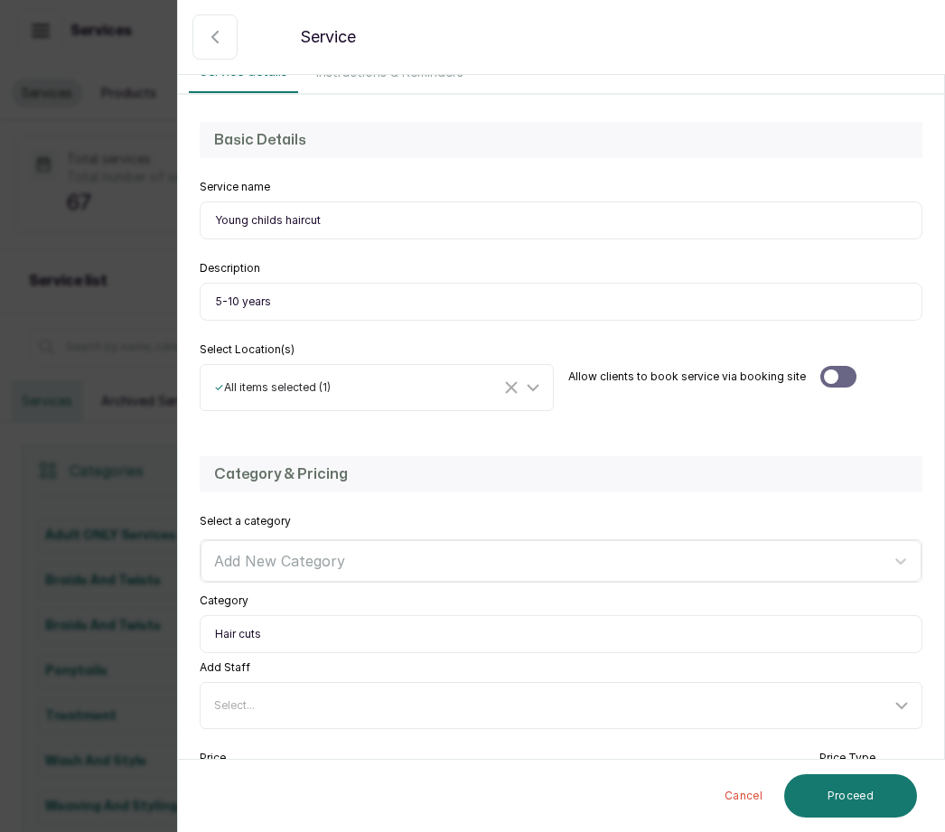
click at [872, 787] on button "Proceed" at bounding box center [851, 796] width 133 height 43
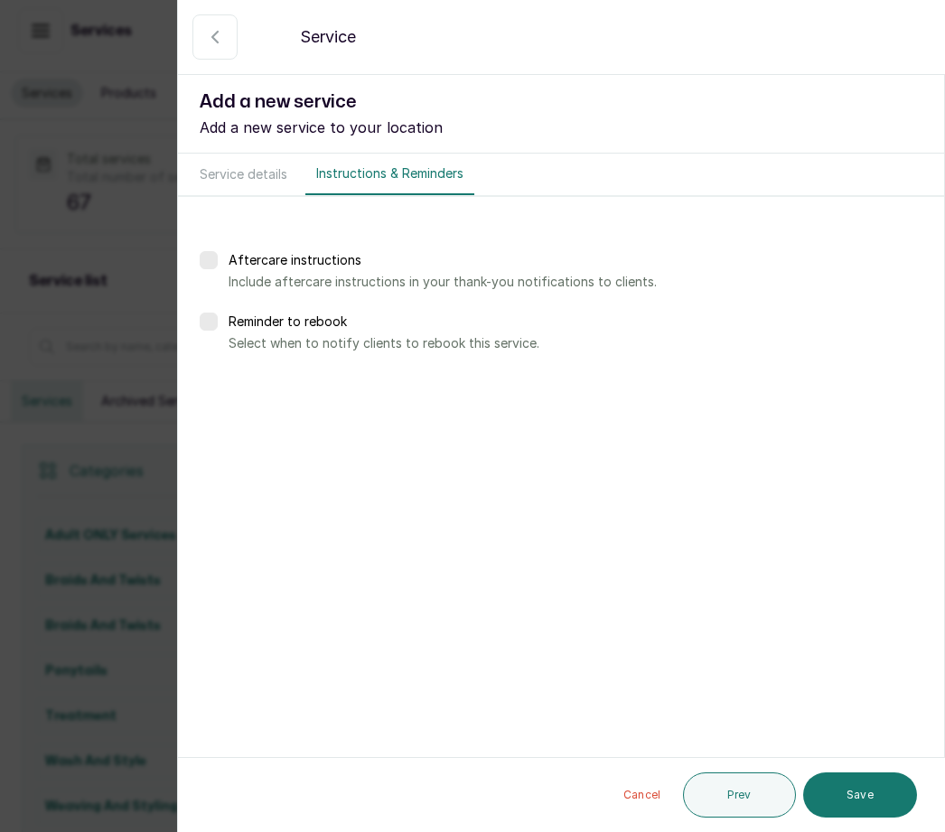
scroll to position [0, 0]
click at [886, 799] on button "Save" at bounding box center [861, 795] width 114 height 45
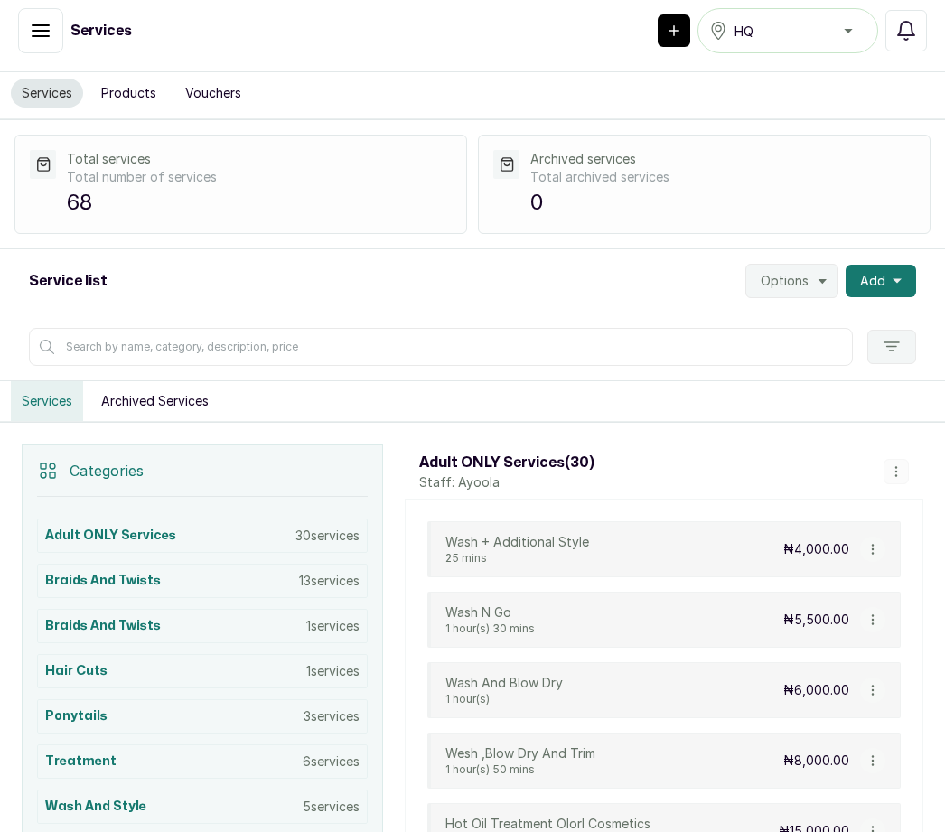
click at [889, 265] on button "Add" at bounding box center [881, 281] width 71 height 33
click at [809, 319] on span "Add Service" at bounding box center [816, 330] width 174 height 22
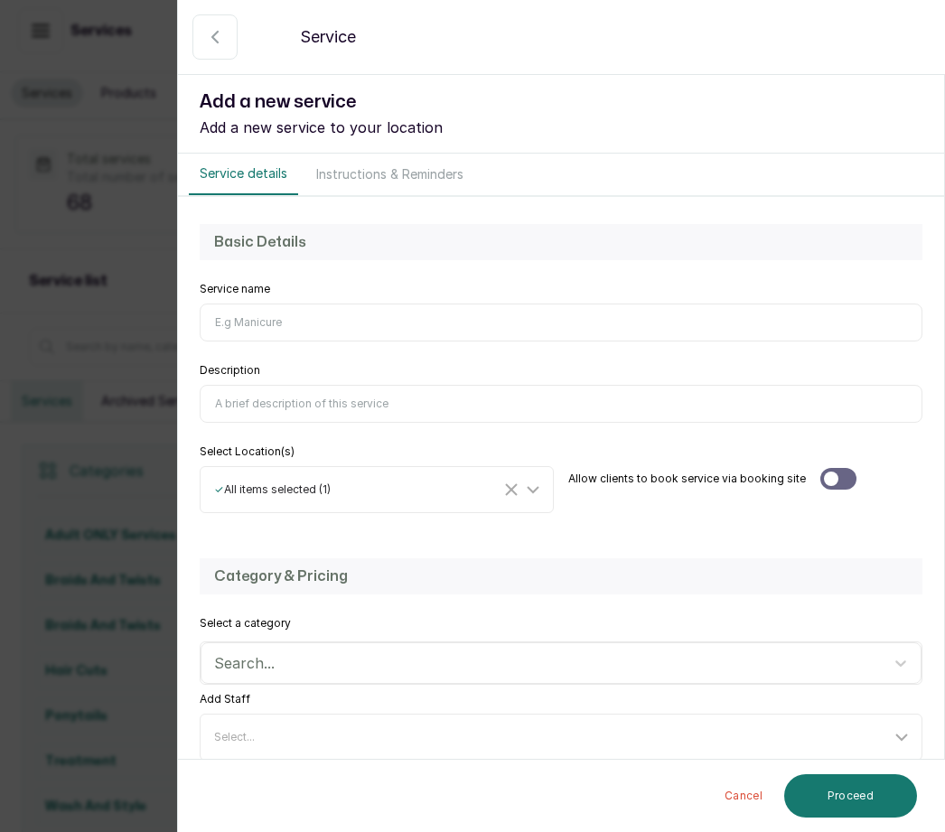
click at [271, 314] on input "Service name" at bounding box center [561, 323] width 723 height 38
type input "Toddler haircuts"
click at [263, 391] on input "Description" at bounding box center [561, 404] width 723 height 38
type input "4 years and below"
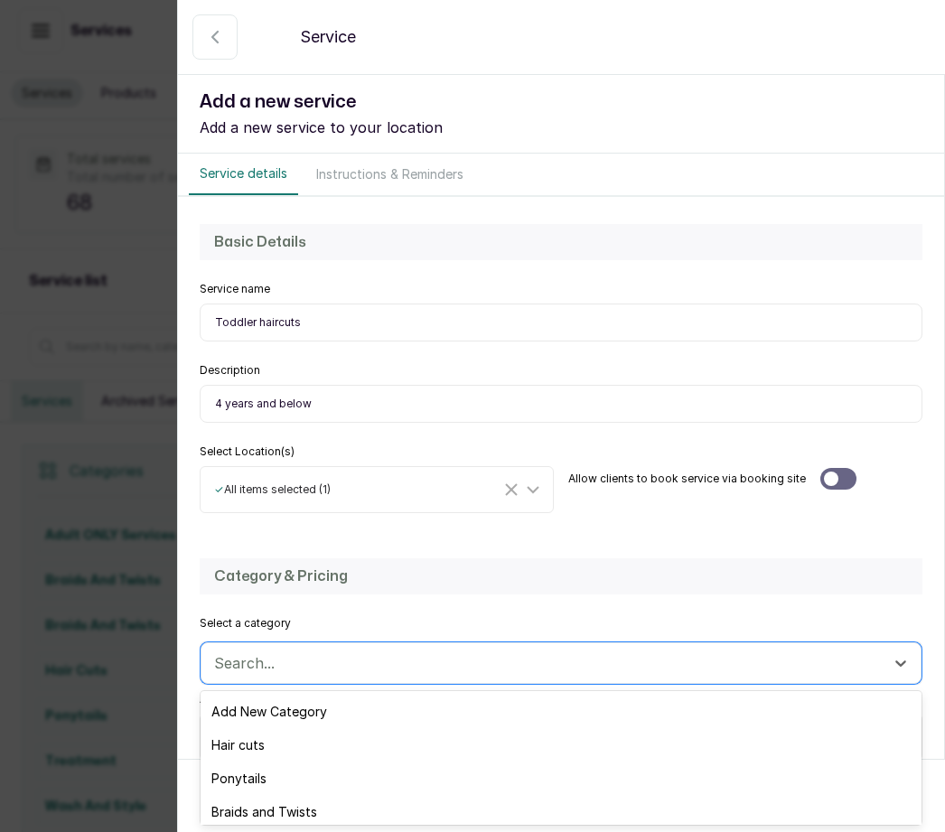
click at [277, 739] on div "Hair cuts" at bounding box center [561, 745] width 721 height 33
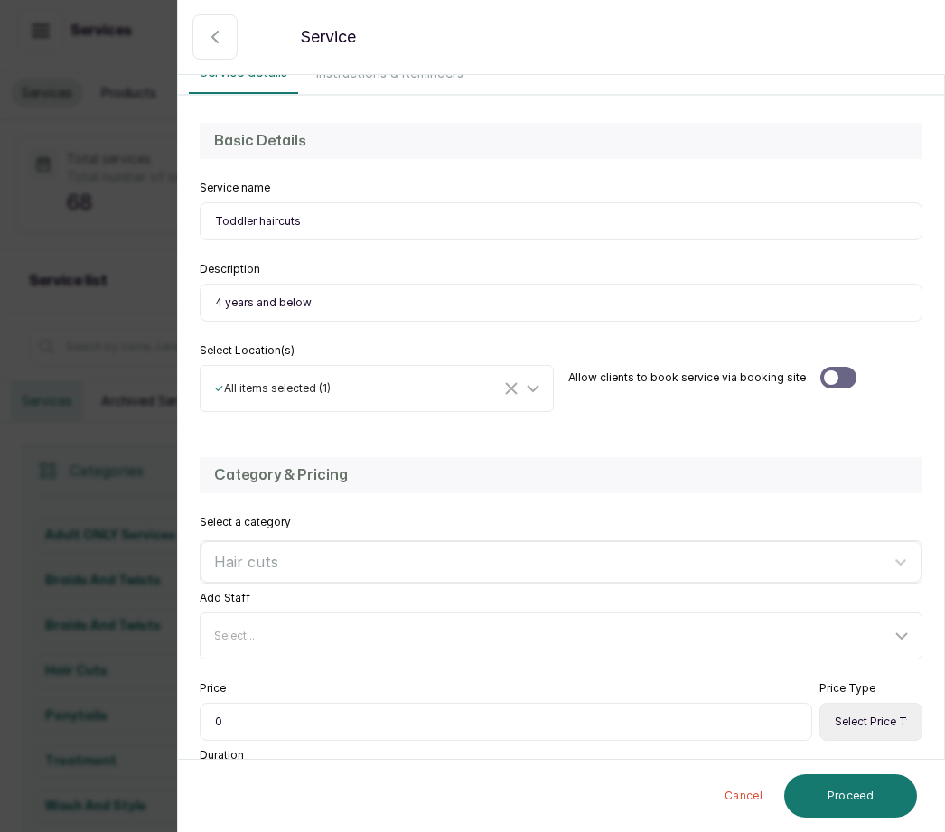
scroll to position [119, 0]
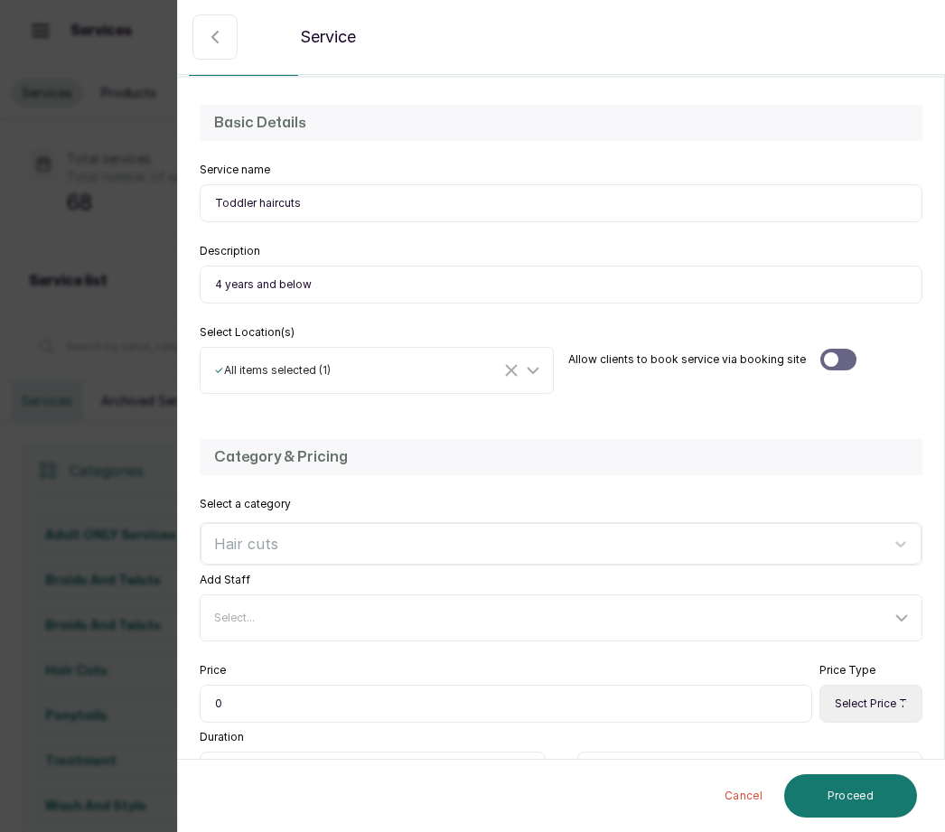
click at [259, 699] on input "0" at bounding box center [506, 704] width 613 height 38
type input "03,000"
click at [880, 705] on select "Select Price Type Fixed From" at bounding box center [871, 704] width 103 height 38
select select "fixed"
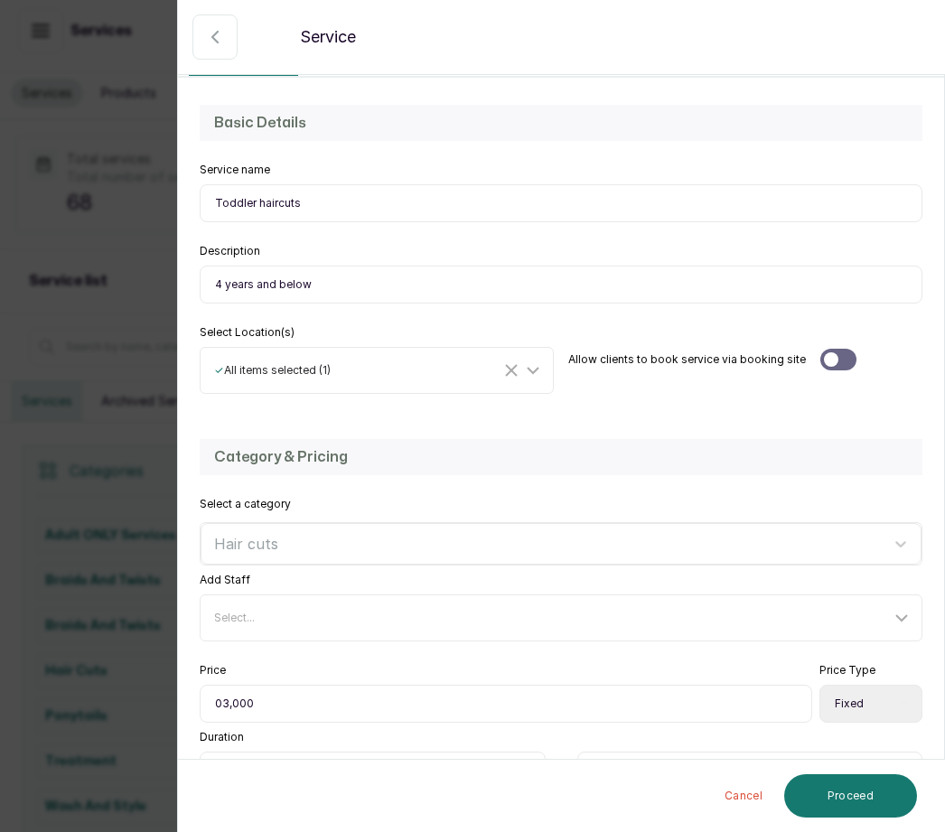
click at [250, 752] on input "text" at bounding box center [373, 771] width 346 height 38
type input "1"
click at [638, 752] on input "text" at bounding box center [751, 771] width 346 height 38
type input "30"
click at [861, 792] on button "Proceed" at bounding box center [851, 796] width 133 height 43
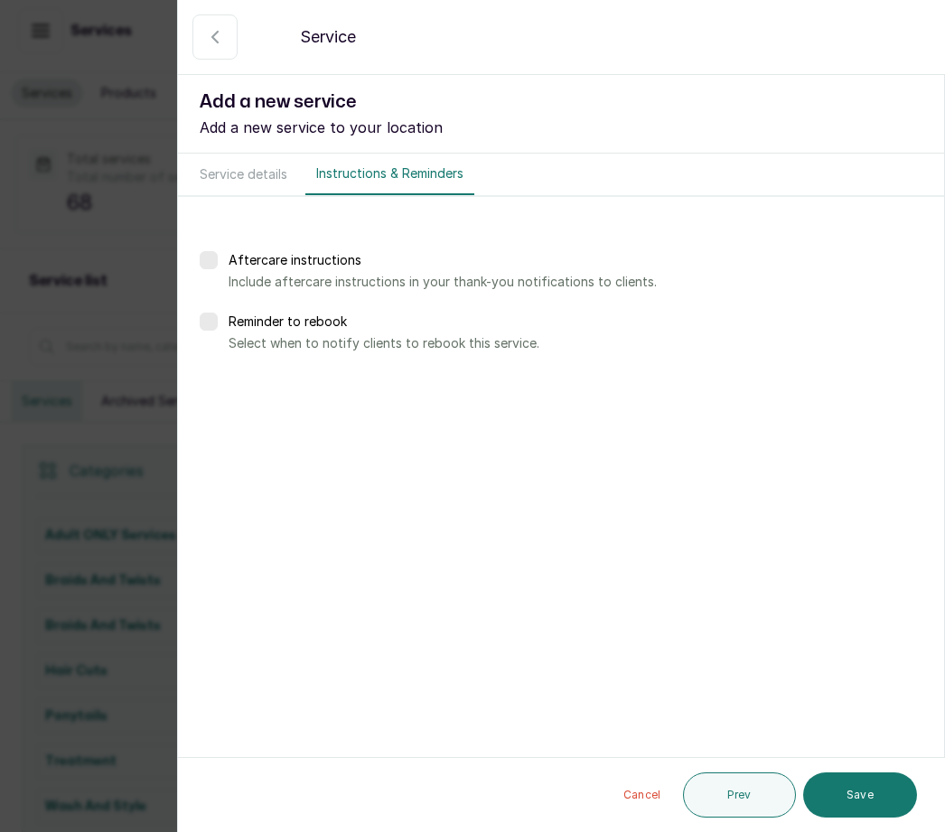
scroll to position [0, 0]
click at [879, 777] on button "Save" at bounding box center [861, 795] width 114 height 45
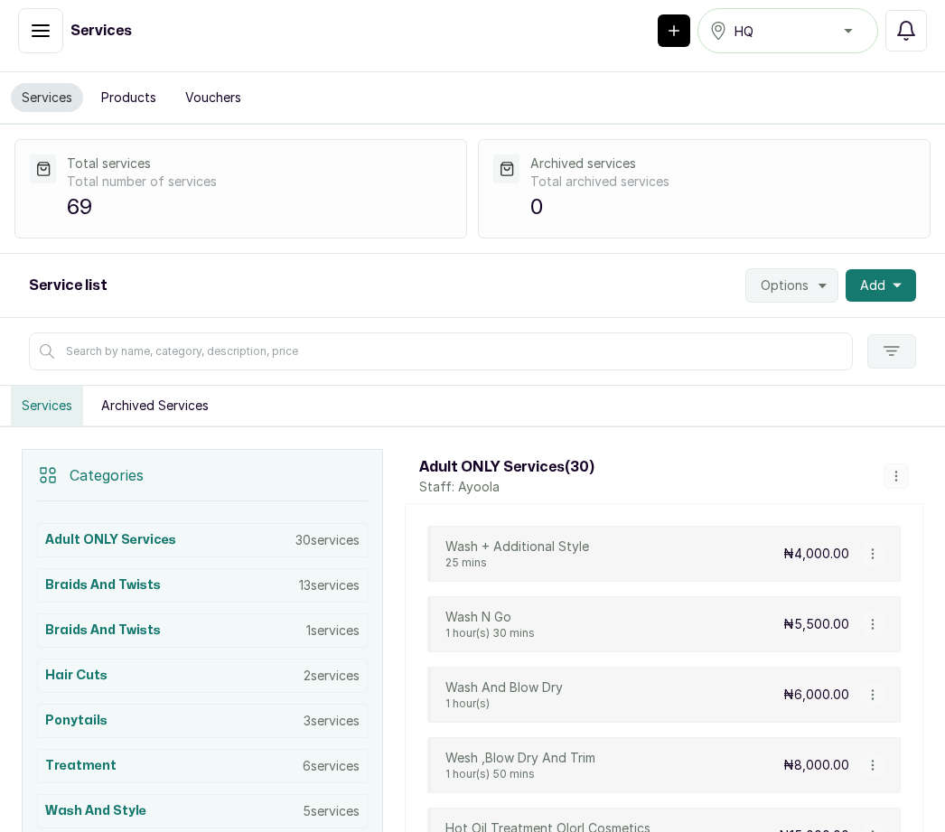
click at [891, 269] on button "Add" at bounding box center [881, 285] width 71 height 33
click at [808, 324] on span "Add Service" at bounding box center [816, 335] width 174 height 22
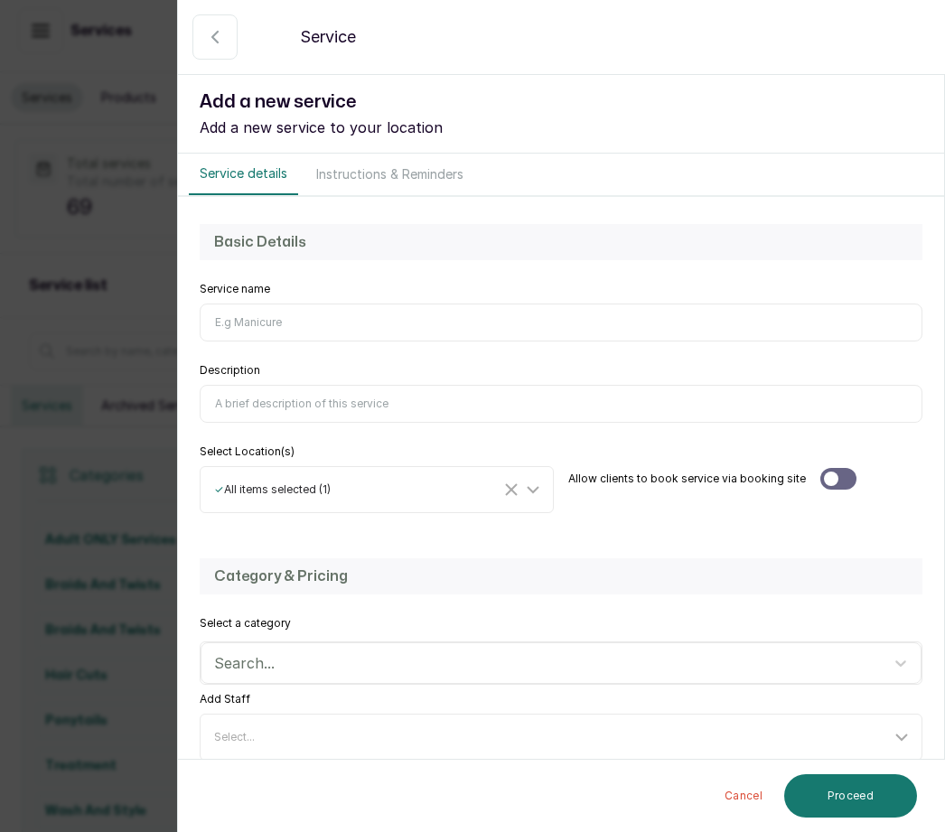
click at [271, 322] on input "Service name" at bounding box center [561, 323] width 723 height 38
type input "Twists refresh"
click at [289, 405] on input "Description" at bounding box center [561, 404] width 723 height 38
type input "Refresh twists extensions"
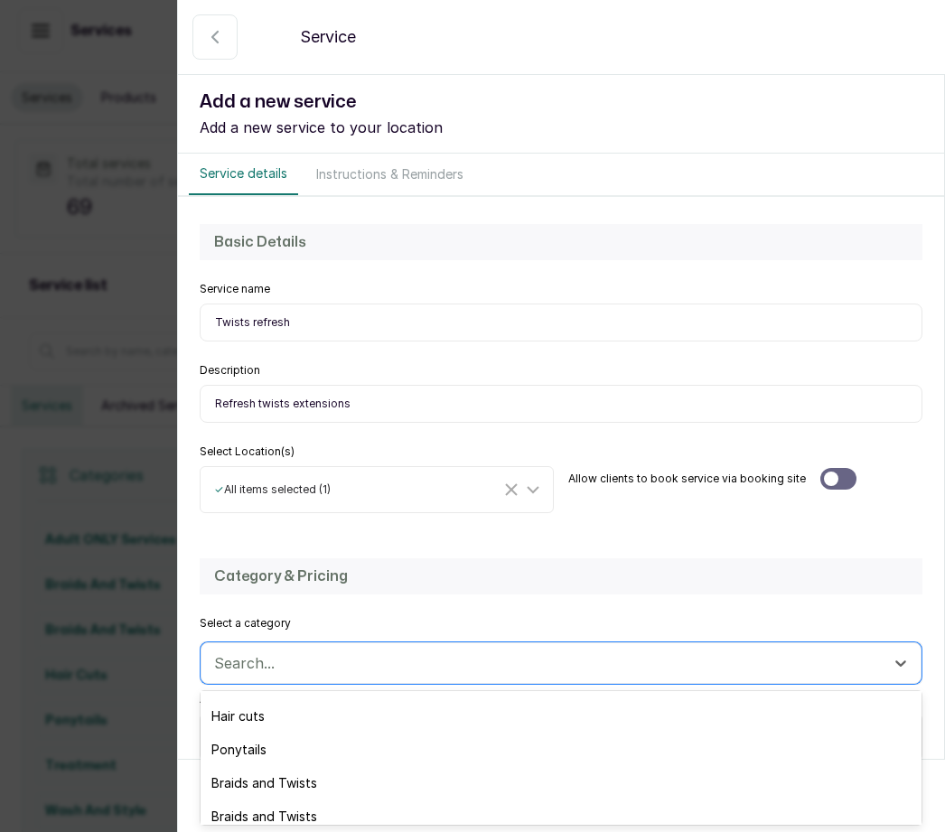
scroll to position [49, 0]
click at [317, 759] on div "Braids and Twists" at bounding box center [561, 763] width 721 height 33
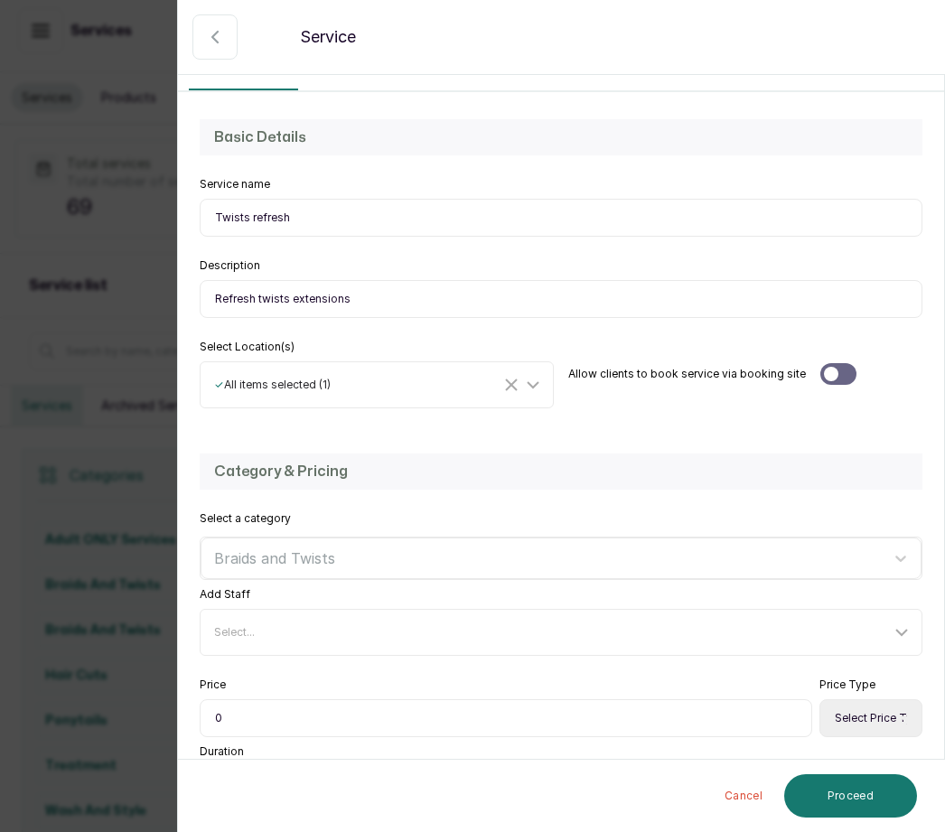
scroll to position [112, 0]
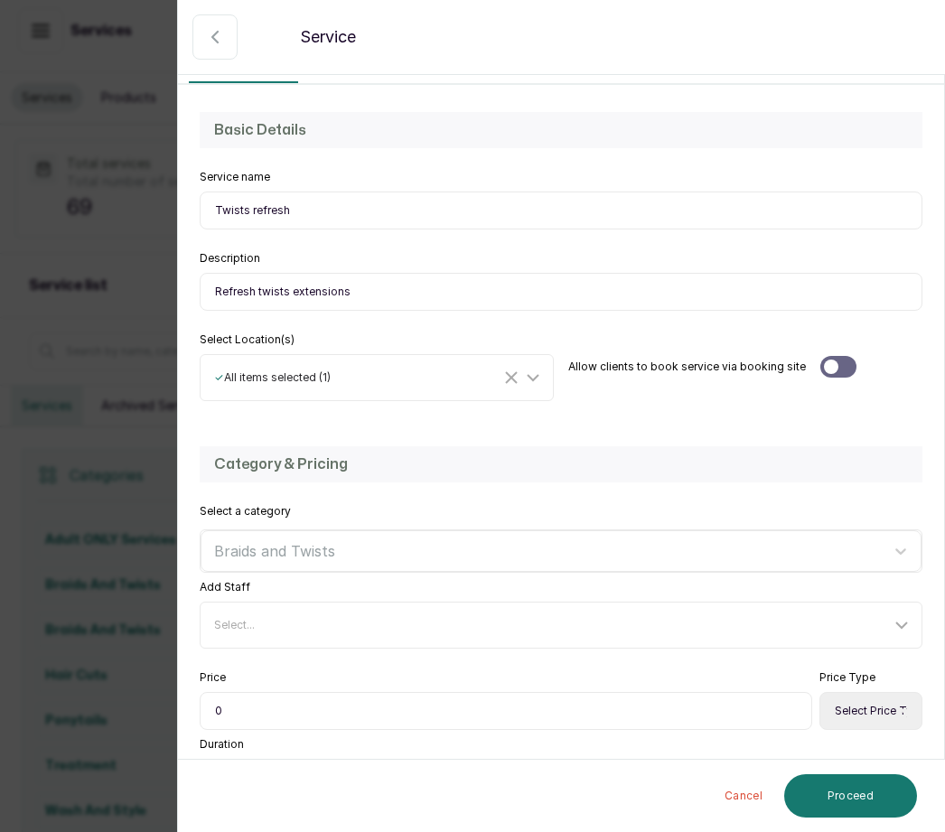
click at [259, 710] on input "0" at bounding box center [506, 711] width 613 height 38
type input "08,000"
click at [889, 711] on select "Select Price Type Fixed From" at bounding box center [871, 711] width 103 height 38
select select "starting_at"
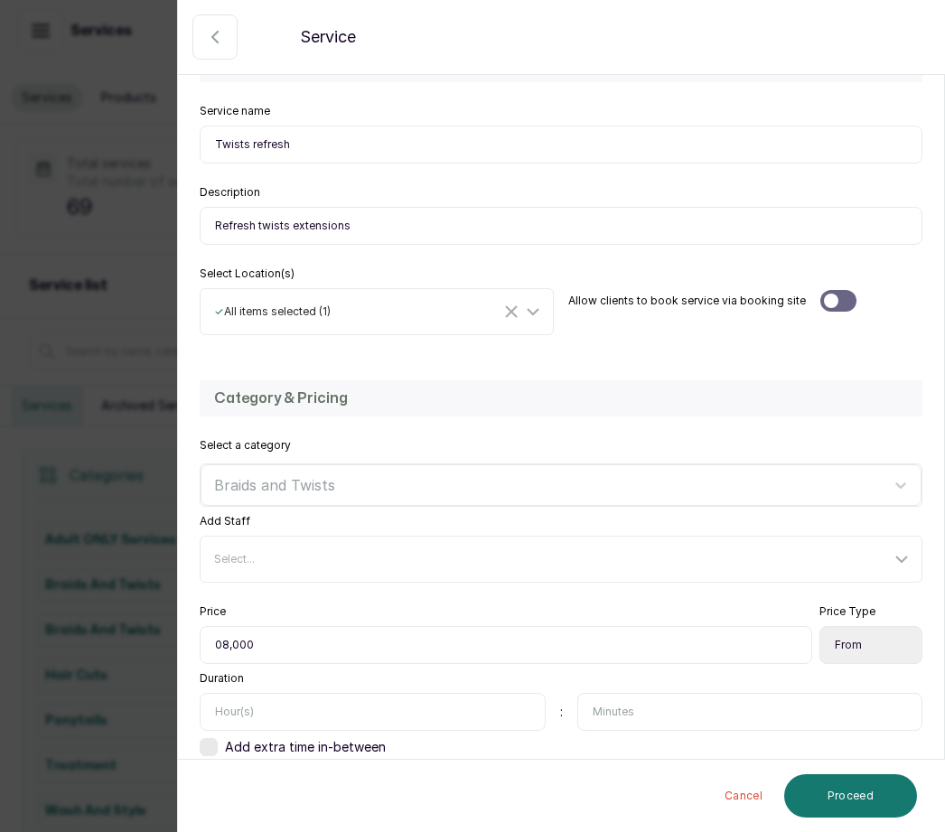
scroll to position [177, 0]
click at [247, 700] on input "text" at bounding box center [373, 713] width 346 height 38
type input "1"
click at [616, 704] on input "text" at bounding box center [751, 713] width 346 height 38
type input "20"
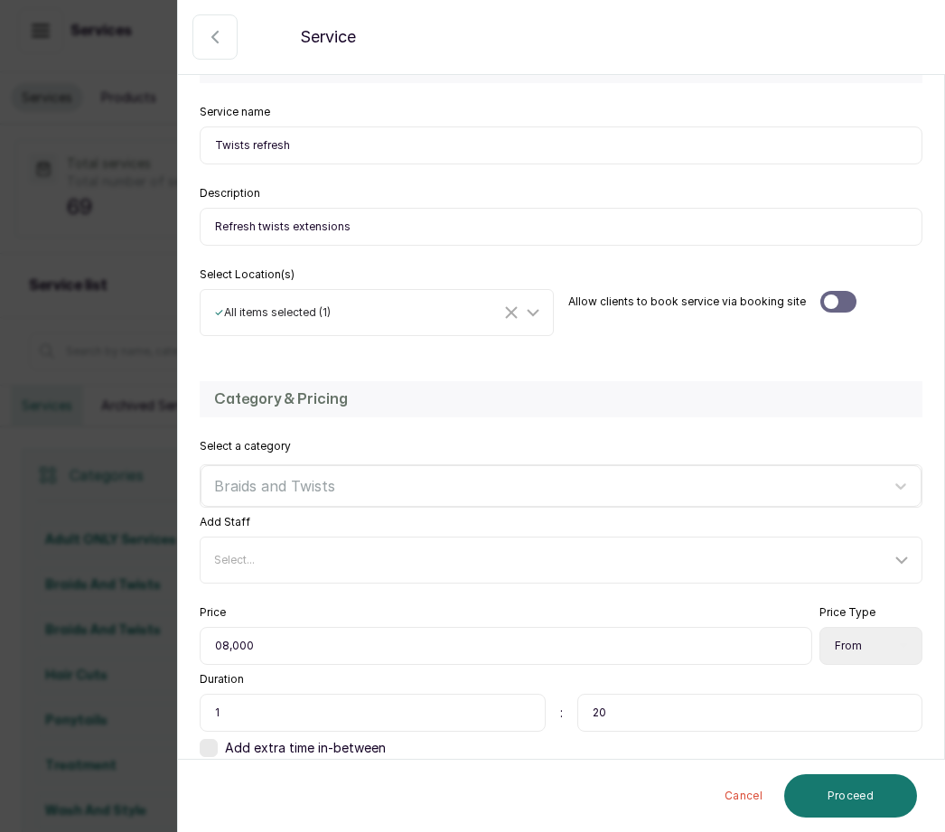
click at [875, 793] on button "Proceed" at bounding box center [851, 796] width 133 height 43
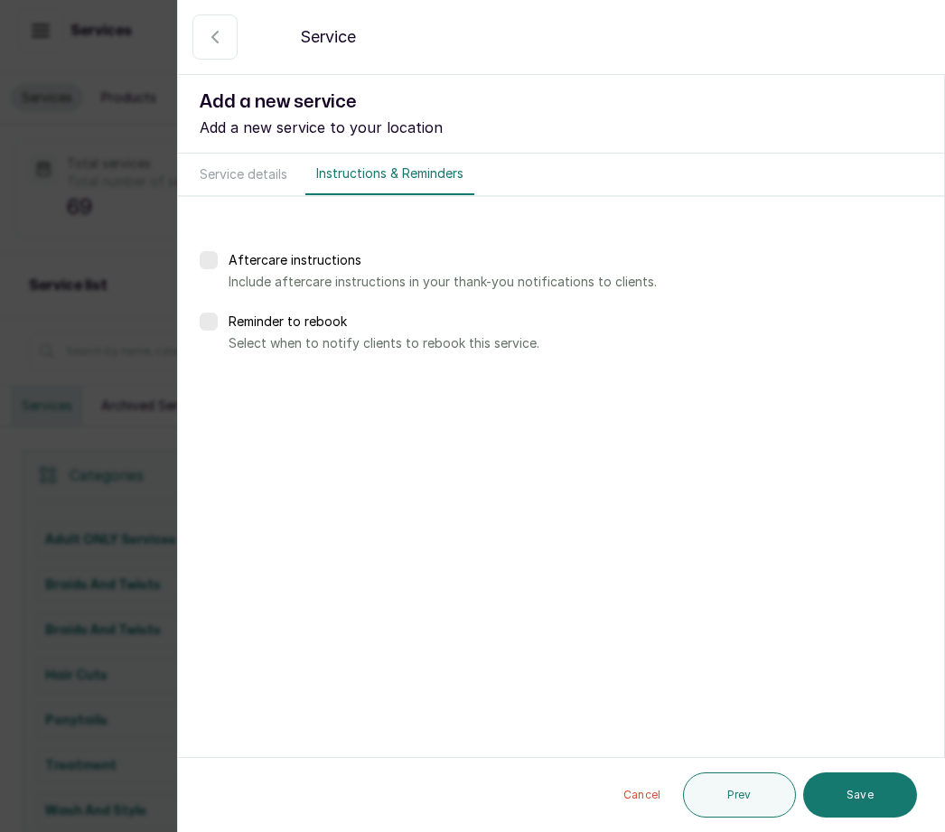
scroll to position [0, 0]
click at [871, 782] on button "Save" at bounding box center [861, 795] width 114 height 45
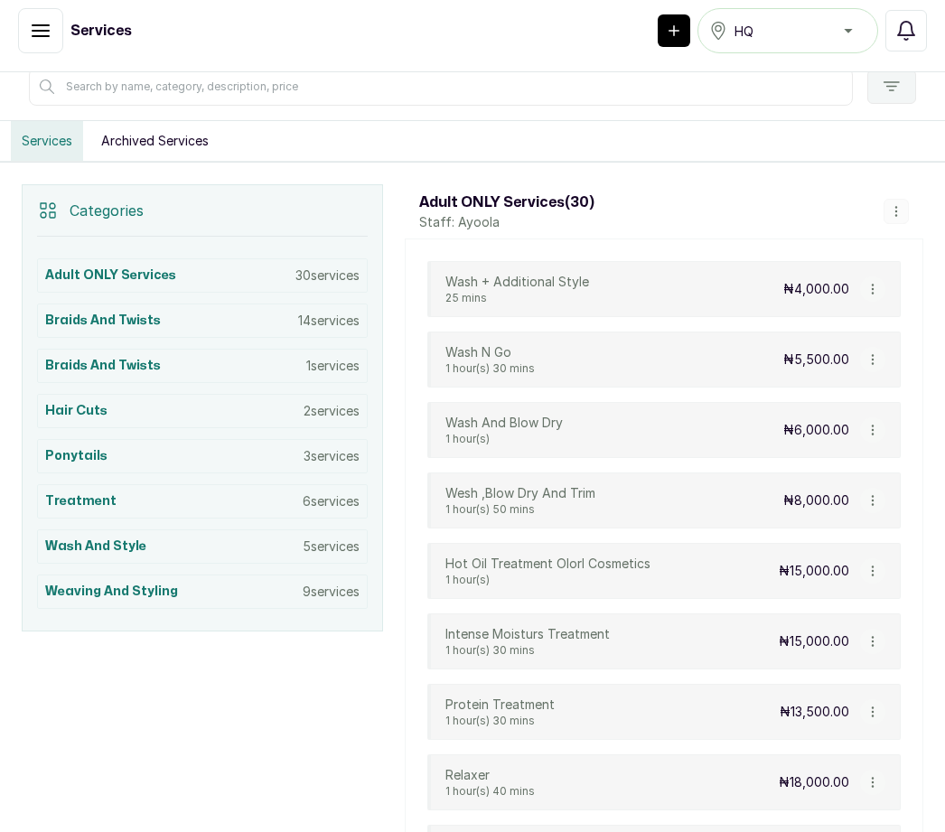
scroll to position [265, 0]
click at [742, 543] on div "Hot Oil Treatment Olorl Cosmetics 1 hour(s) ₦15,000.00" at bounding box center [665, 571] width 474 height 56
click at [883, 559] on div "₦15,000.00" at bounding box center [832, 571] width 107 height 25
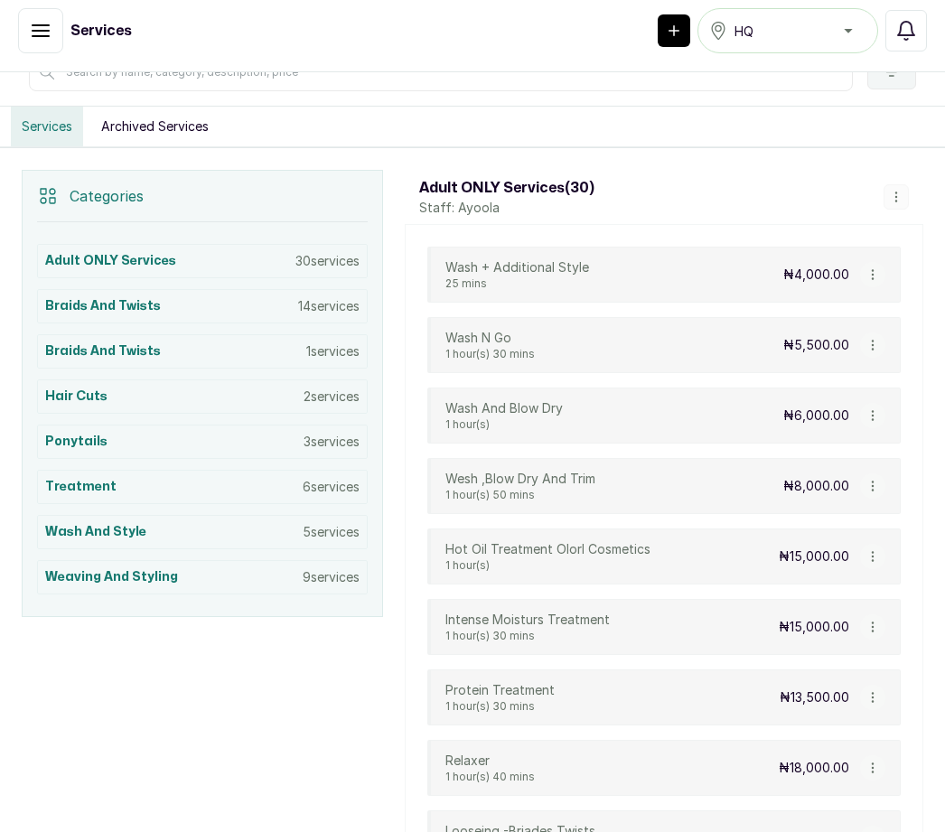
scroll to position [278, 0]
click at [870, 545] on button "button" at bounding box center [872, 557] width 25 height 25
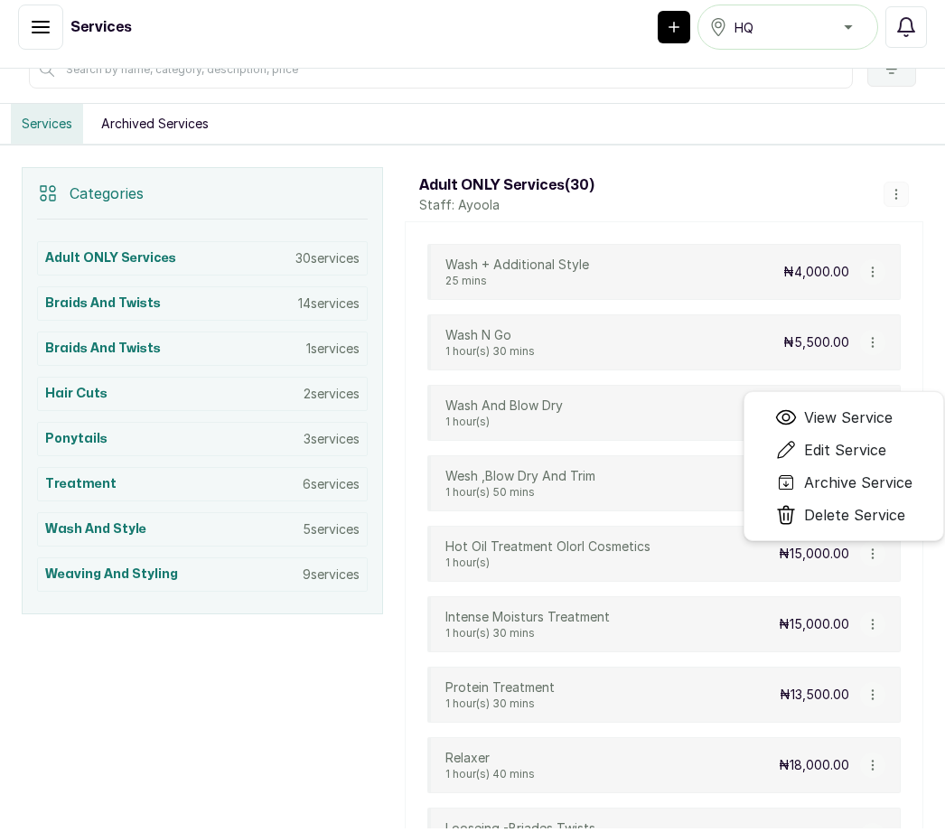
click at [926, 466] on li "Archive Service" at bounding box center [844, 482] width 181 height 33
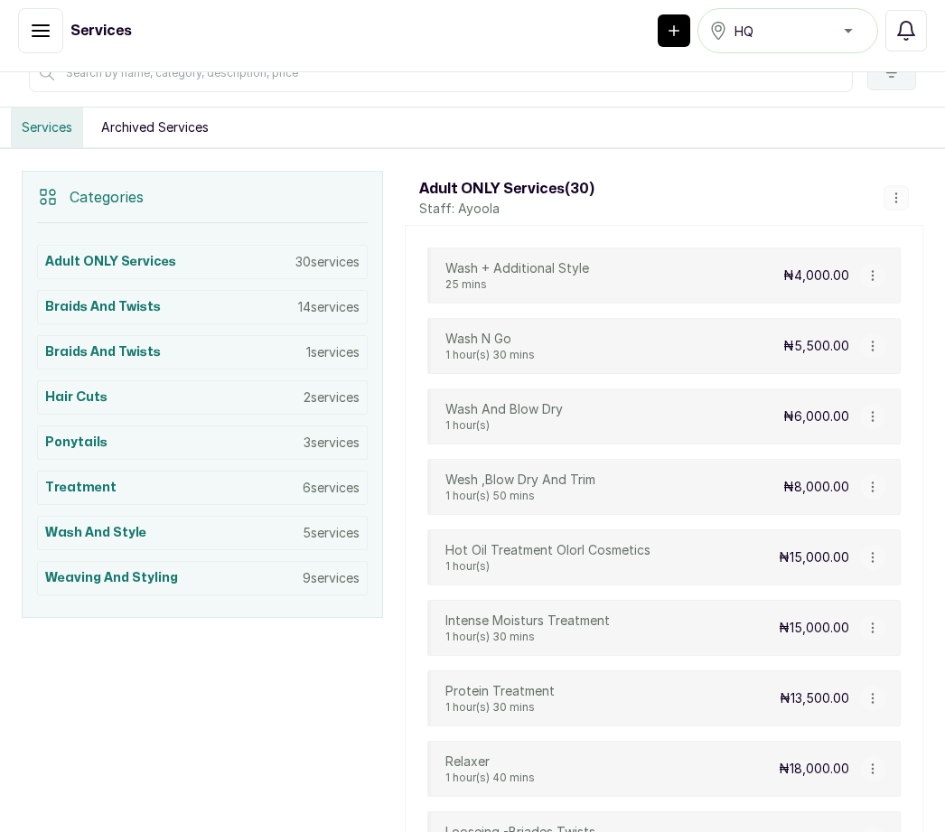
click at [892, 530] on div "Hot Oil Treatment Olorl Cosmetics 1 hour(s) ₦15,000.00 View Service Edit Servic…" at bounding box center [665, 558] width 474 height 56
click at [878, 551] on icon "button" at bounding box center [873, 557] width 13 height 13
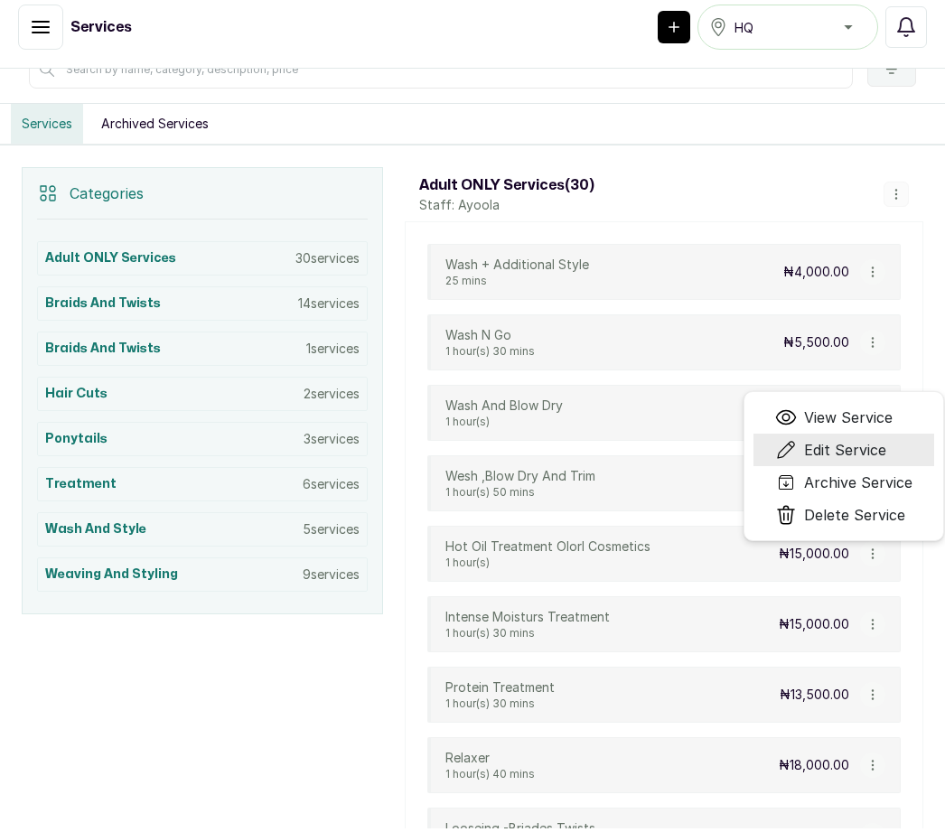
click at [887, 439] on span "Edit Service" at bounding box center [845, 450] width 82 height 22
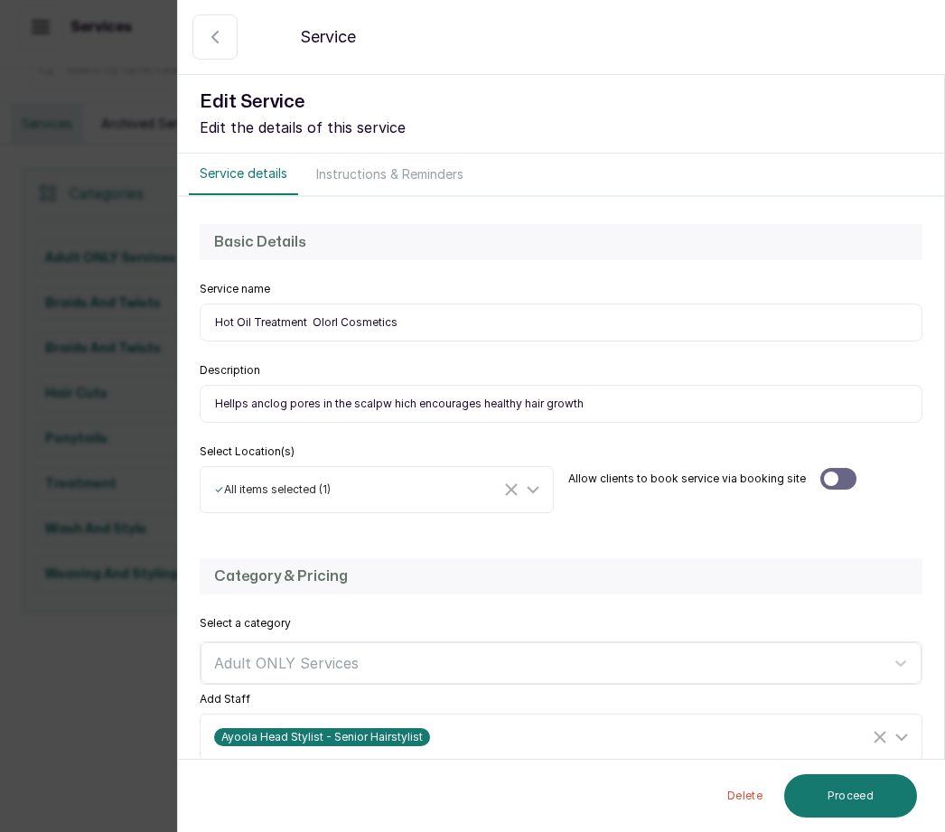
select select "fixed"
click at [340, 321] on input "Hot Oil Treatment Olorl Cosmetics" at bounding box center [561, 323] width 723 height 38
click at [899, 294] on div "Service name Hot Oil Treatment Olorl Cosmetics" at bounding box center [561, 312] width 723 height 60
click at [344, 314] on input "Hot Oil Treatment Olorl Cosmetics" at bounding box center [561, 323] width 723 height 38
click at [392, 318] on input "Hot Oil Treatment Olorl Cosmetics" at bounding box center [561, 323] width 723 height 38
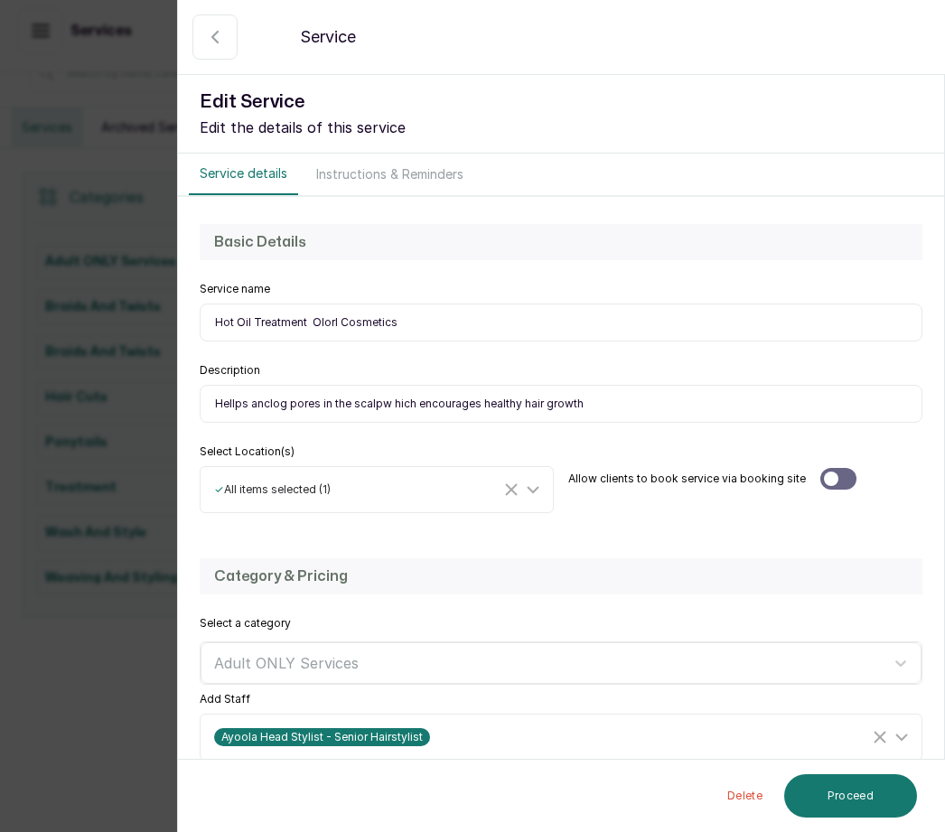
click at [342, 320] on input "Hot Oil Treatment Olorl Cosmetics" at bounding box center [561, 323] width 723 height 38
type input "Hot Oil Treatment Olori Cosmetics"
click at [888, 799] on button "Proceed" at bounding box center [851, 796] width 133 height 43
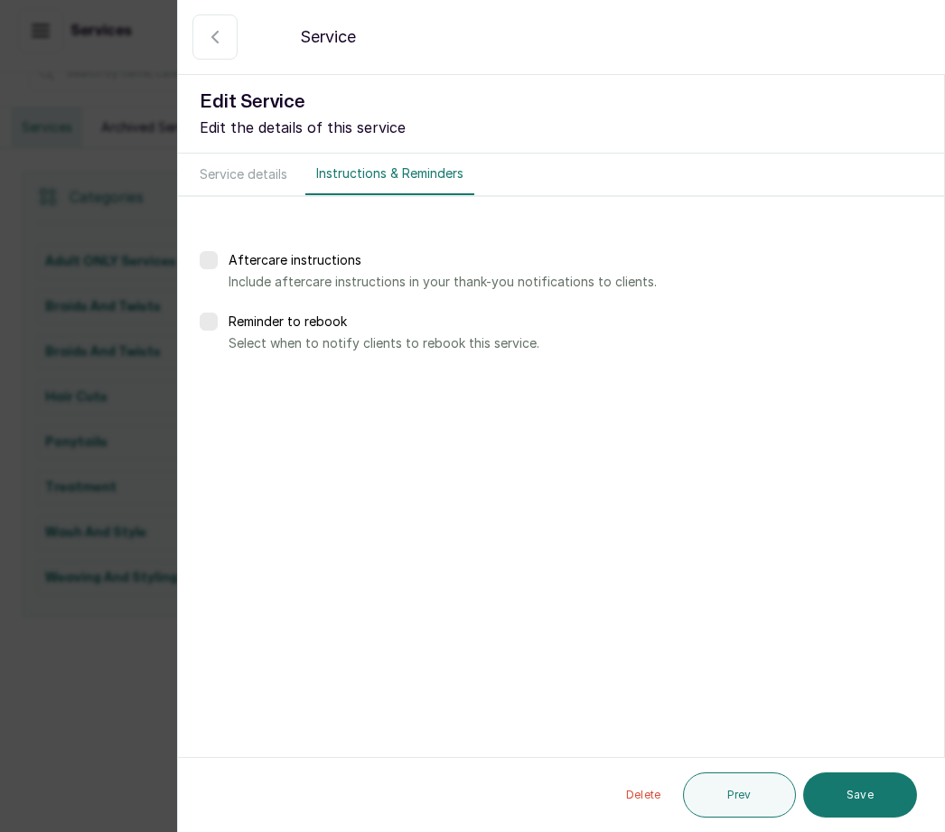
click at [895, 800] on button "Save" at bounding box center [861, 795] width 114 height 45
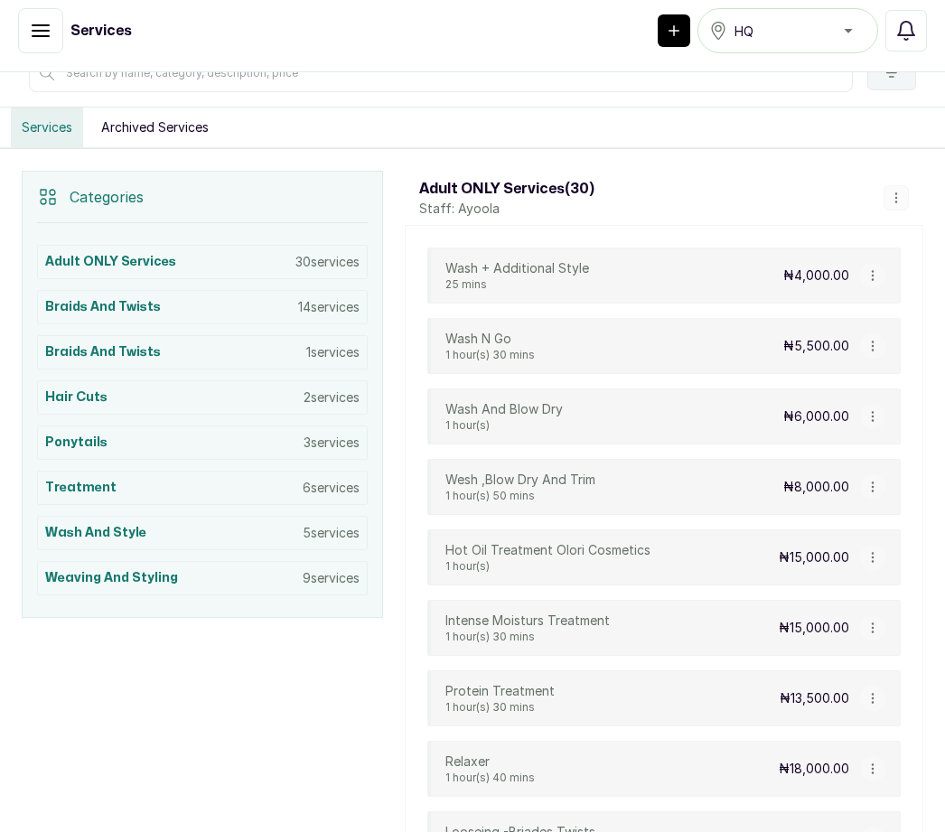
click at [873, 622] on icon "button" at bounding box center [873, 628] width 13 height 13
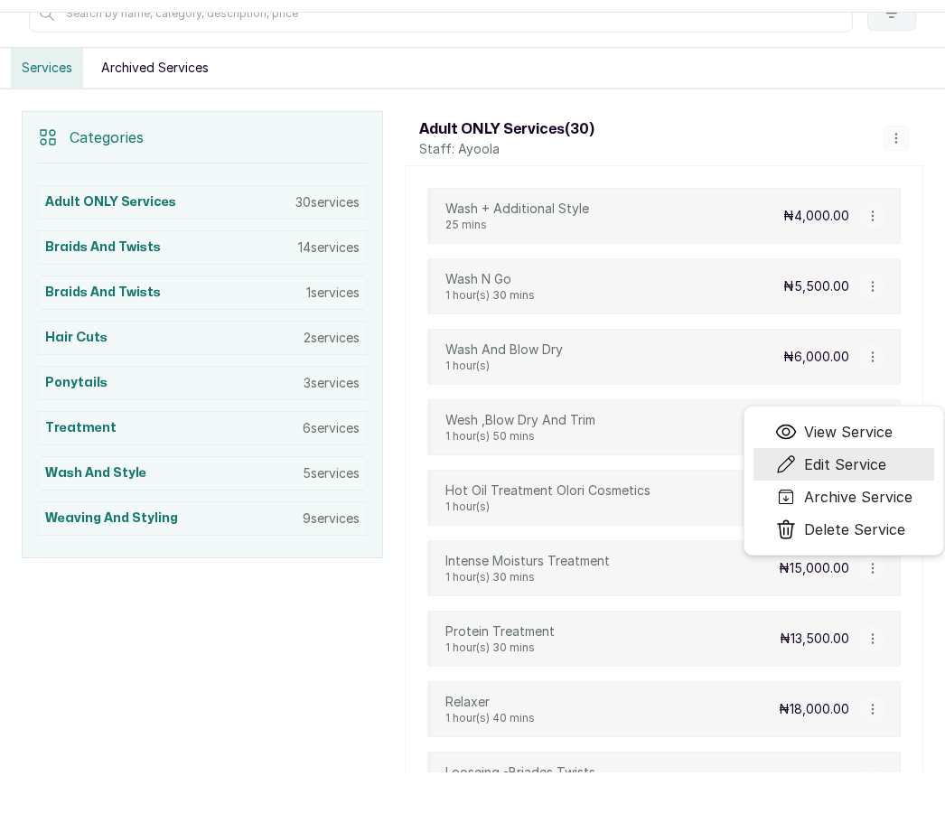
click at [894, 459] on li "Edit Service" at bounding box center [844, 464] width 181 height 33
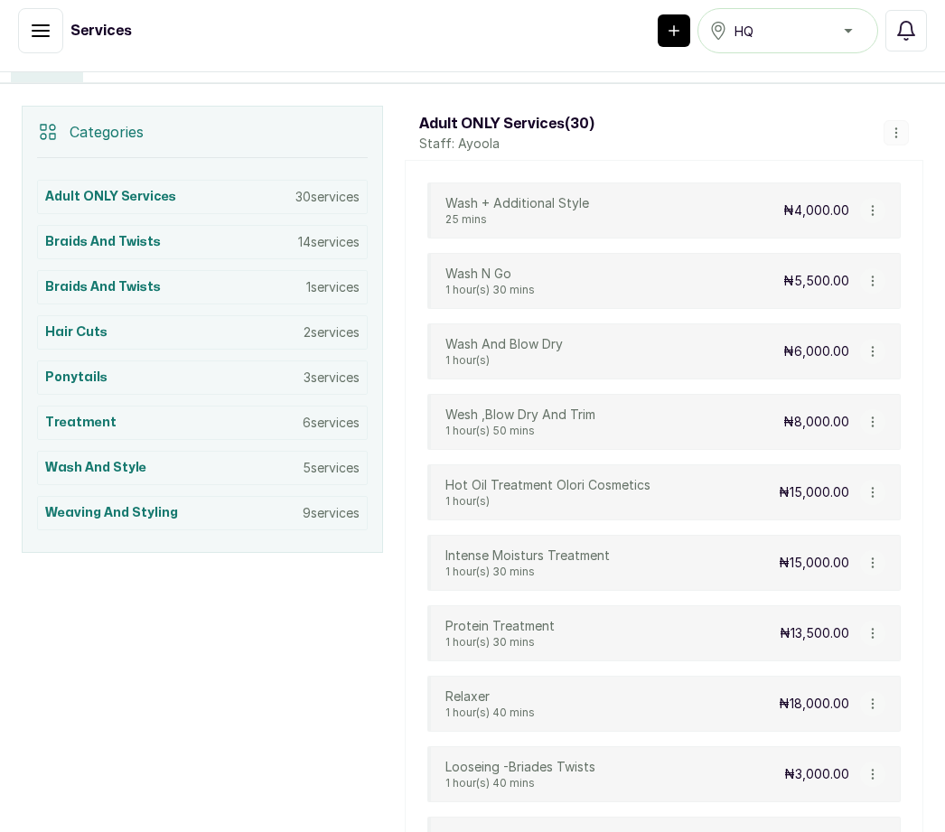
scroll to position [343, 0]
click at [874, 558] on icon "button" at bounding box center [873, 564] width 13 height 13
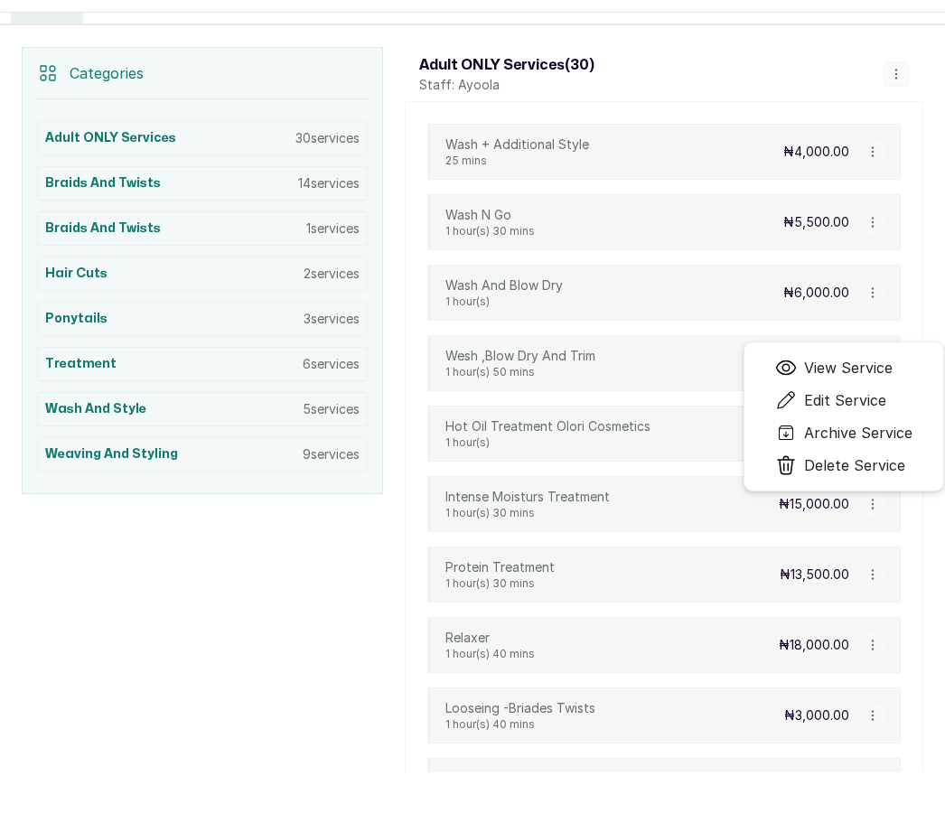
click at [893, 393] on li "Edit Service" at bounding box center [844, 400] width 181 height 33
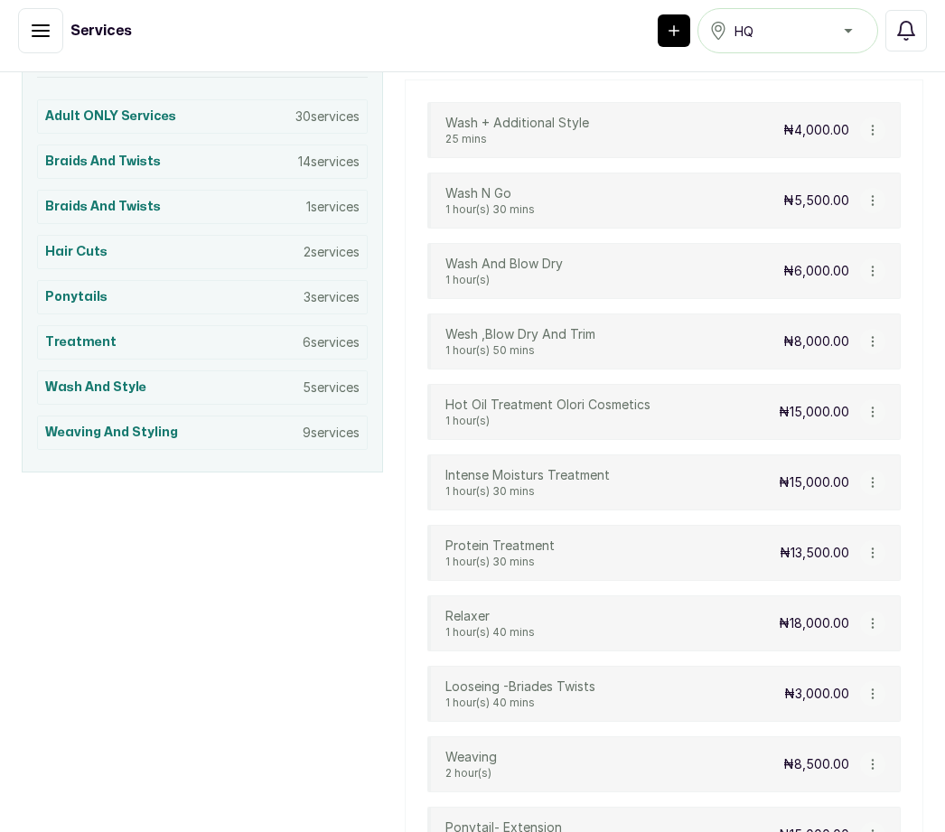
scroll to position [414, 0]
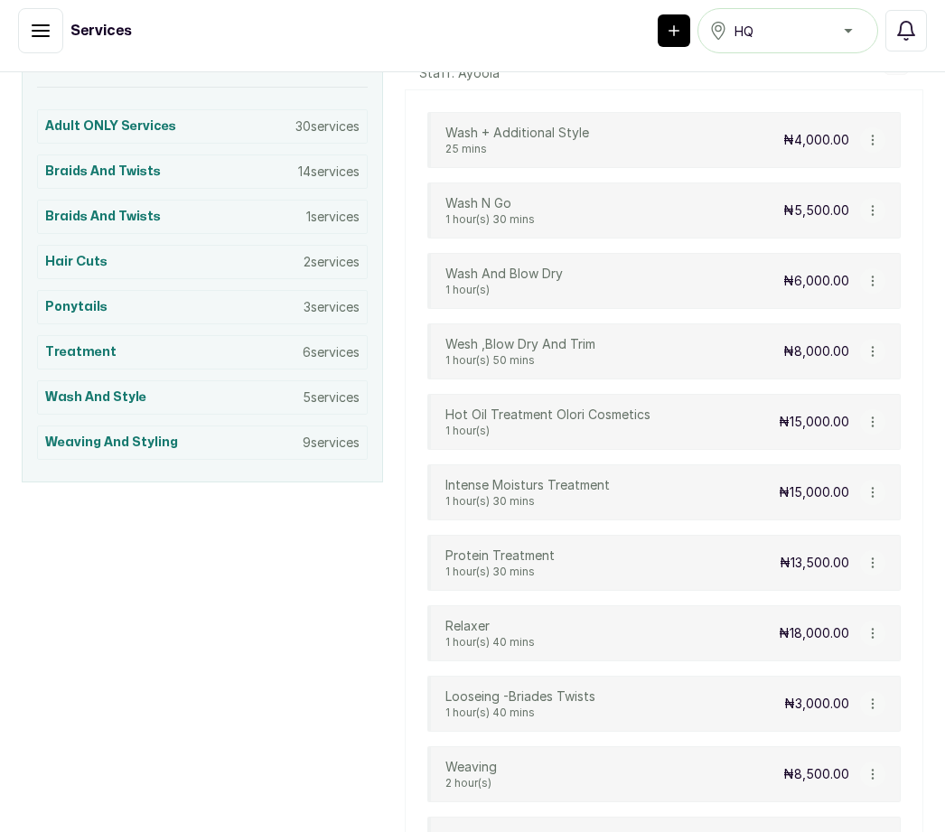
click at [879, 486] on icon "button" at bounding box center [873, 492] width 13 height 13
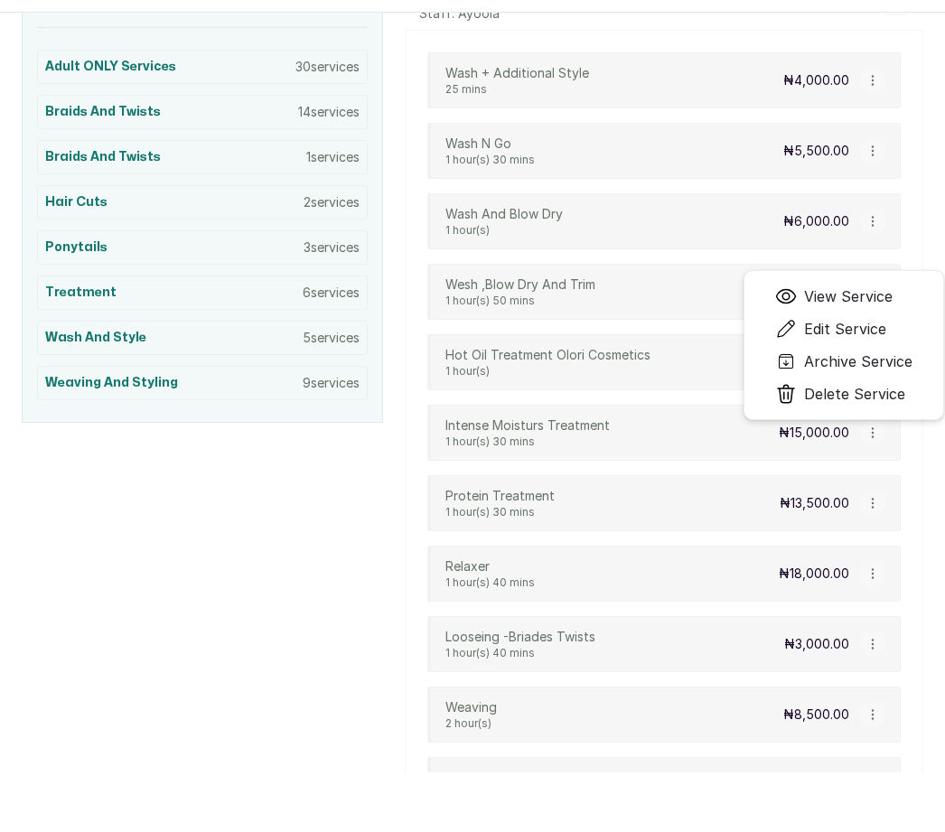
click at [881, 323] on span "Edit Service" at bounding box center [845, 329] width 82 height 22
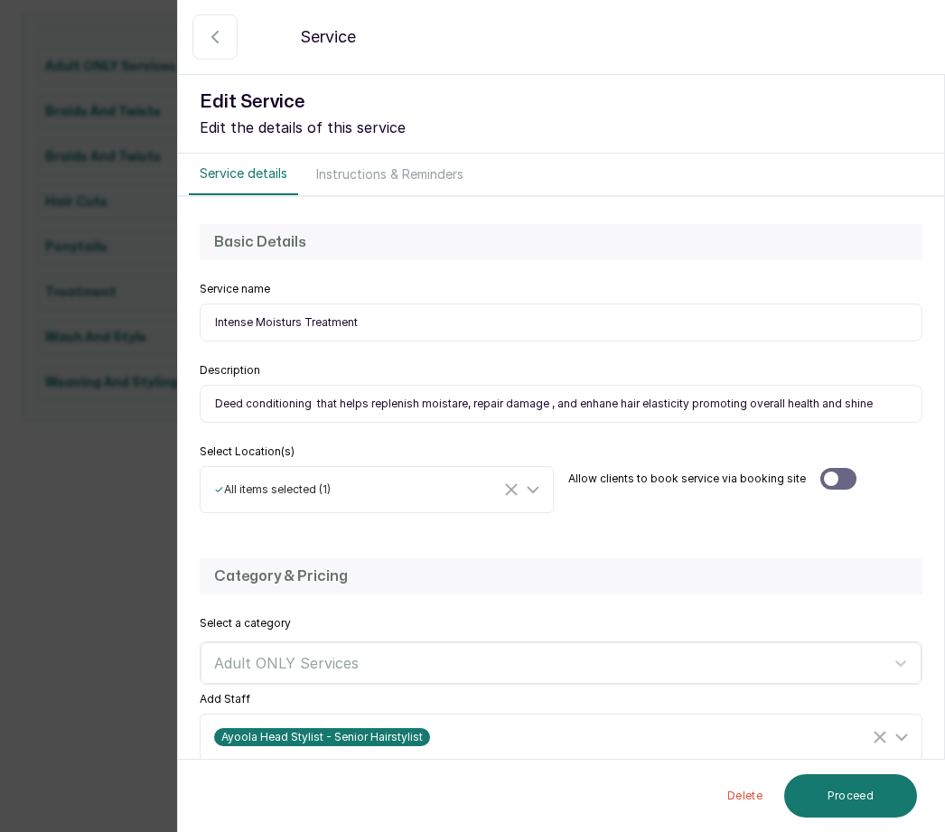
select select "fixed"
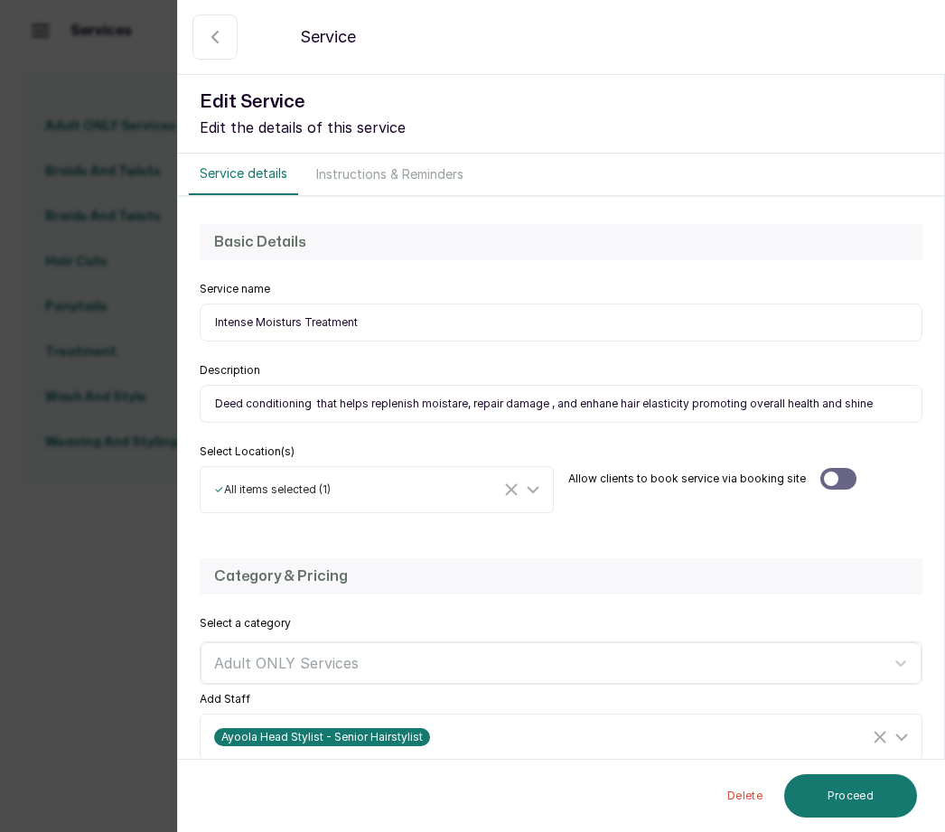
click at [303, 316] on input "Intense Moisturs Treatment" at bounding box center [561, 323] width 723 height 38
type input "Intense Moisture Treatment"
click at [878, 791] on button "Proceed" at bounding box center [851, 796] width 133 height 43
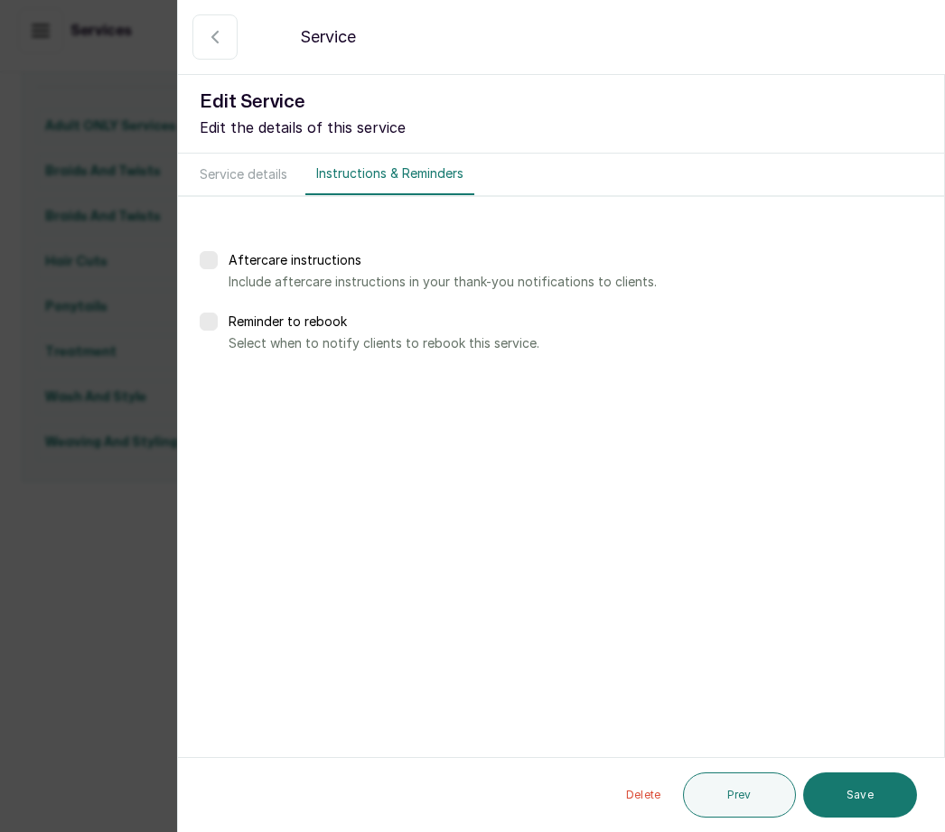
click at [864, 788] on button "Save" at bounding box center [861, 795] width 114 height 45
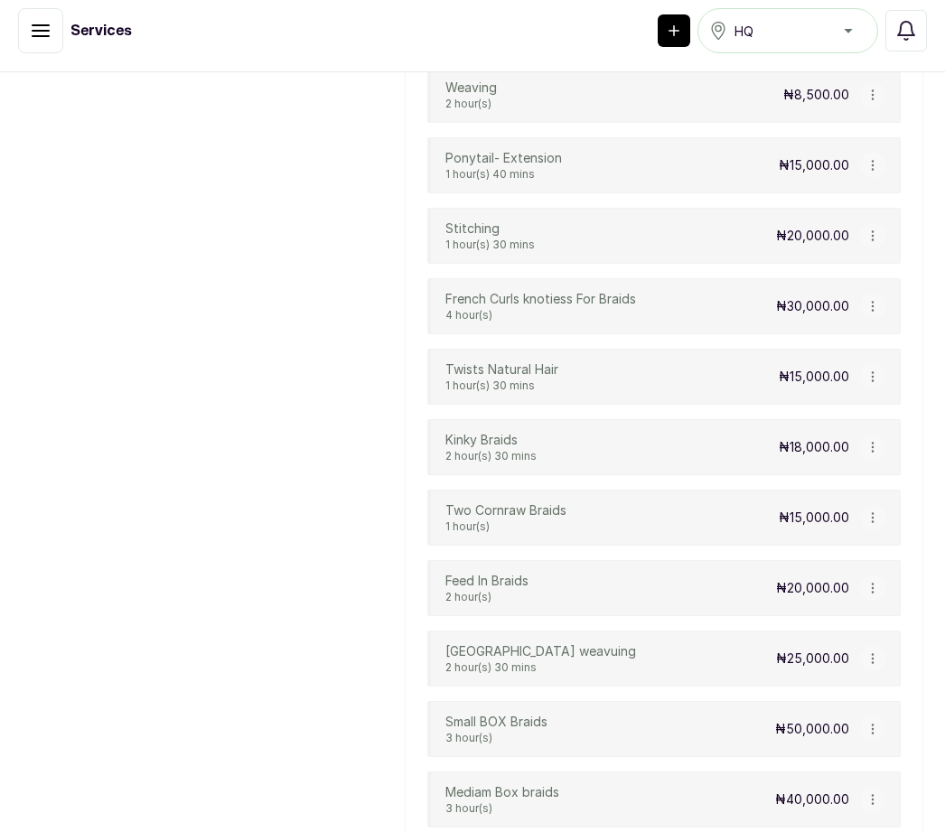
scroll to position [1095, 0]
click at [878, 652] on icon "button" at bounding box center [873, 658] width 13 height 13
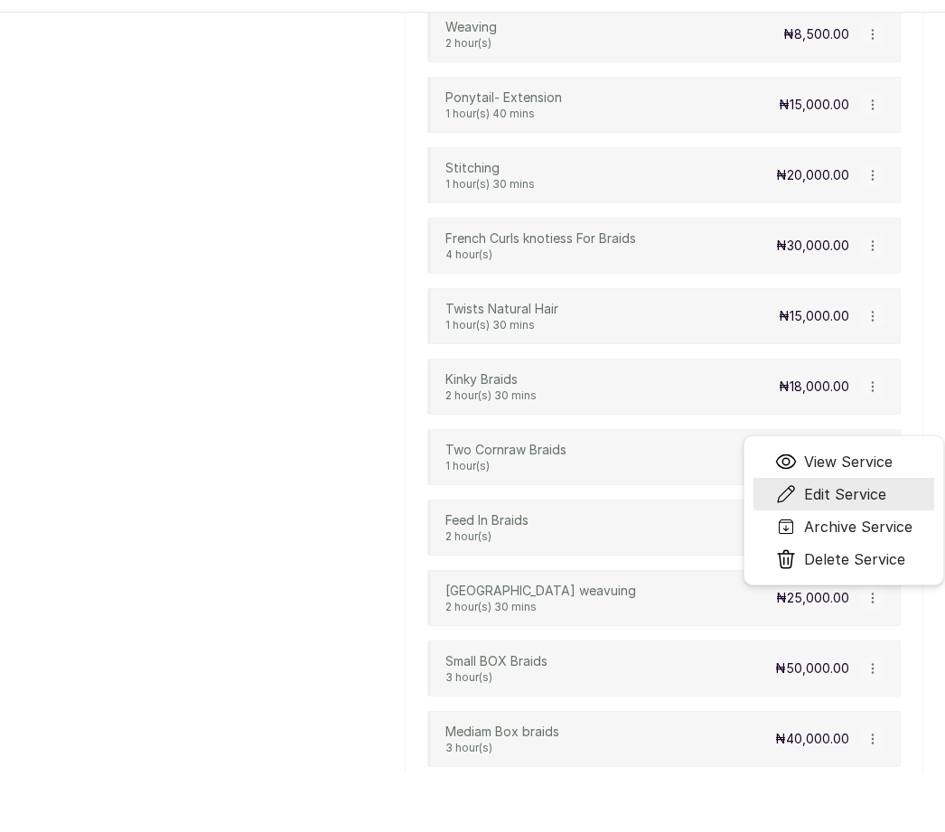
click at [886, 487] on span "Edit Service" at bounding box center [845, 495] width 82 height 22
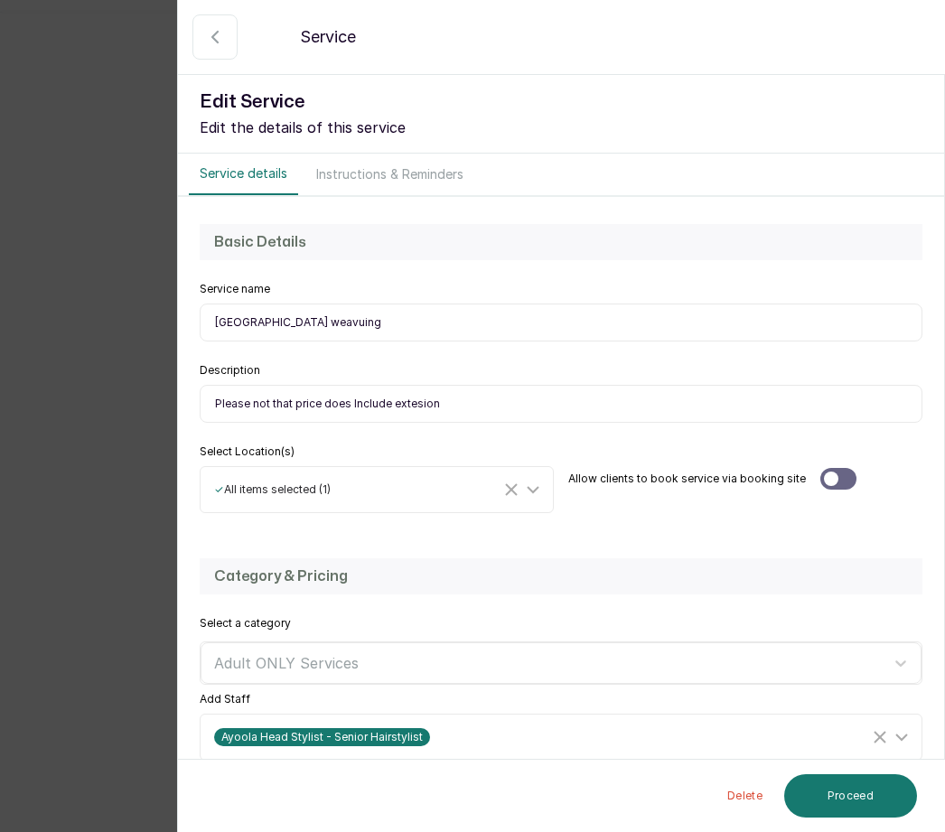
select select "starting_at"
click at [306, 336] on input "[GEOGRAPHIC_DATA] weavuing" at bounding box center [561, 323] width 723 height 38
type input "Ghana weaving"
click at [871, 793] on button "Proceed" at bounding box center [851, 796] width 133 height 43
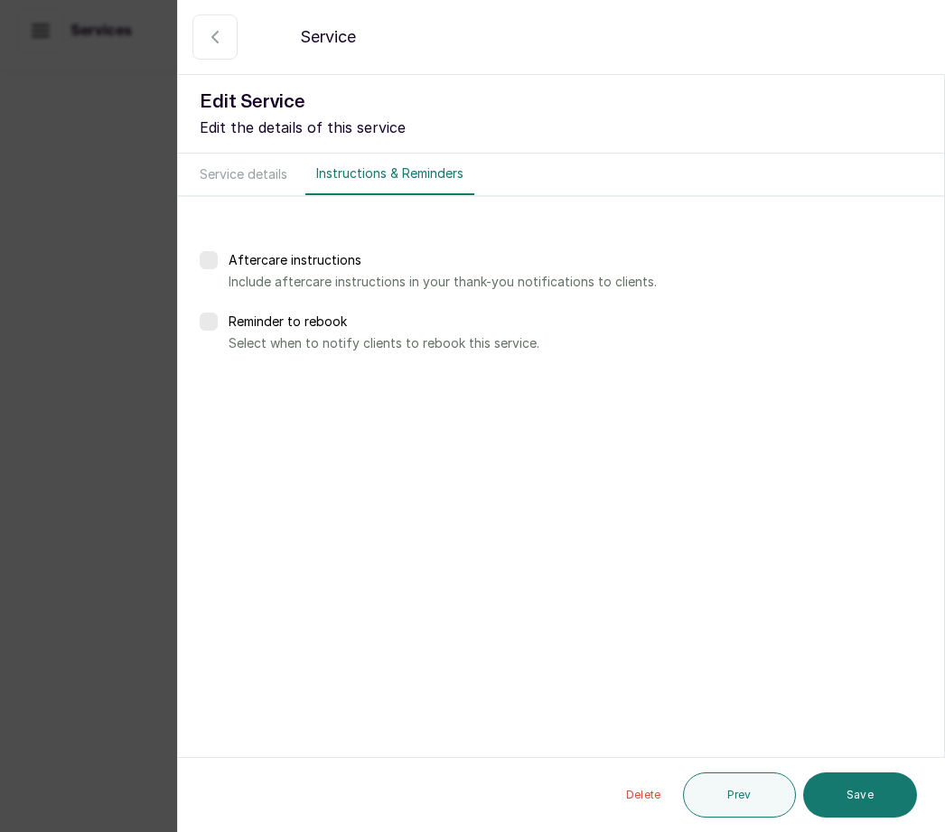
click at [879, 795] on button "Save" at bounding box center [861, 795] width 114 height 45
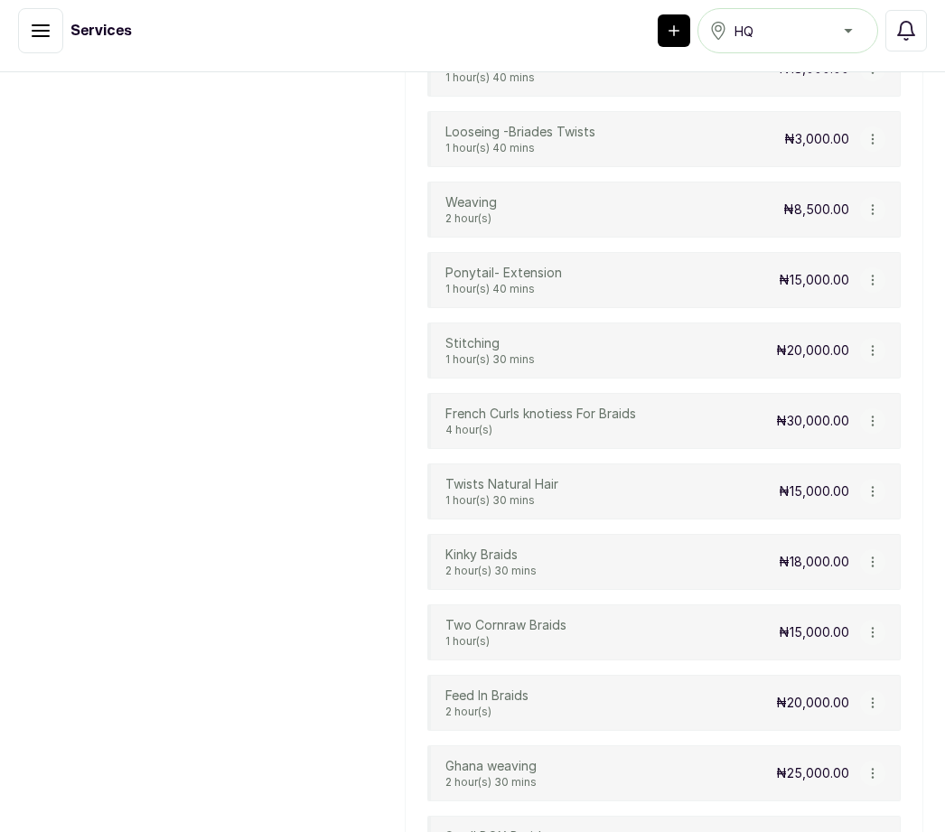
scroll to position [978, 0]
click at [876, 627] on icon "button" at bounding box center [873, 633] width 13 height 13
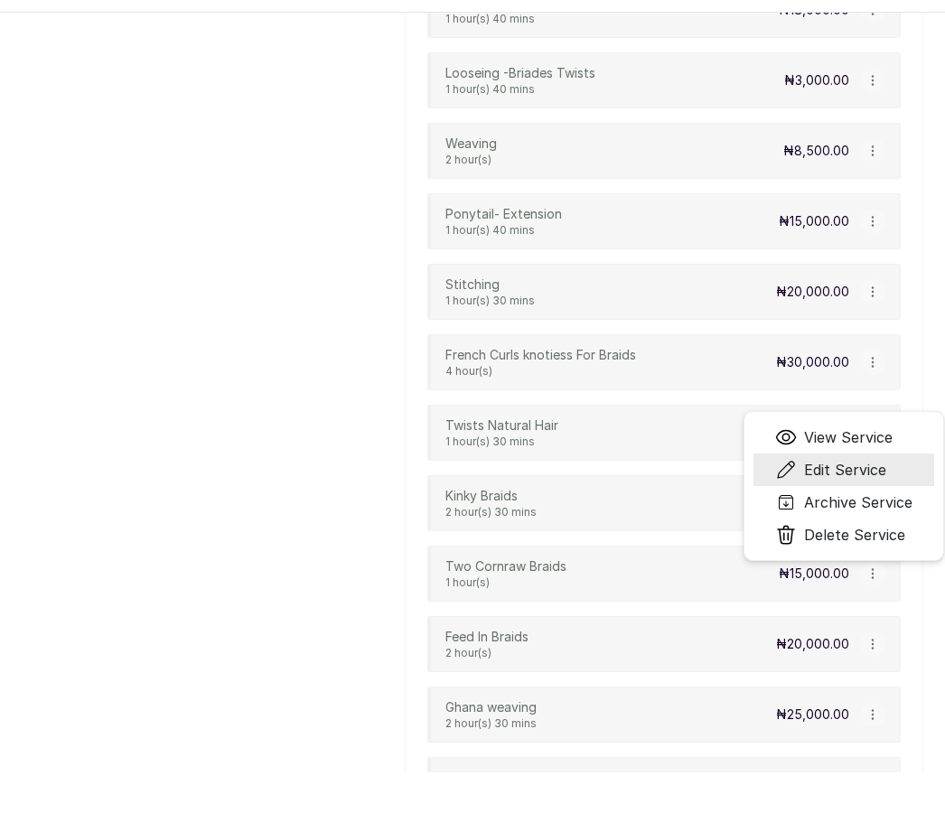
click at [893, 463] on li "Edit Service" at bounding box center [844, 470] width 181 height 33
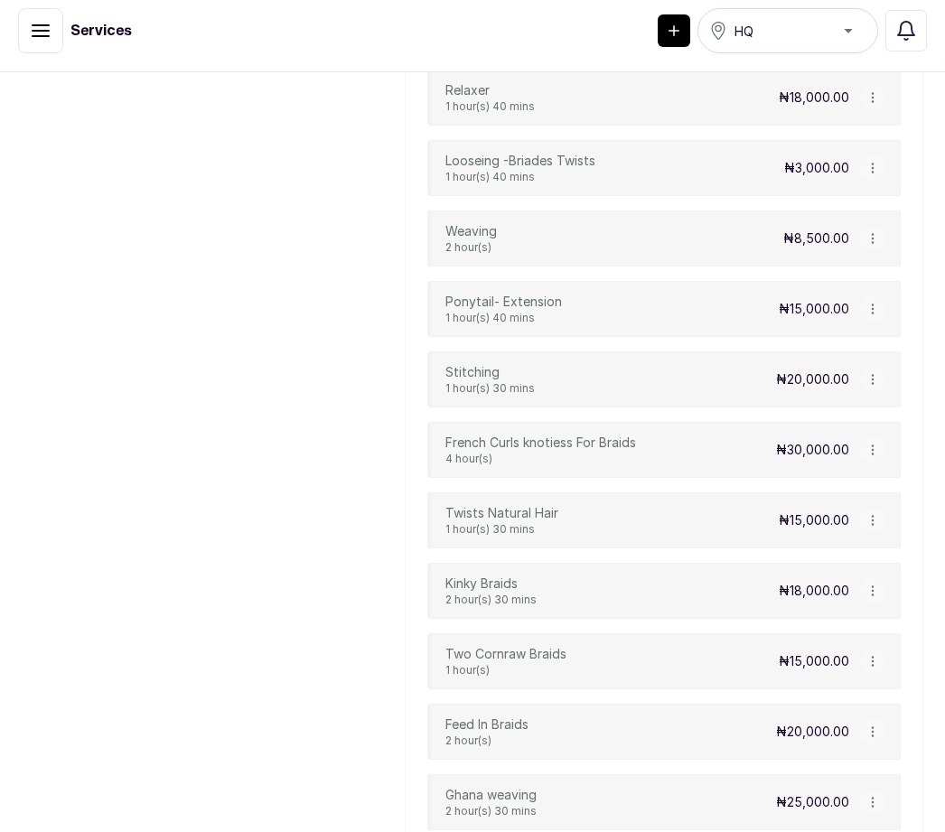
scroll to position [948, 0]
click at [876, 657] on icon "button" at bounding box center [873, 663] width 13 height 13
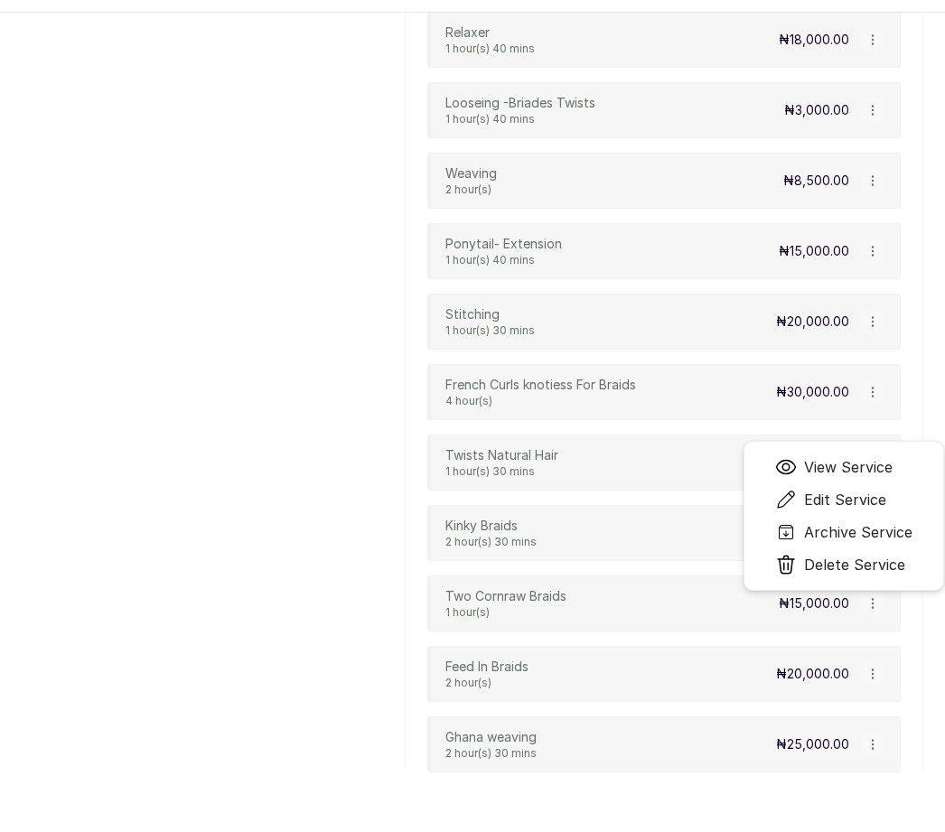
click at [873, 495] on span "Edit Service" at bounding box center [845, 500] width 82 height 22
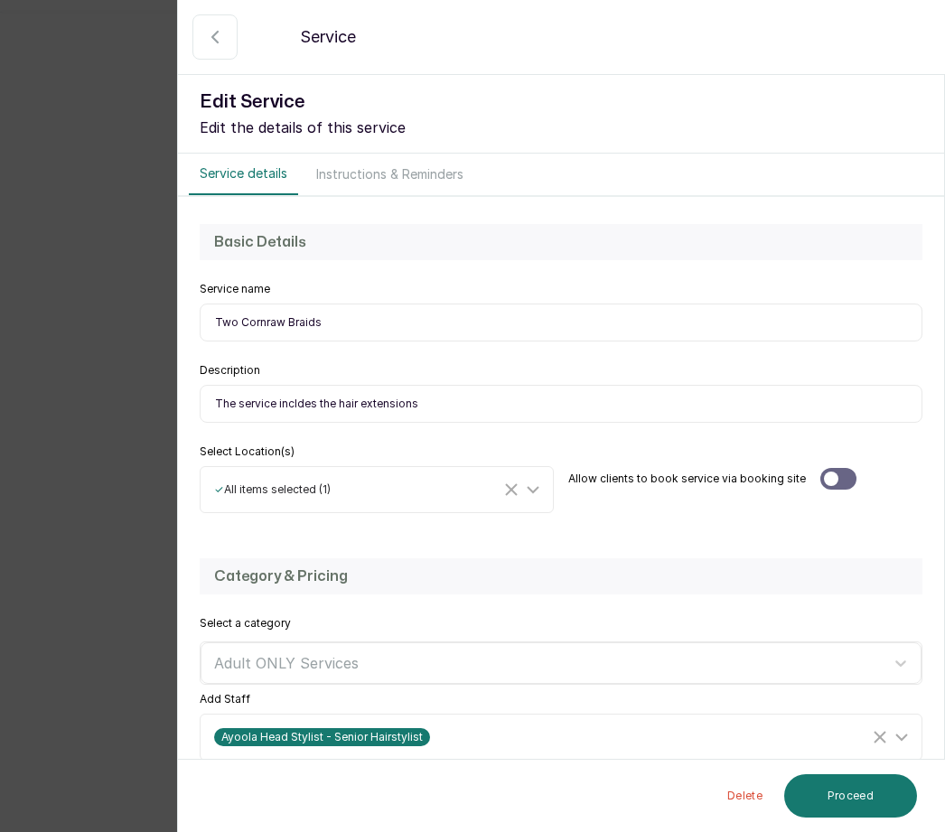
select select "fixed"
click at [282, 321] on input "Two Cornraw Braids" at bounding box center [561, 323] width 723 height 38
type input "Two Cornrow Braids"
click at [870, 788] on button "Proceed" at bounding box center [851, 796] width 133 height 43
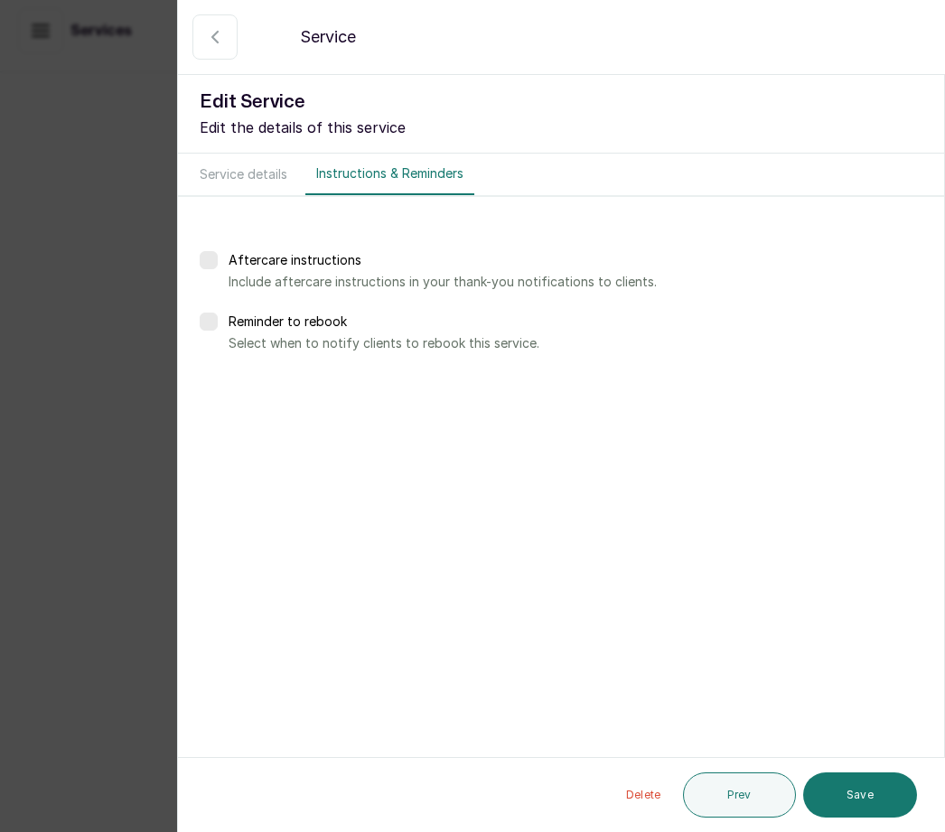
click at [879, 793] on button "Save" at bounding box center [861, 795] width 114 height 45
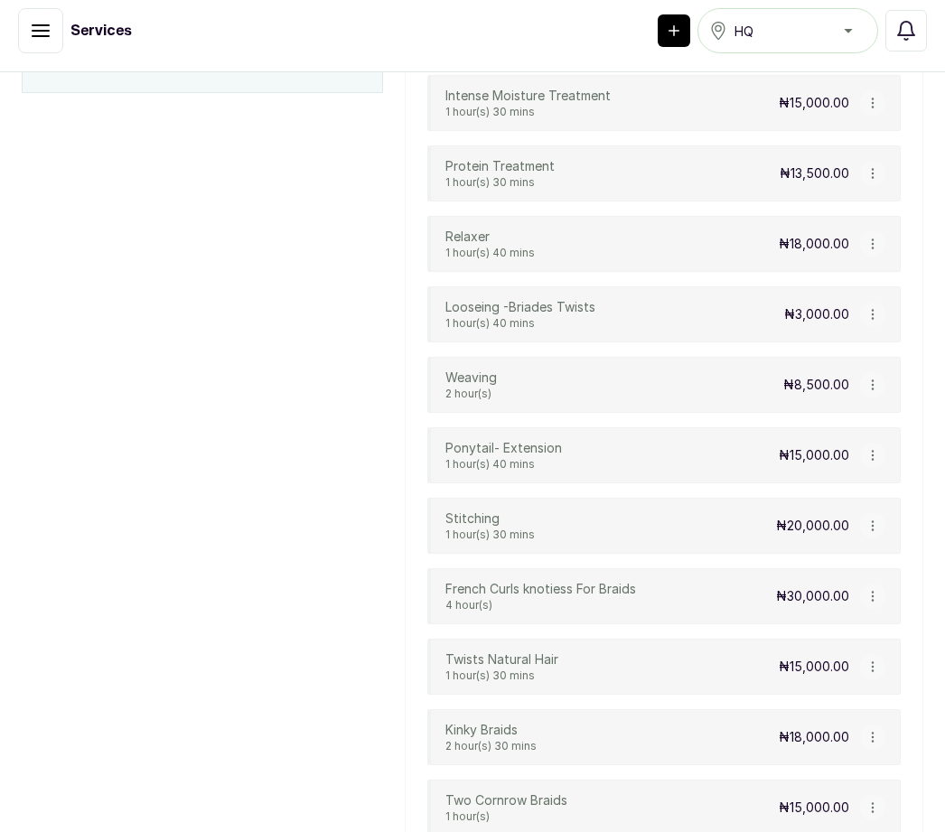
scroll to position [805, 0]
